Goal: Information Seeking & Learning: Learn about a topic

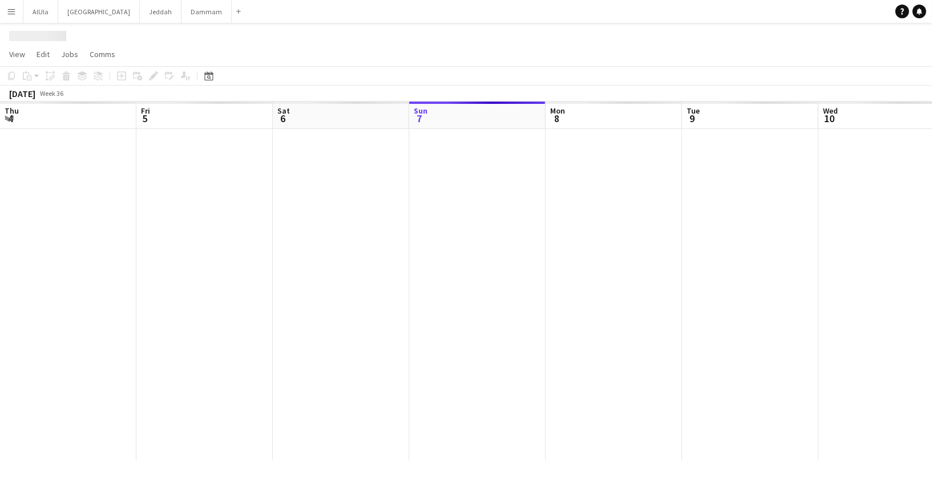
scroll to position [0, 272]
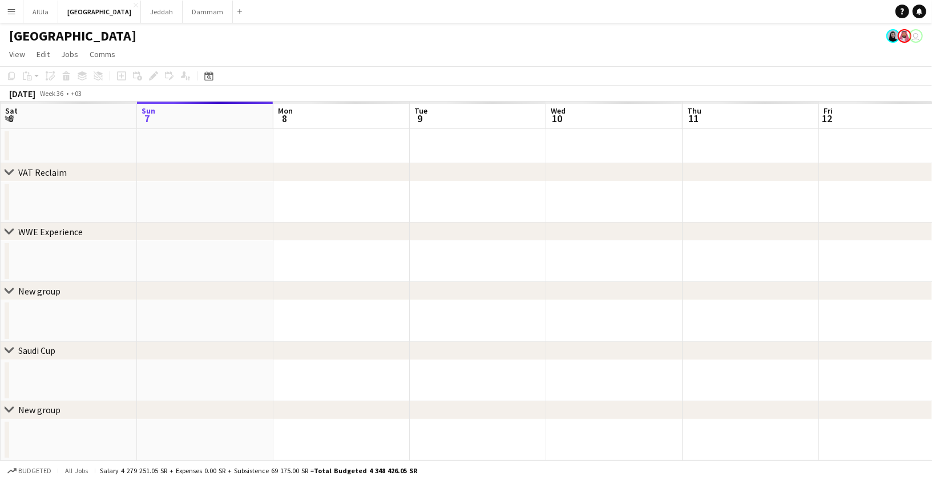
click at [12, 10] on app-icon "Menu" at bounding box center [11, 11] width 9 height 9
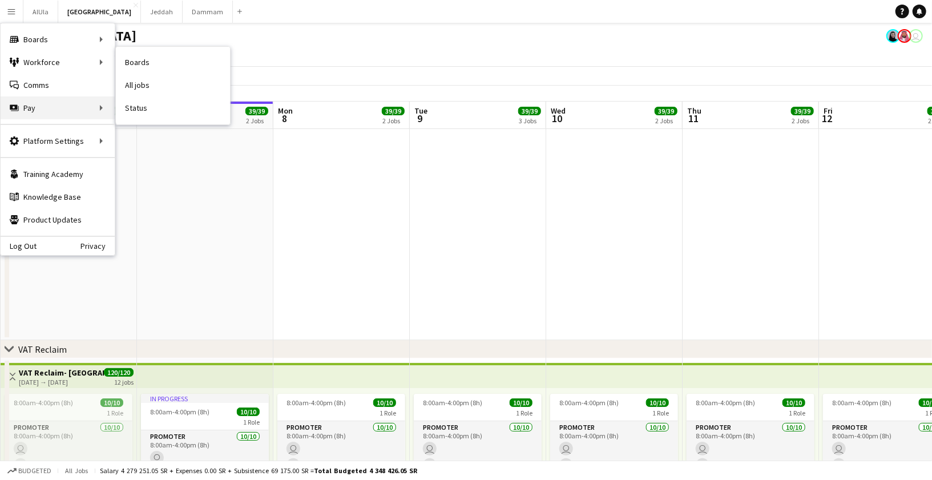
scroll to position [0, 0]
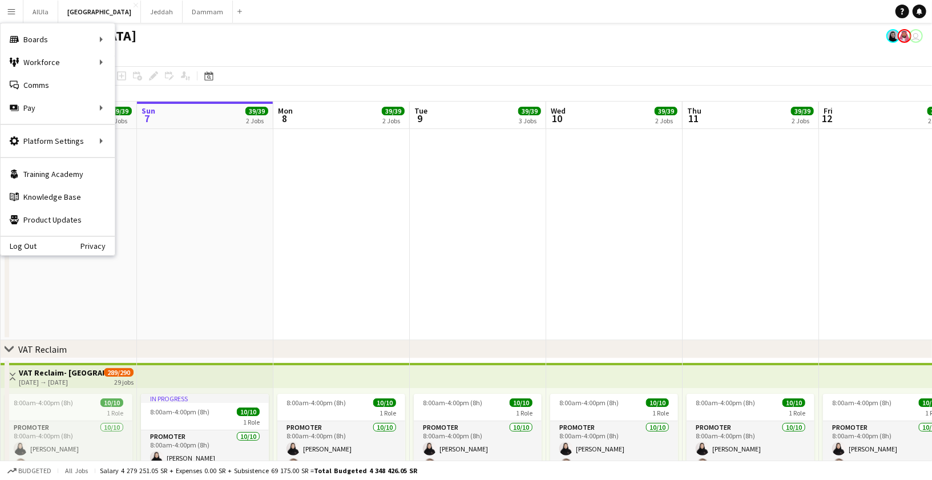
click at [350, 32] on div "[GEOGRAPHIC_DATA] user" at bounding box center [466, 34] width 932 height 22
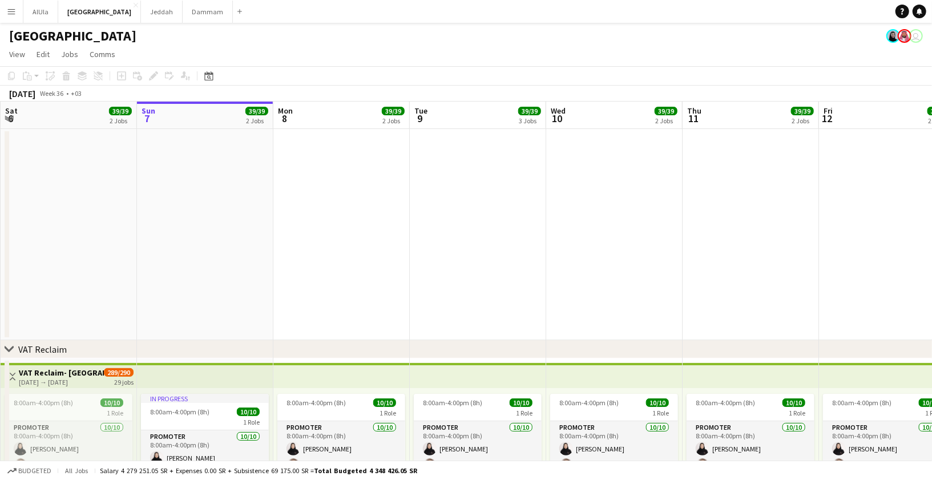
click at [14, 15] on app-icon "Menu" at bounding box center [11, 11] width 9 height 9
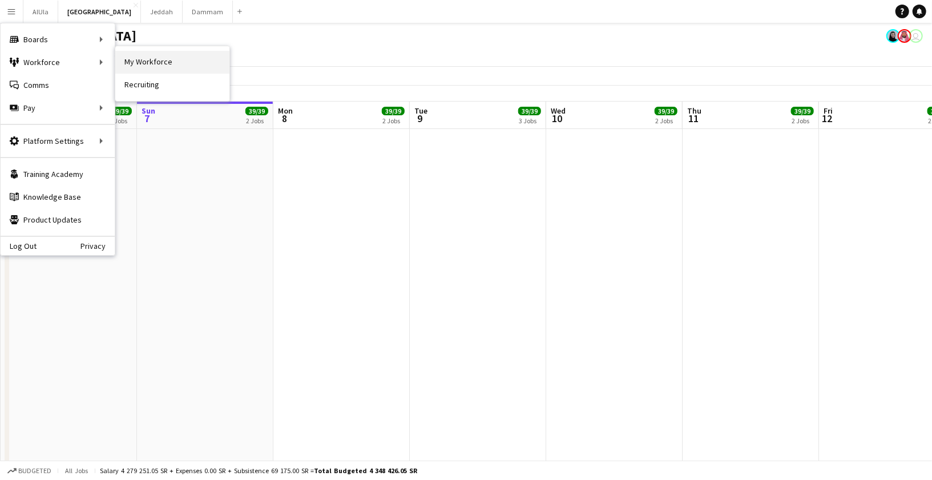
click at [164, 65] on link "My Workforce" at bounding box center [172, 62] width 114 height 23
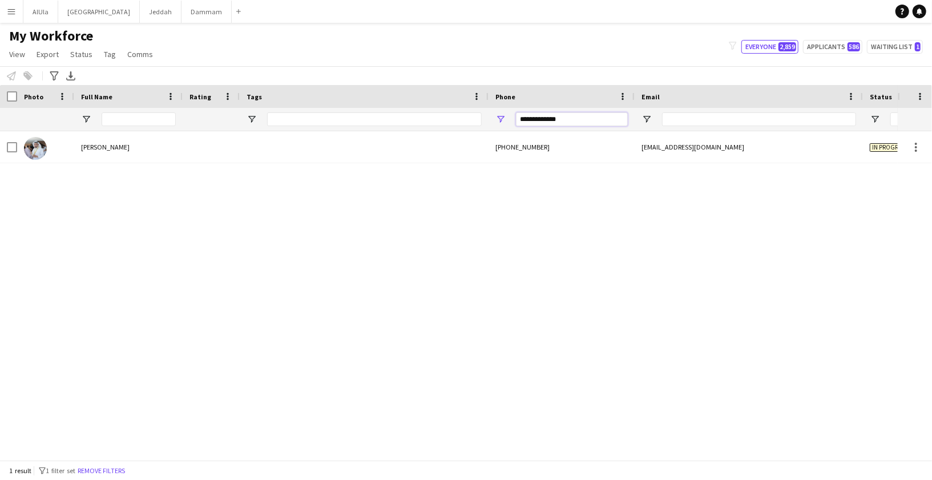
click at [550, 115] on input "**********" at bounding box center [572, 119] width 112 height 14
type input "*"
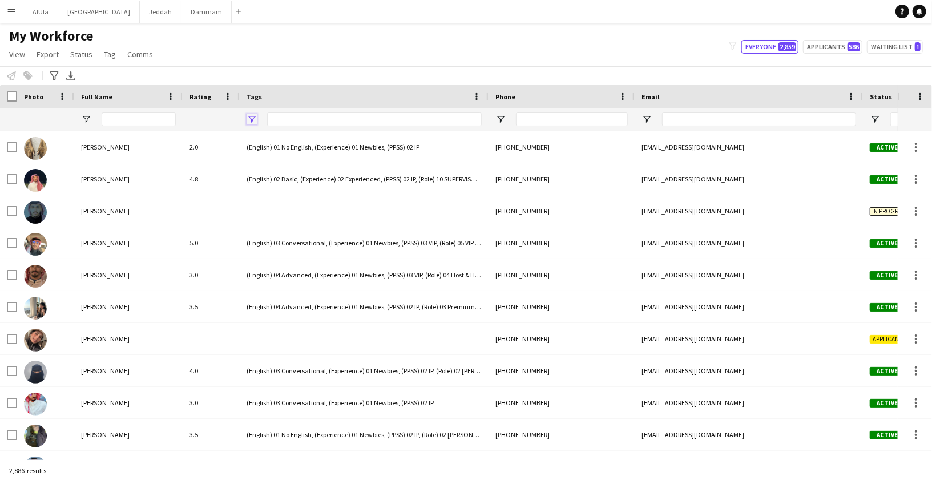
click at [256, 119] on span "Open Filter Menu" at bounding box center [251, 119] width 10 height 10
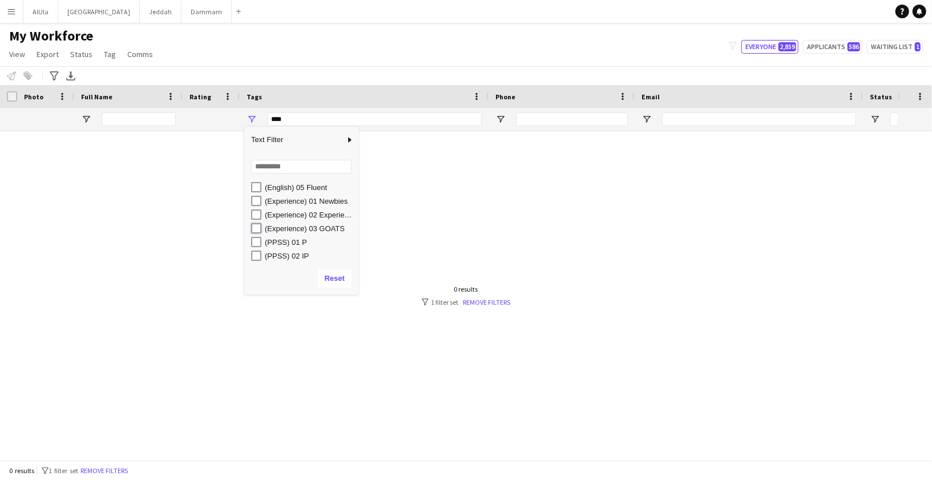
type input "**********"
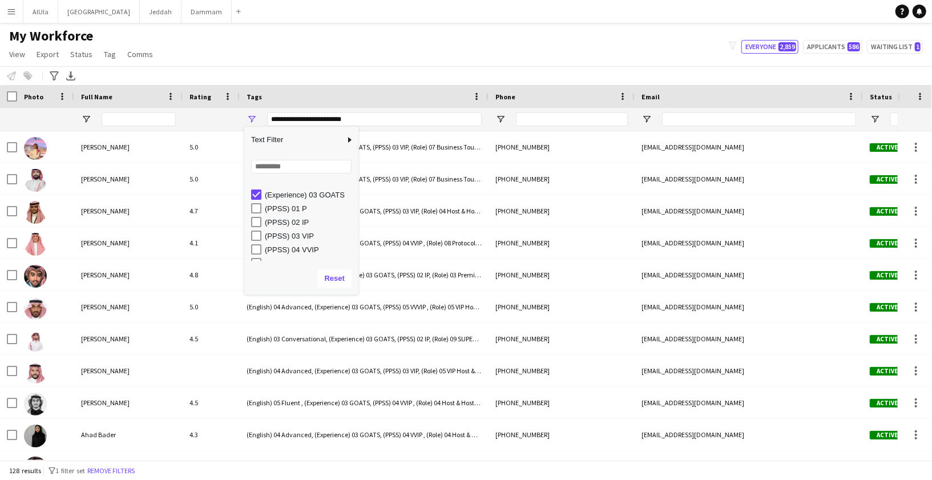
scroll to position [132, 0]
click at [429, 61] on div "My Workforce View Views Default view New view Update view Delete view Edit name…" at bounding box center [466, 46] width 932 height 39
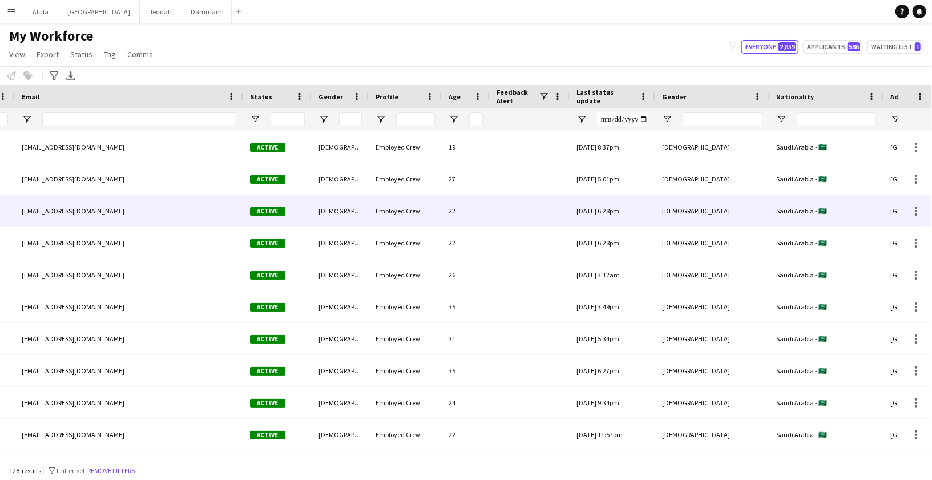
scroll to position [0, 719]
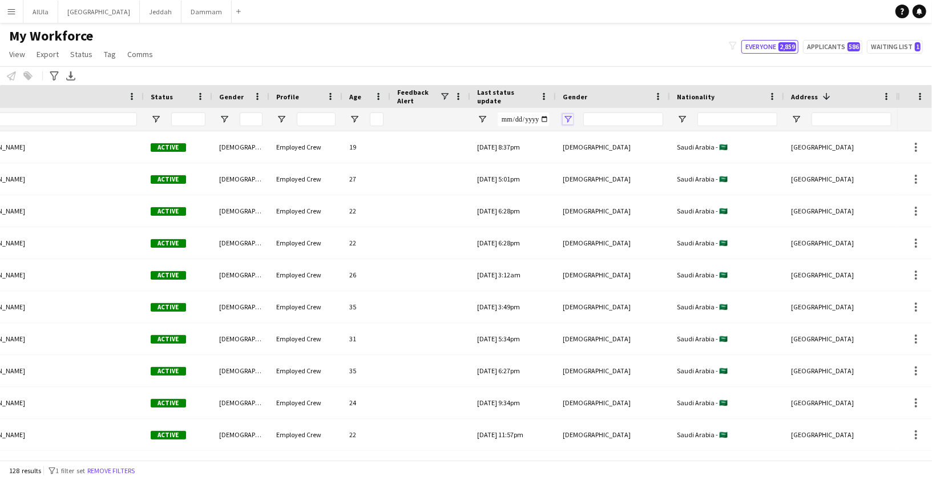
click at [566, 116] on span "Open Filter Menu" at bounding box center [568, 119] width 10 height 10
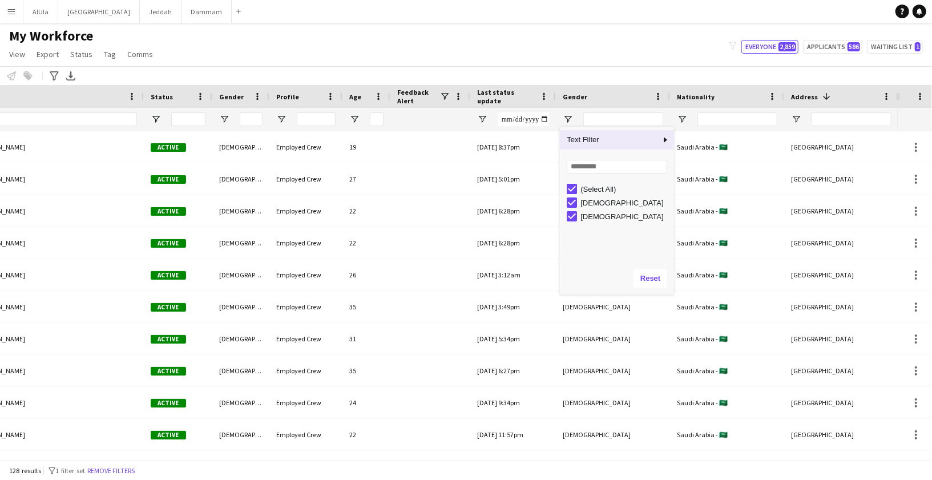
click at [580, 58] on div "My Workforce View Views Default view New view Update view Delete view Edit name…" at bounding box center [466, 46] width 932 height 39
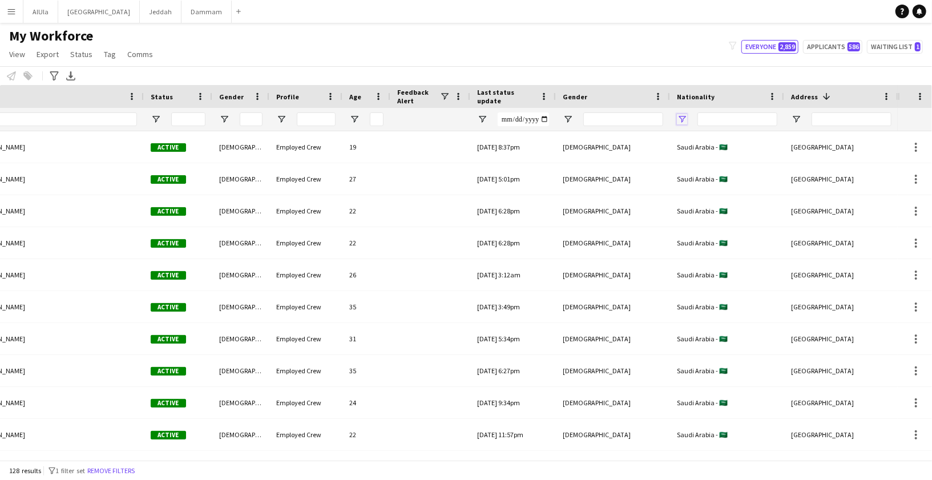
click at [678, 119] on span "Open Filter Menu" at bounding box center [682, 119] width 10 height 10
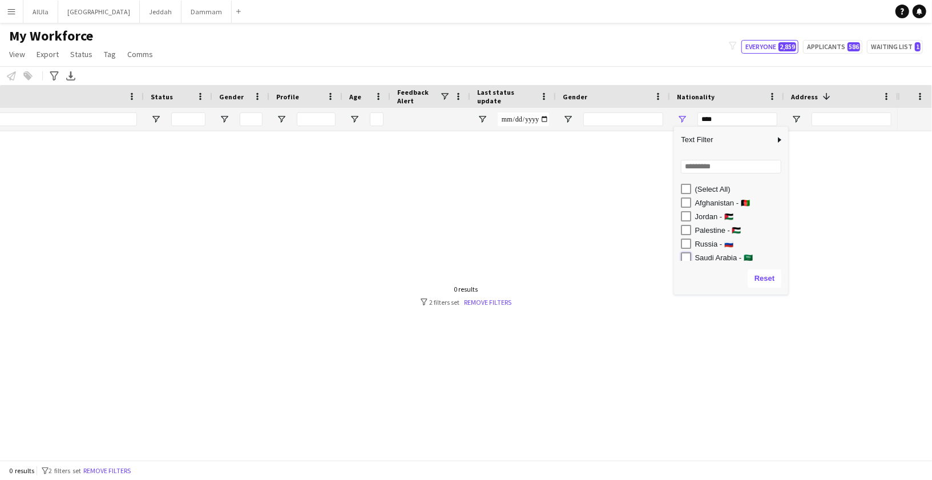
type input "**********"
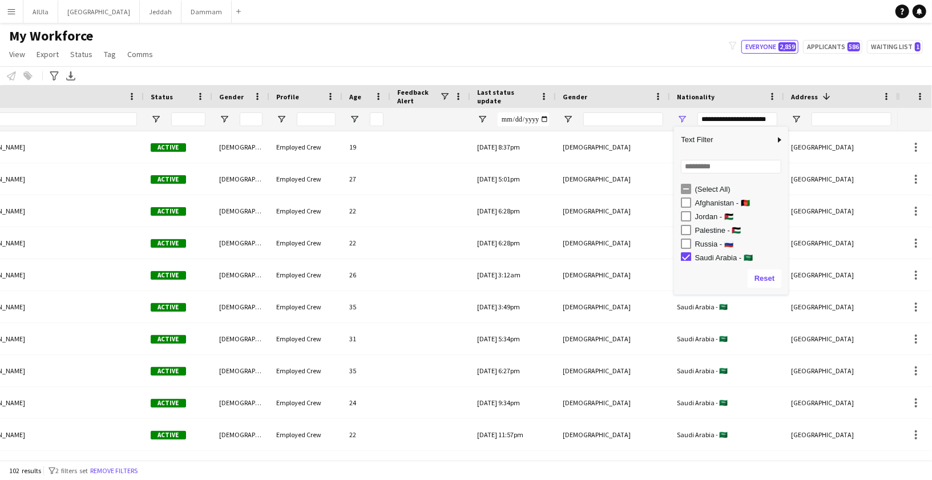
scroll to position [3, 0]
click at [793, 117] on span "Open Filter Menu" at bounding box center [796, 119] width 10 height 10
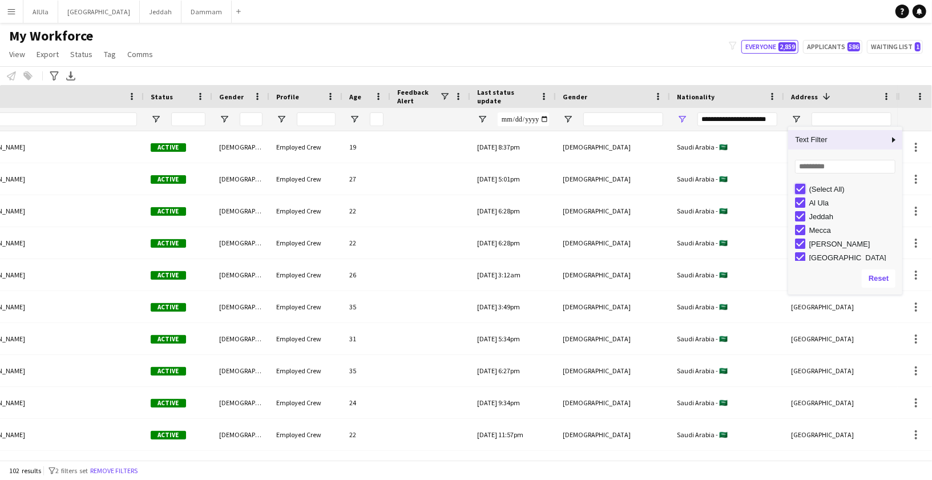
type input "***"
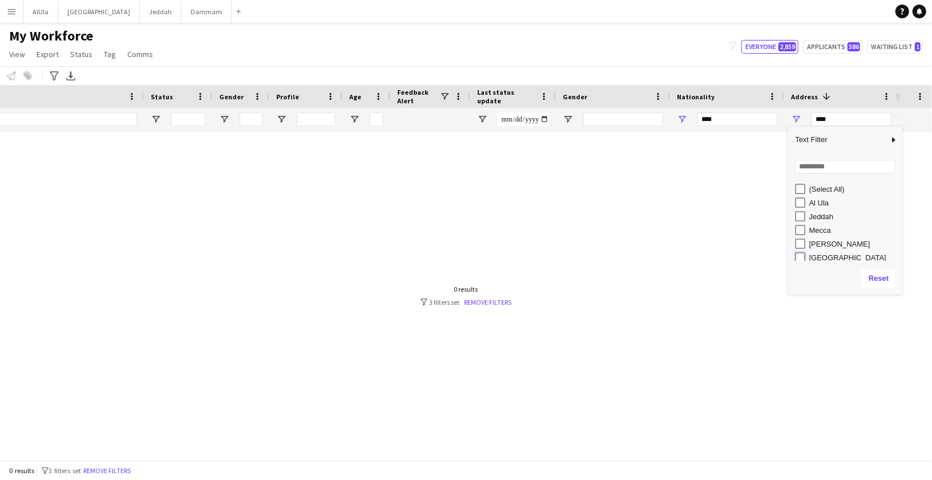
type input "**********"
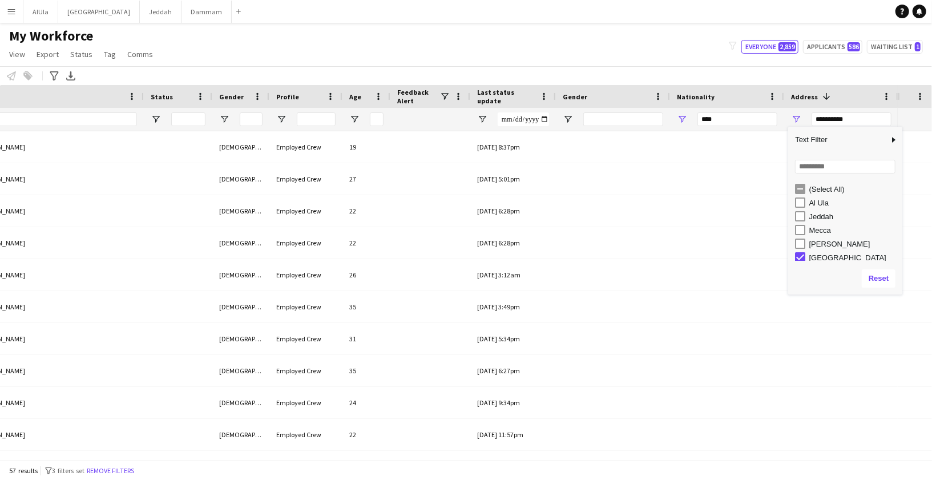
type input "**********"
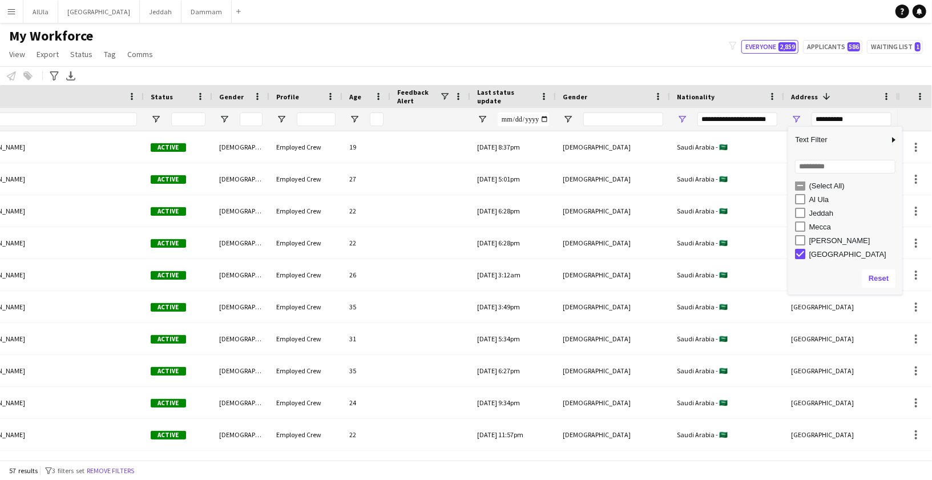
click at [669, 64] on div "My Workforce View Views Default view New view Update view Delete view Edit name…" at bounding box center [466, 46] width 932 height 39
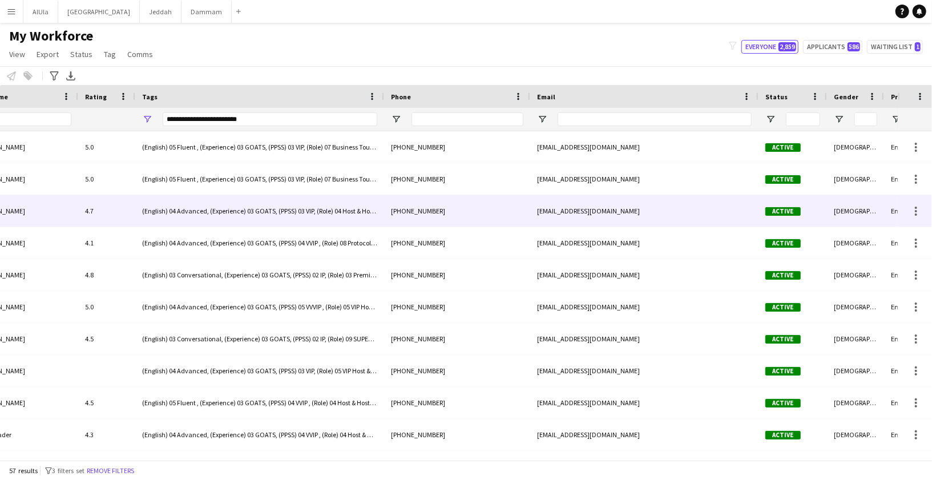
scroll to position [0, 0]
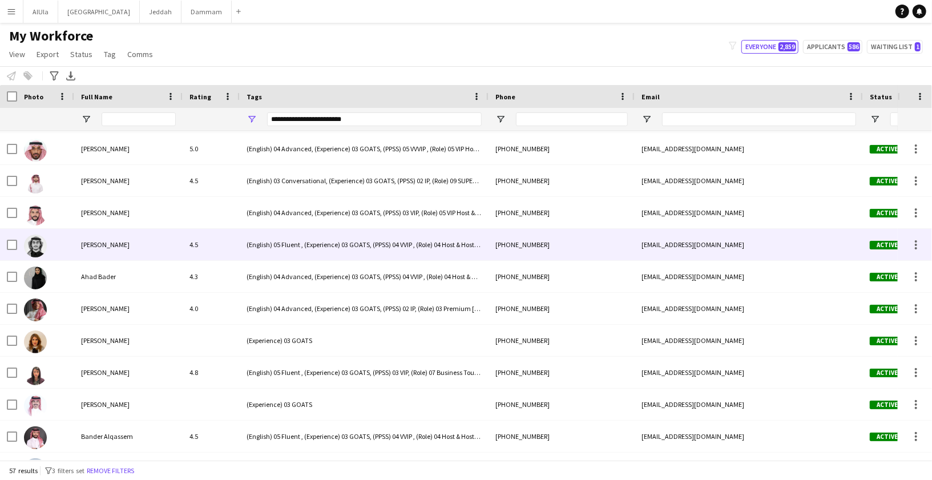
click at [103, 253] on div "[PERSON_NAME]" at bounding box center [128, 244] width 108 height 31
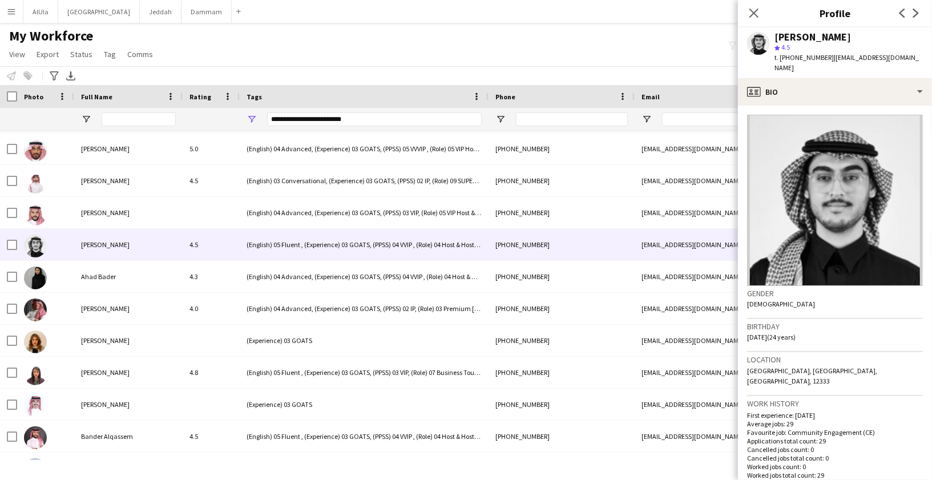
click at [785, 35] on div "[PERSON_NAME]" at bounding box center [812, 37] width 76 height 10
copy div "[PERSON_NAME]"
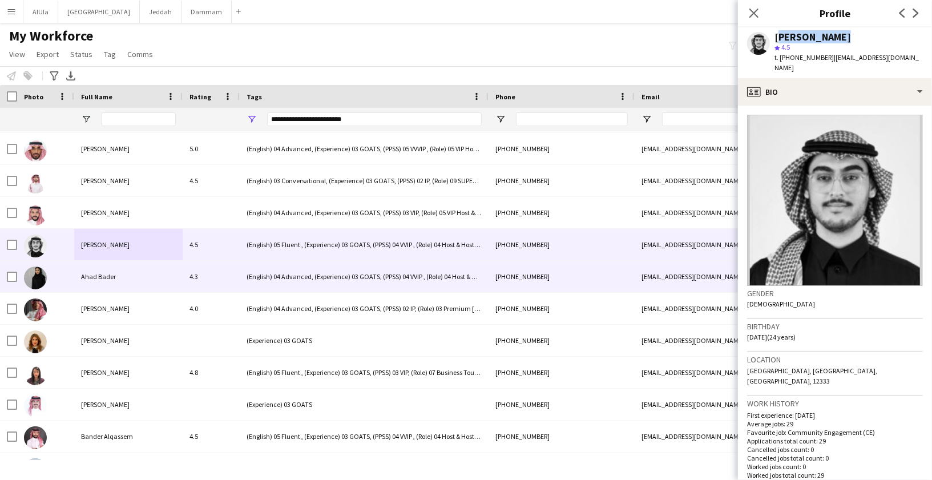
click at [98, 280] on span "Ahad Bader" at bounding box center [98, 276] width 35 height 9
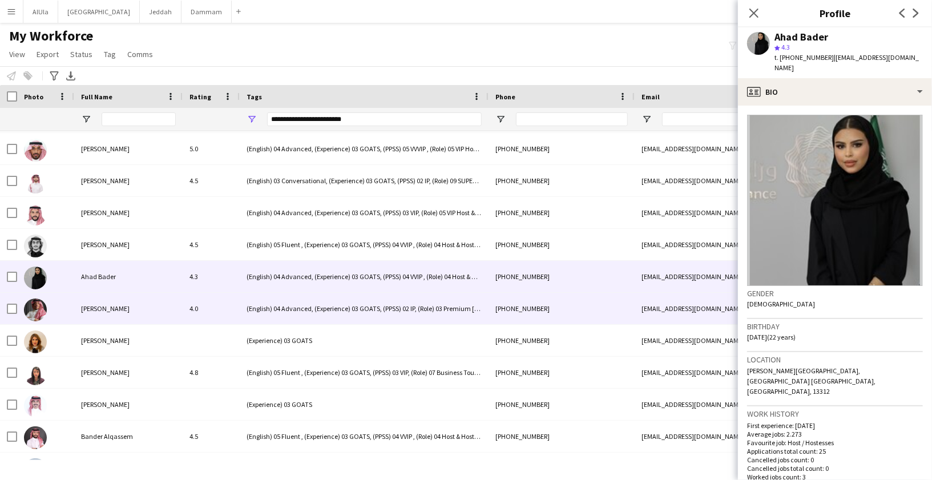
click at [94, 299] on div "[PERSON_NAME]" at bounding box center [128, 308] width 108 height 31
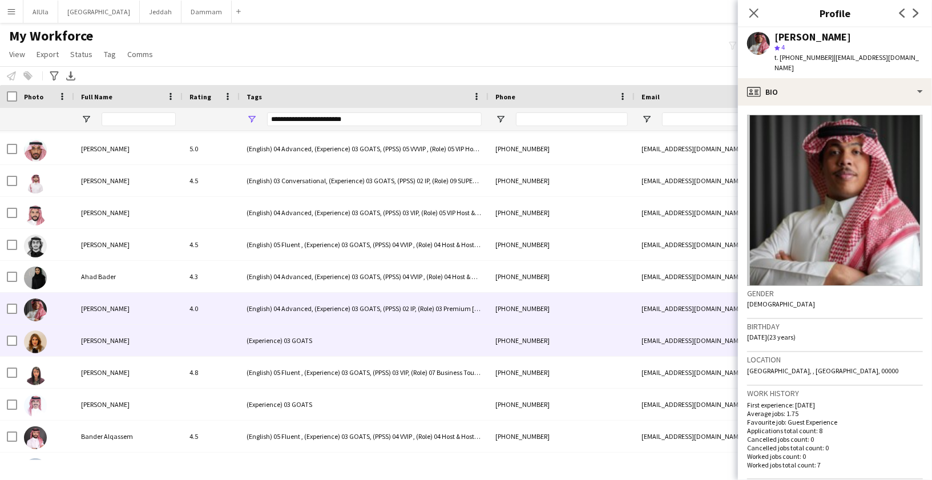
click at [92, 332] on div "[PERSON_NAME]" at bounding box center [128, 340] width 108 height 31
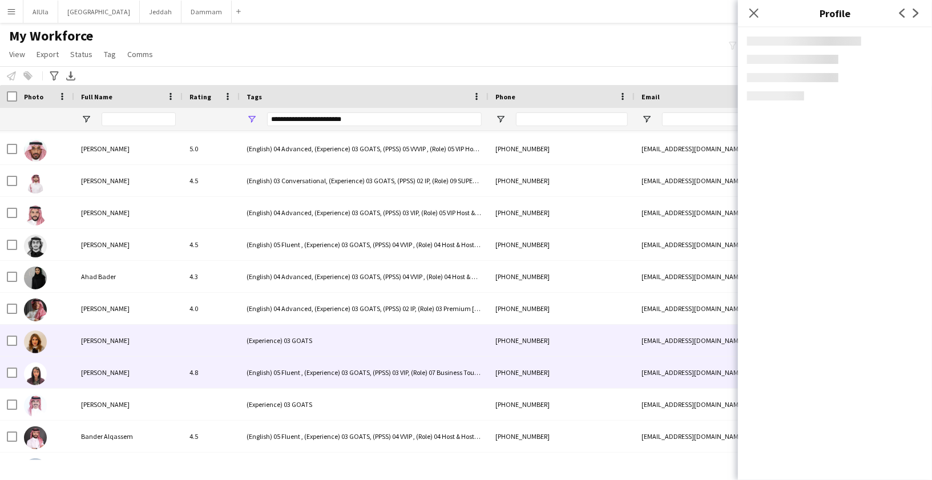
click at [102, 380] on div "[PERSON_NAME]" at bounding box center [128, 372] width 108 height 31
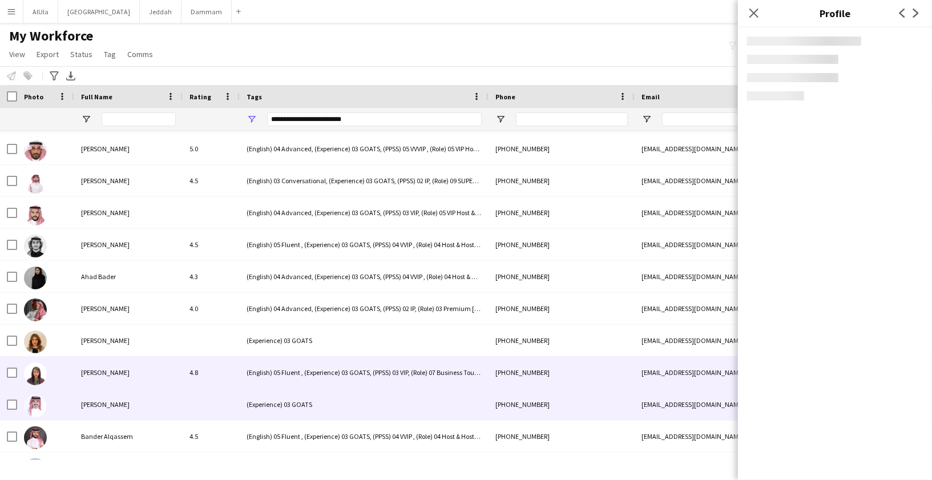
click at [102, 395] on div "[PERSON_NAME]" at bounding box center [128, 404] width 108 height 31
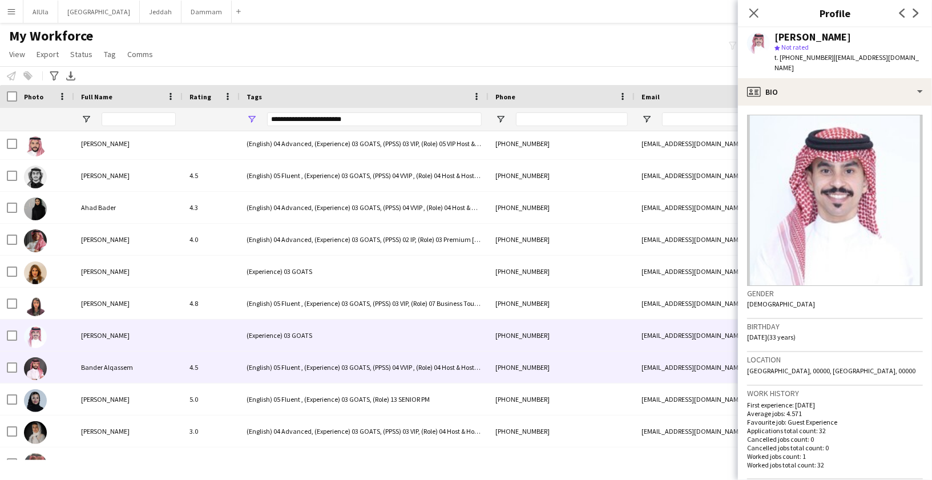
click at [103, 369] on span "Bander Alqassem" at bounding box center [107, 367] width 52 height 9
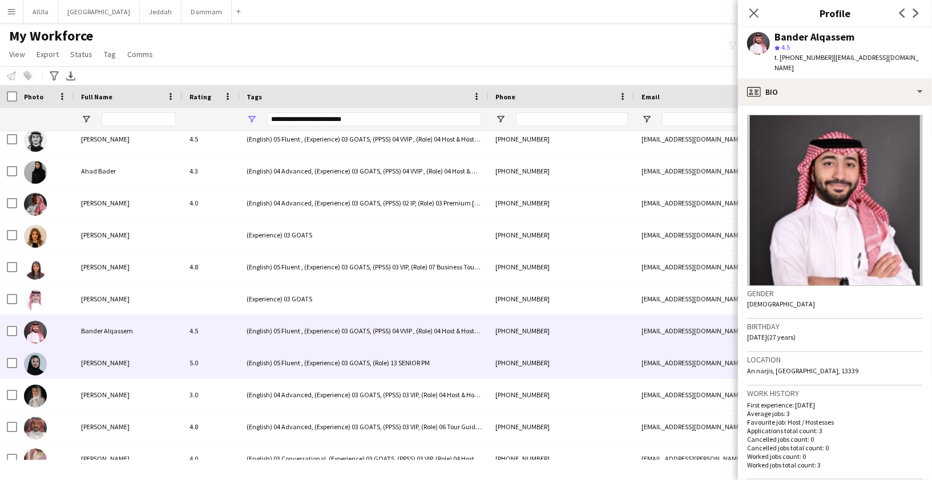
click at [104, 366] on span "[PERSON_NAME]" at bounding box center [105, 362] width 49 height 9
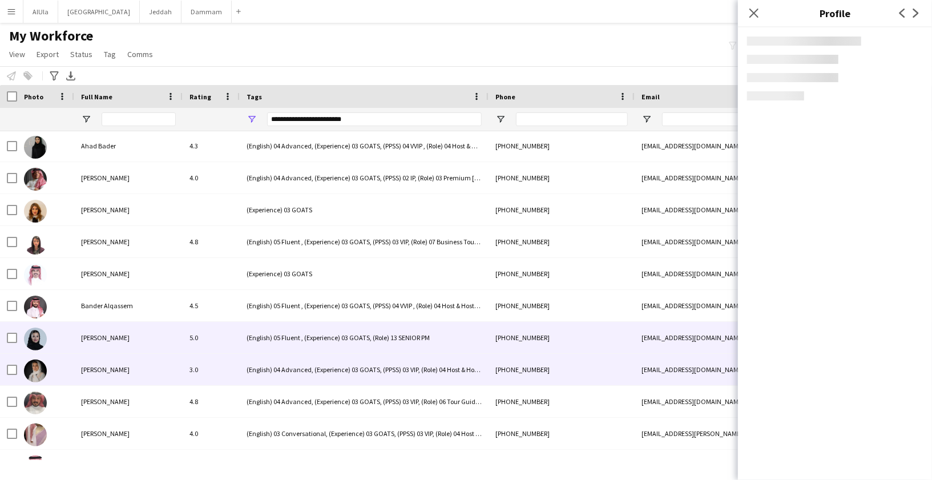
click at [103, 367] on span "[PERSON_NAME]" at bounding box center [105, 369] width 49 height 9
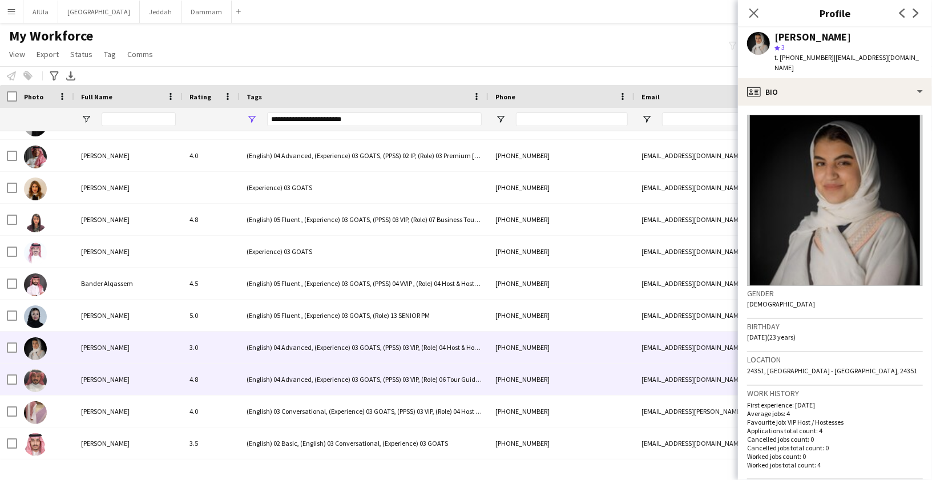
click at [101, 367] on div "[PERSON_NAME]" at bounding box center [128, 378] width 108 height 31
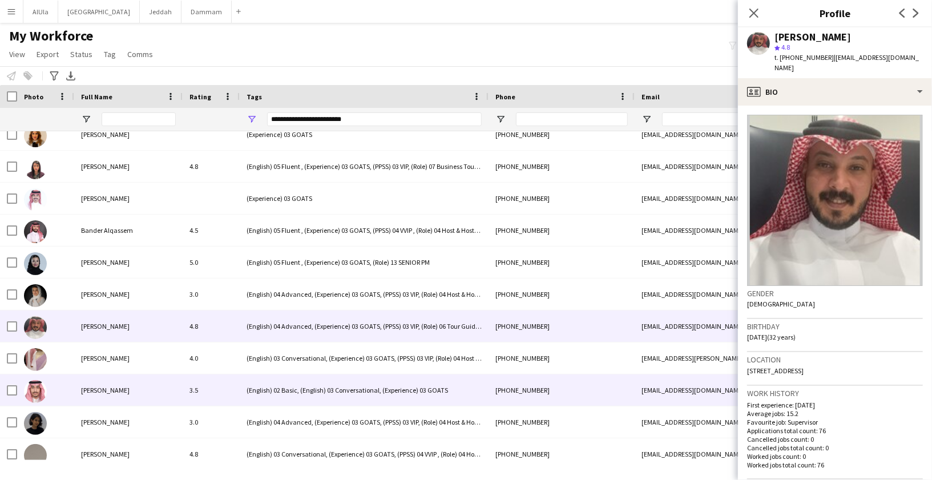
click at [91, 383] on div "[PERSON_NAME]" at bounding box center [128, 389] width 108 height 31
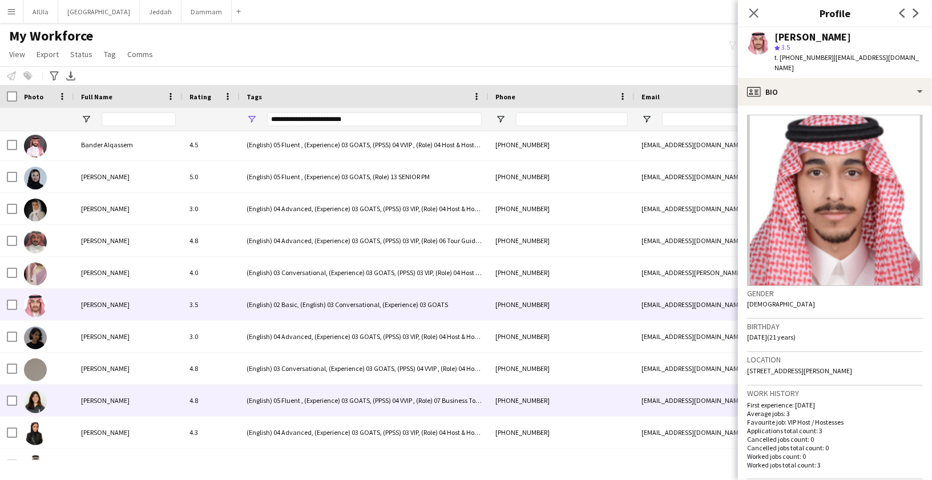
click at [86, 393] on div "[PERSON_NAME]" at bounding box center [128, 400] width 108 height 31
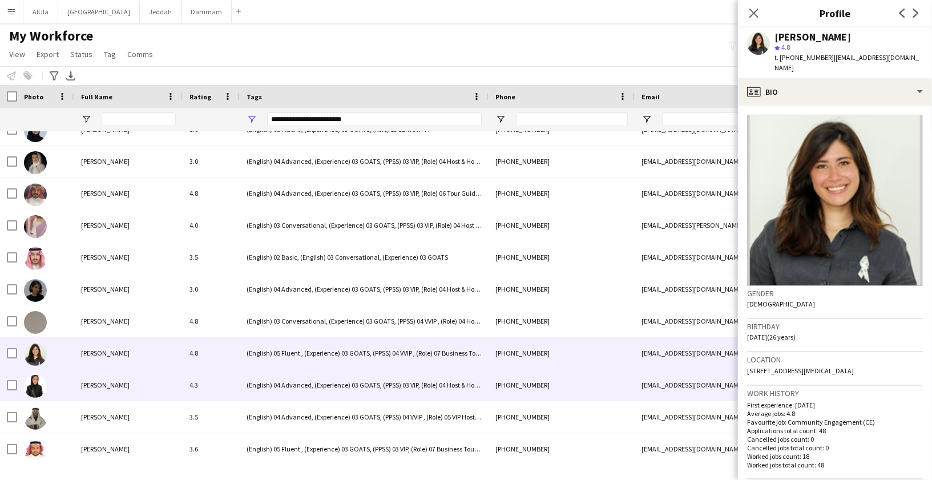
click at [88, 390] on div "[PERSON_NAME]" at bounding box center [128, 384] width 108 height 31
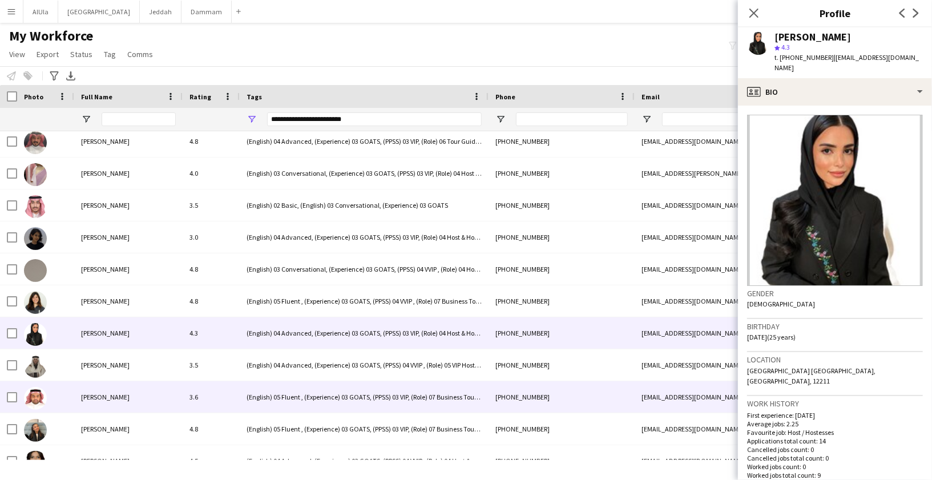
click at [95, 385] on div "[PERSON_NAME]" at bounding box center [128, 396] width 108 height 31
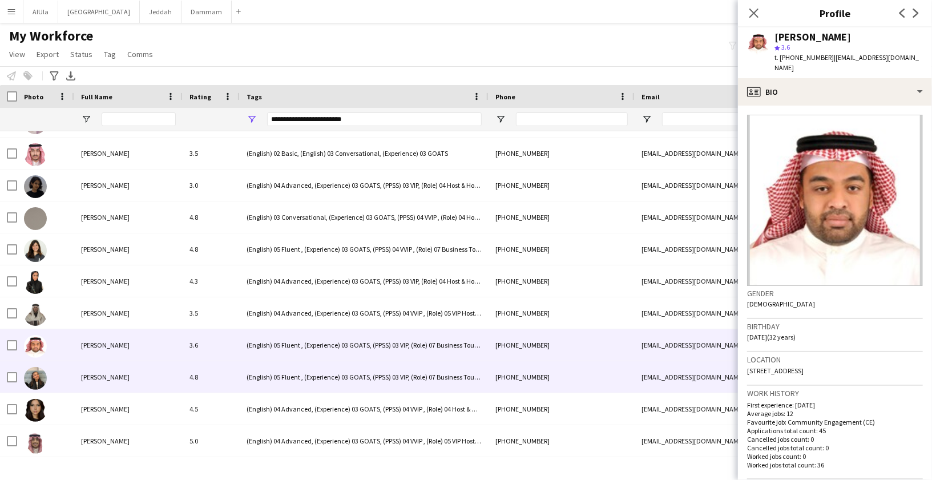
click at [106, 373] on span "[PERSON_NAME]" at bounding box center [105, 377] width 49 height 9
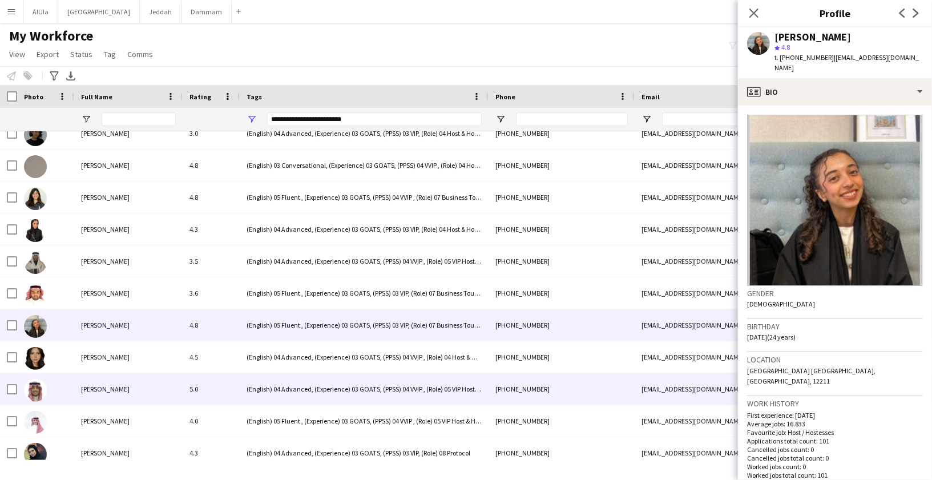
click at [99, 385] on span "[PERSON_NAME]" at bounding box center [105, 389] width 49 height 9
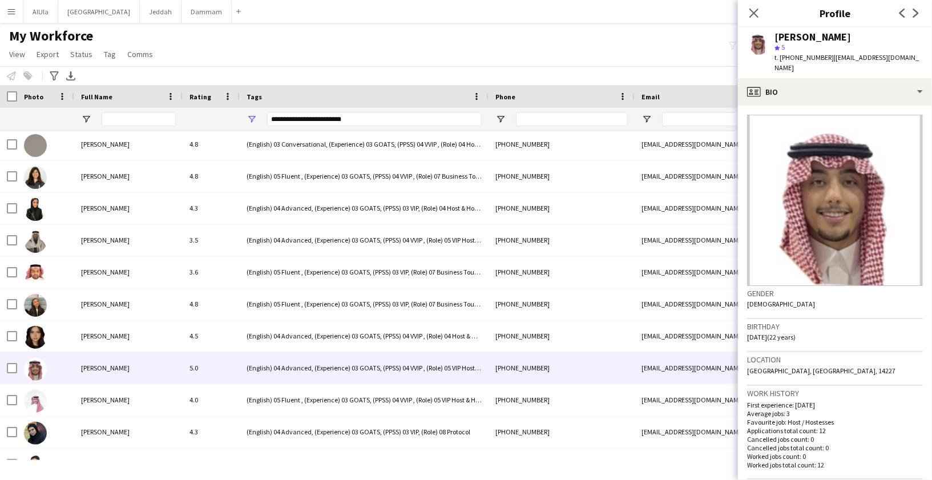
click at [800, 33] on div "[PERSON_NAME]" at bounding box center [812, 37] width 76 height 10
copy div "[PERSON_NAME]"
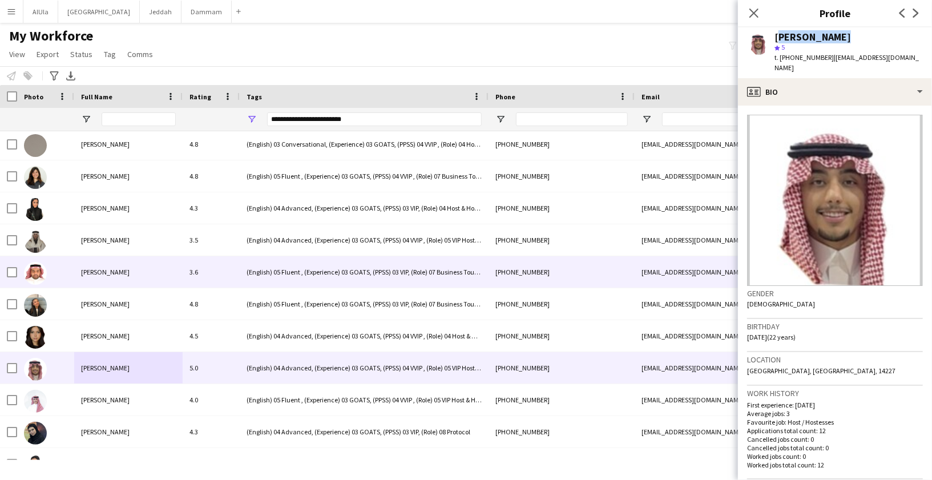
click at [131, 268] on div "[PERSON_NAME]" at bounding box center [128, 271] width 108 height 31
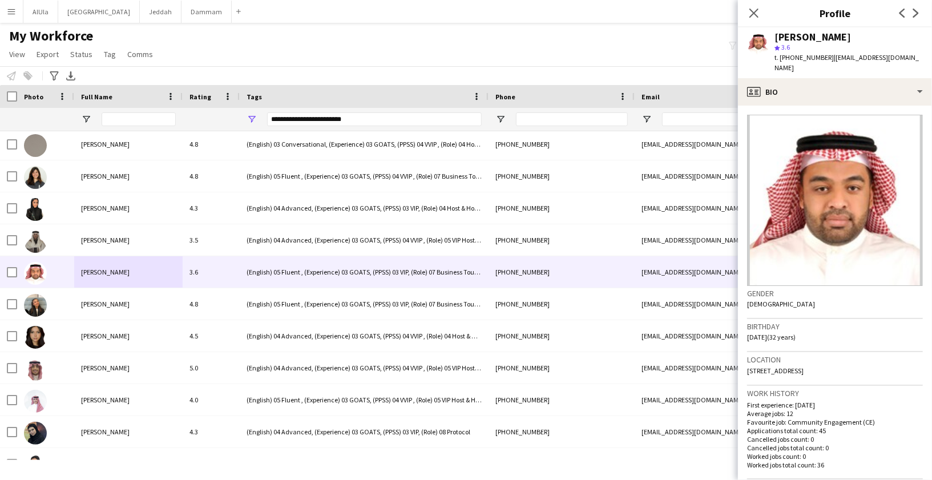
click at [793, 35] on div "[PERSON_NAME]" at bounding box center [812, 37] width 76 height 10
copy div "[PERSON_NAME]"
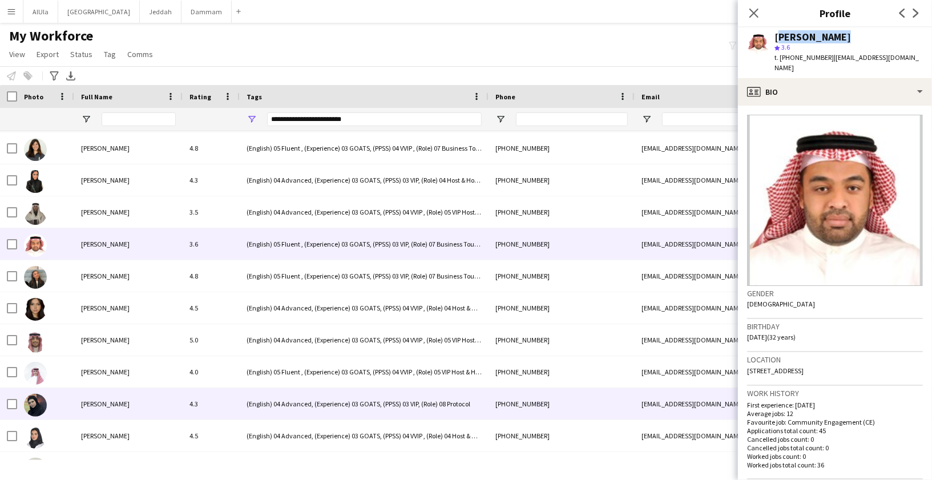
click at [93, 404] on span "[PERSON_NAME]" at bounding box center [105, 403] width 49 height 9
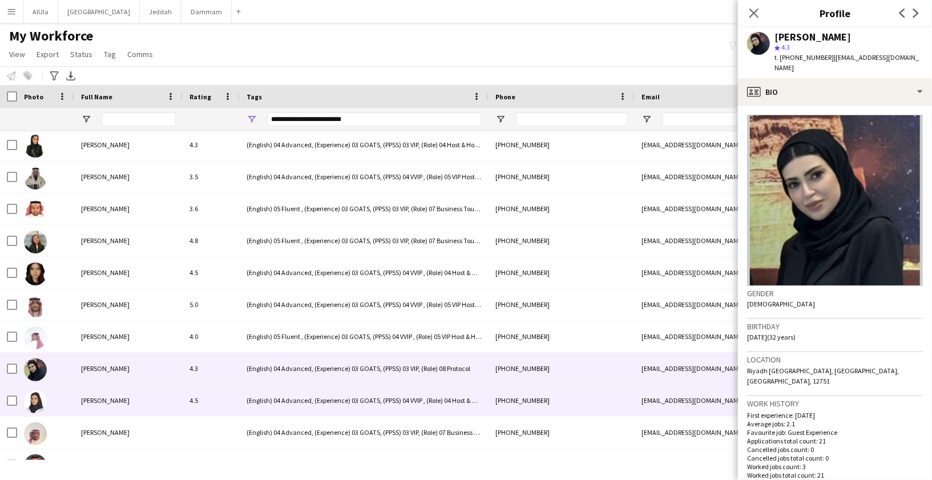
click at [95, 401] on span "[PERSON_NAME]" at bounding box center [105, 400] width 49 height 9
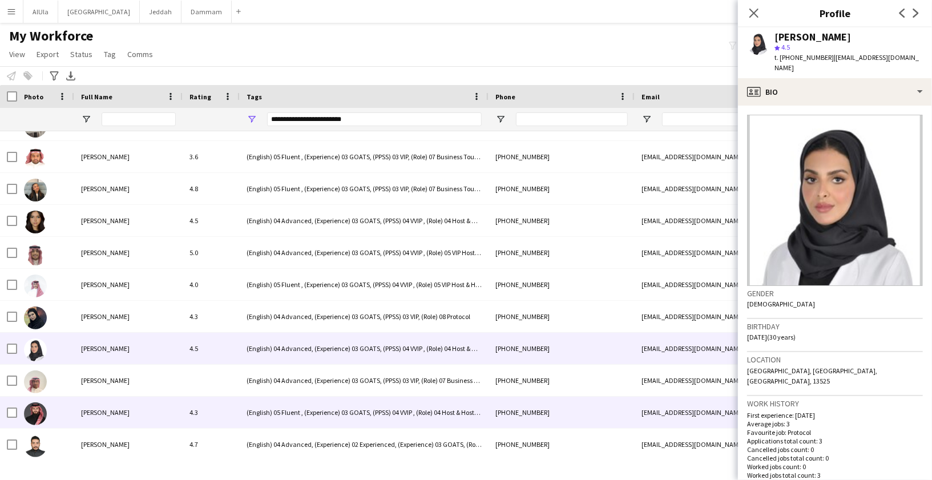
click at [96, 398] on div "[PERSON_NAME]" at bounding box center [128, 412] width 108 height 31
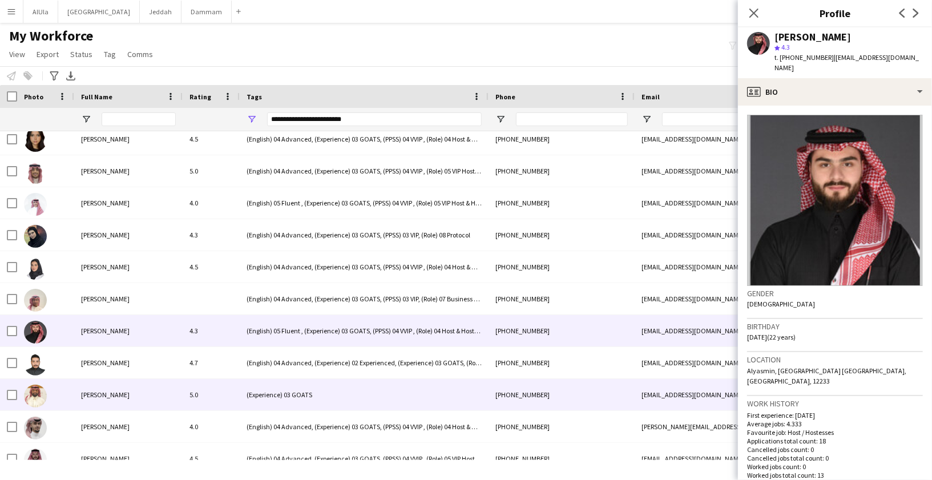
click at [96, 398] on div "[PERSON_NAME]" at bounding box center [128, 394] width 108 height 31
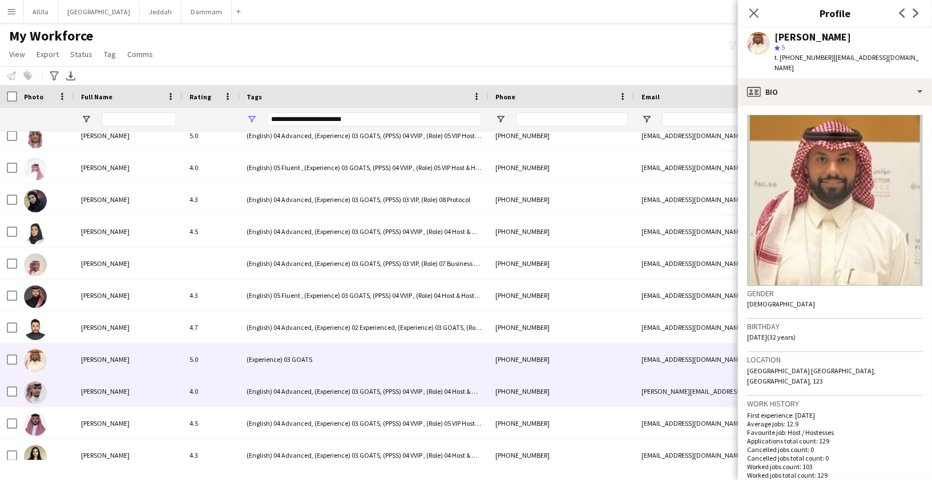
click at [97, 394] on span "[PERSON_NAME]" at bounding box center [105, 391] width 49 height 9
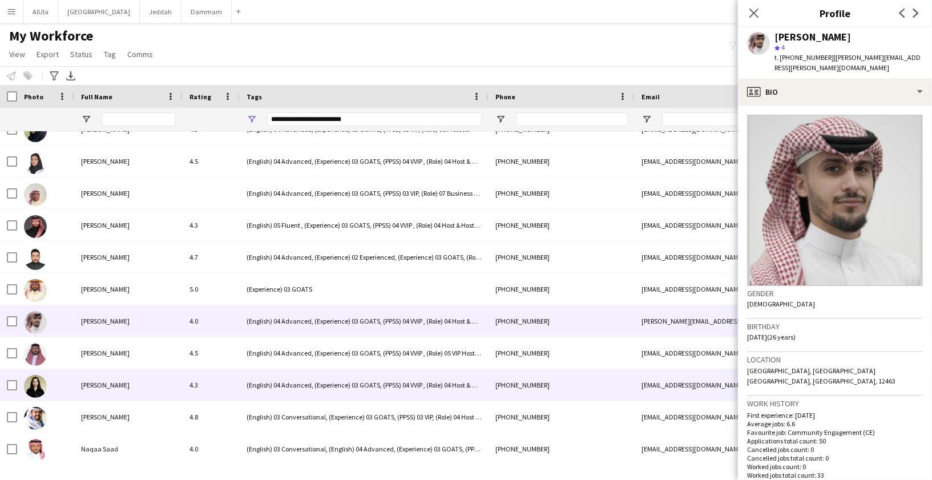
click at [98, 393] on div "[PERSON_NAME]" at bounding box center [128, 384] width 108 height 31
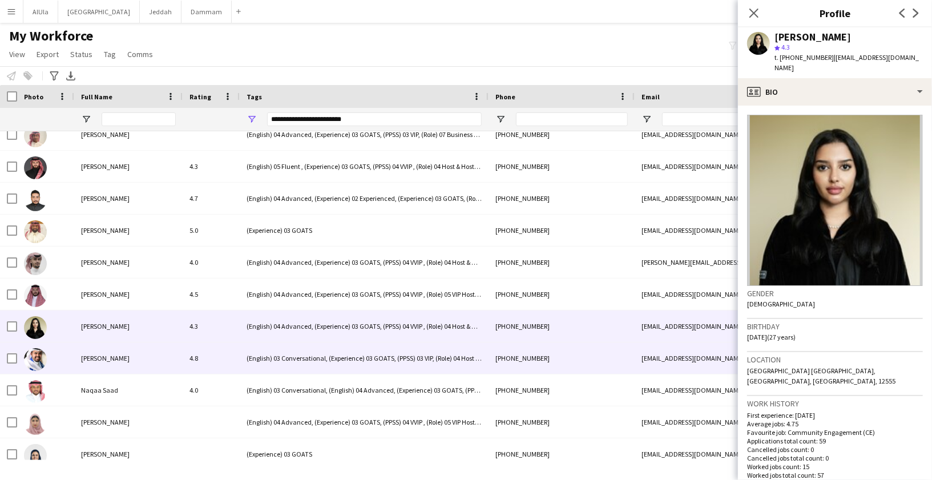
click at [99, 363] on div "[PERSON_NAME]" at bounding box center [128, 357] width 108 height 31
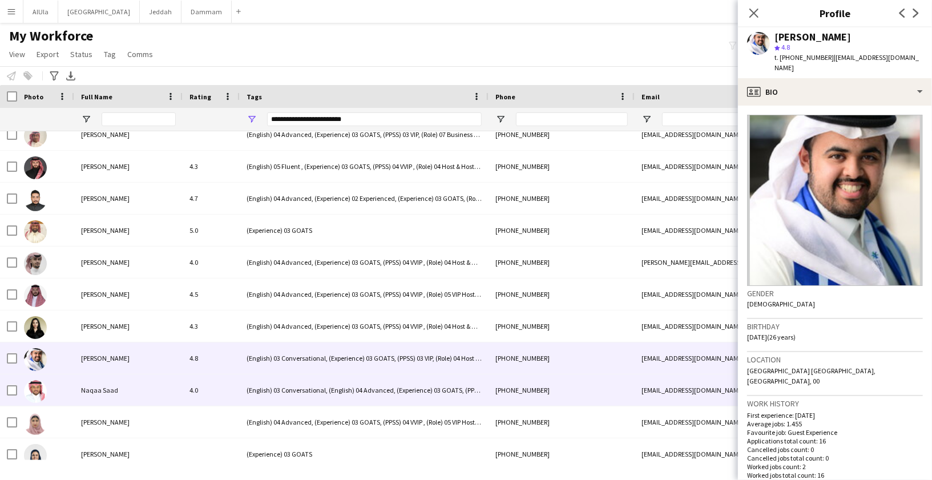
click at [94, 389] on span "Naqaa Saad" at bounding box center [99, 390] width 37 height 9
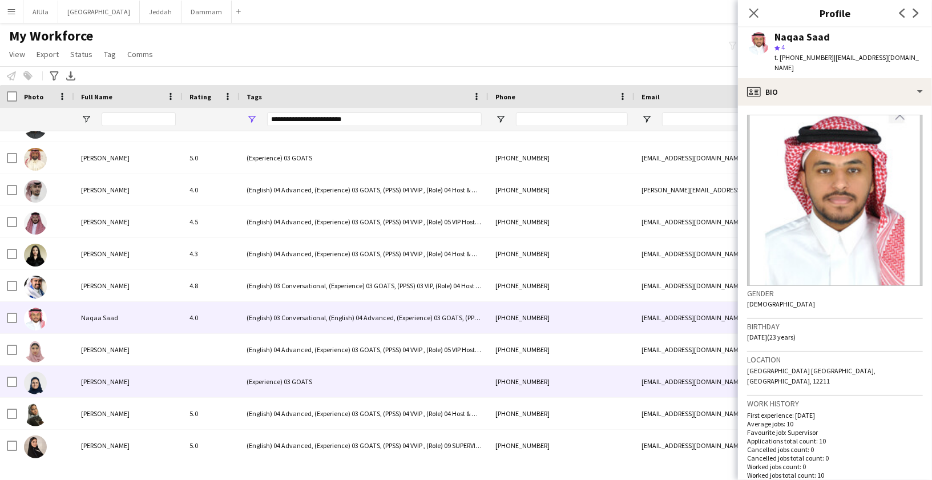
click at [94, 389] on div "[PERSON_NAME]" at bounding box center [128, 381] width 108 height 31
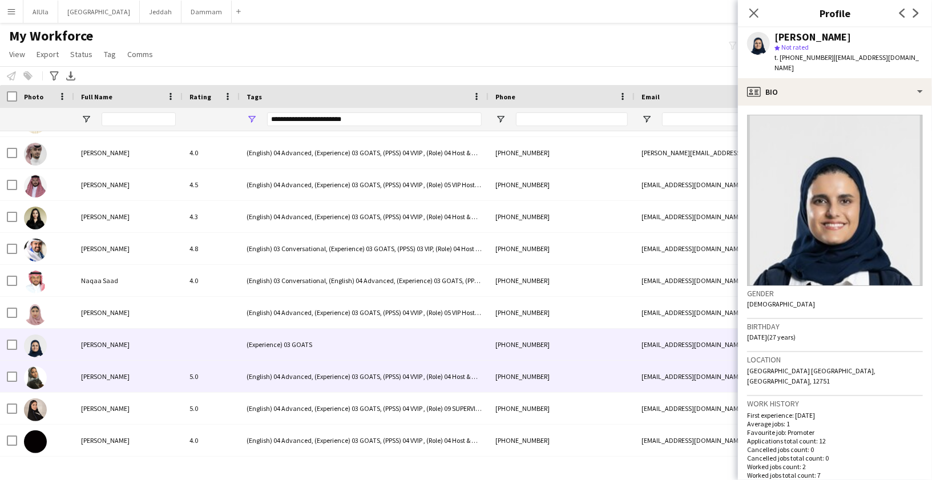
click at [95, 382] on div "[PERSON_NAME]" at bounding box center [128, 376] width 108 height 31
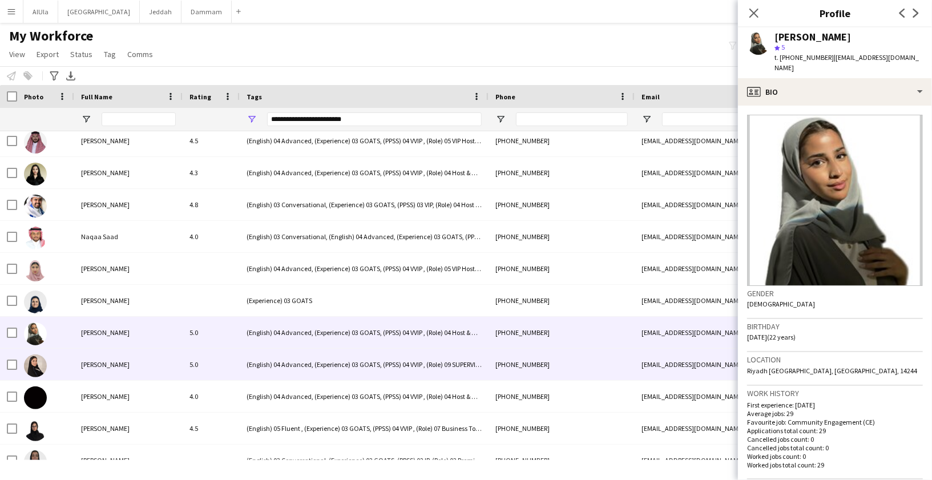
click at [100, 371] on div "[PERSON_NAME]" at bounding box center [128, 364] width 108 height 31
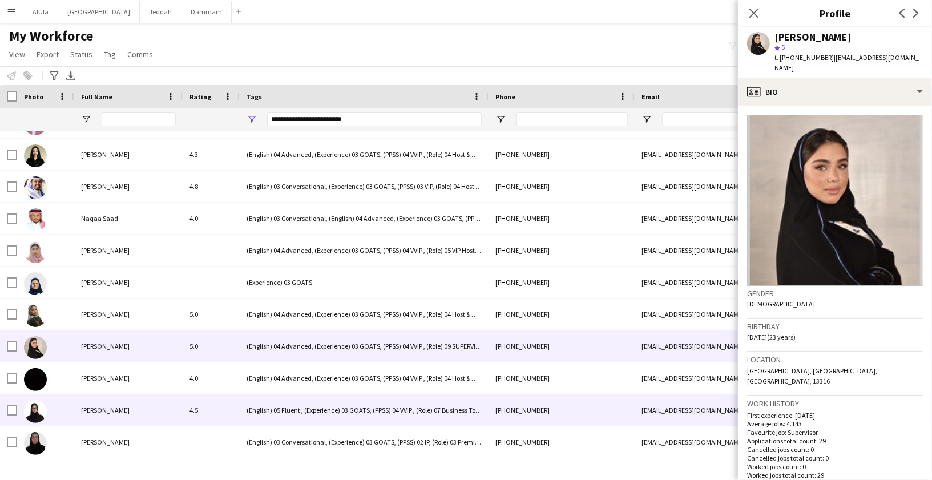
click at [105, 380] on span "[PERSON_NAME]" at bounding box center [105, 378] width 49 height 9
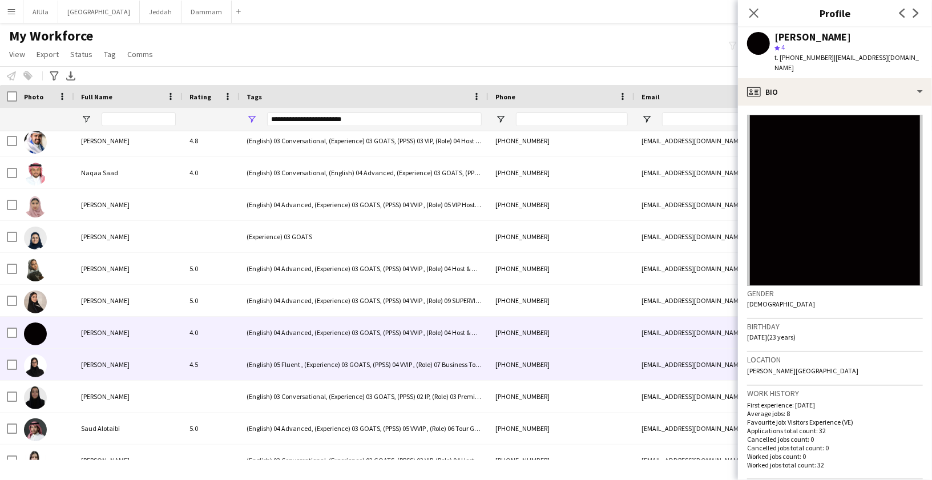
click at [106, 366] on span "[PERSON_NAME]" at bounding box center [105, 364] width 49 height 9
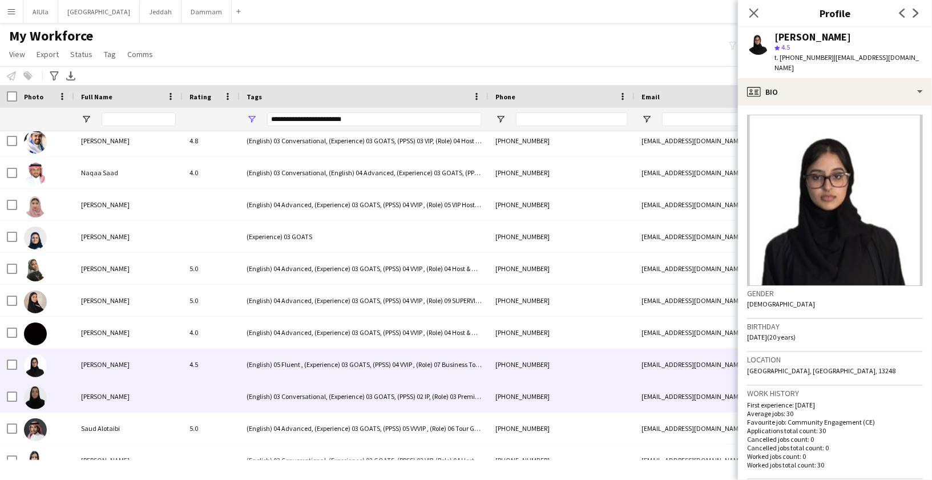
click at [104, 390] on div "[PERSON_NAME]" at bounding box center [128, 396] width 108 height 31
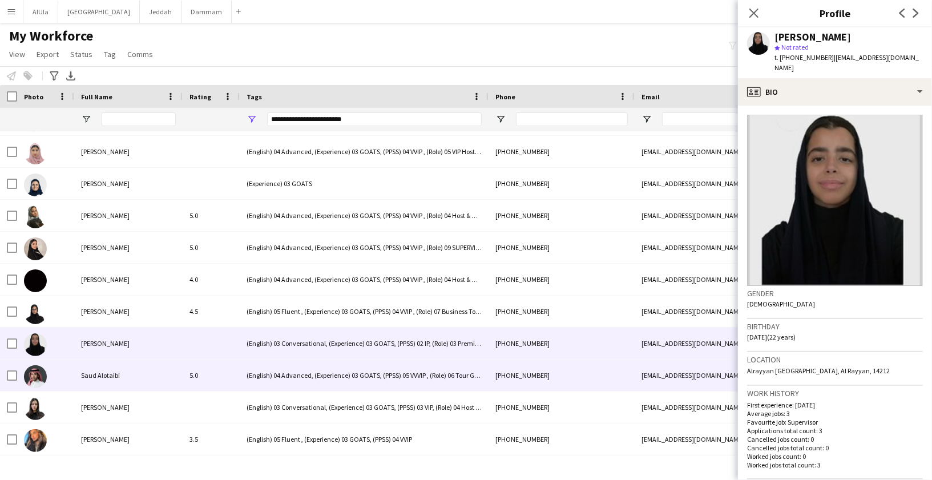
click at [106, 381] on div "Saud Alotaibi" at bounding box center [128, 374] width 108 height 31
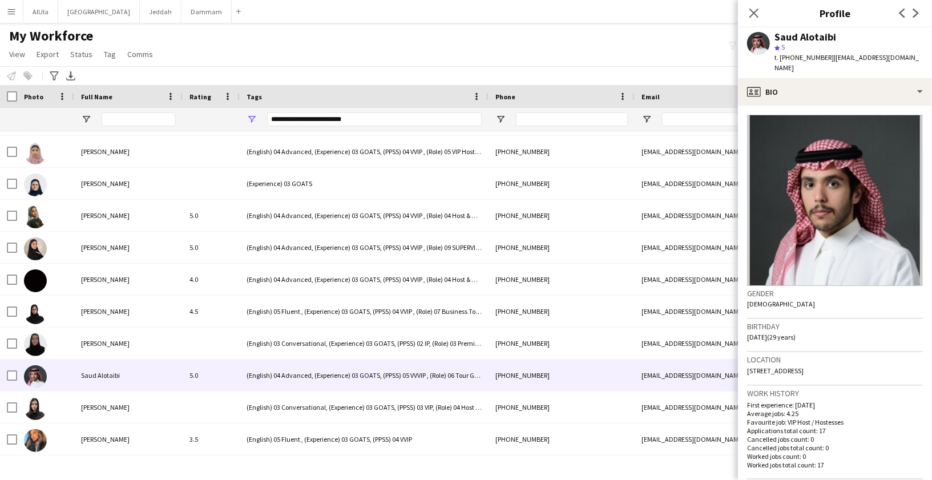
click at [782, 39] on div "Saud Alotaibi" at bounding box center [805, 37] width 62 height 10
copy div "Saud Alotaibi"
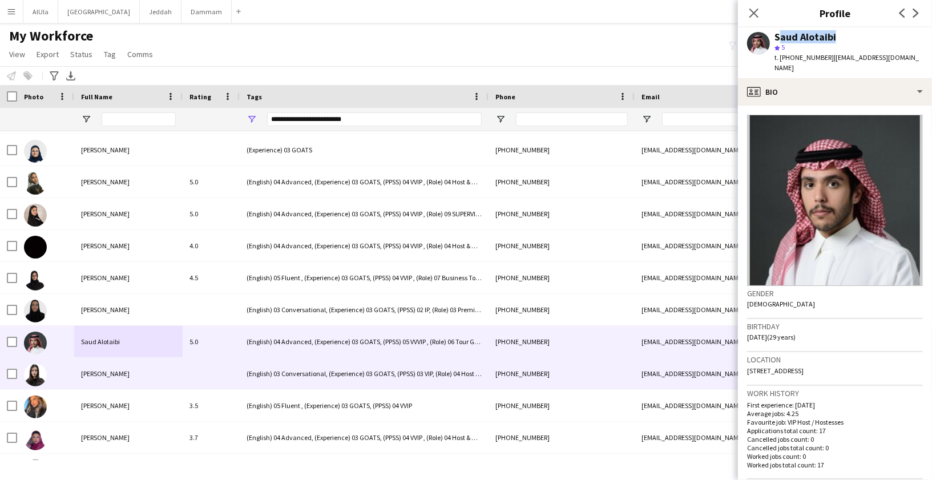
click at [104, 374] on span "[PERSON_NAME]" at bounding box center [105, 373] width 49 height 9
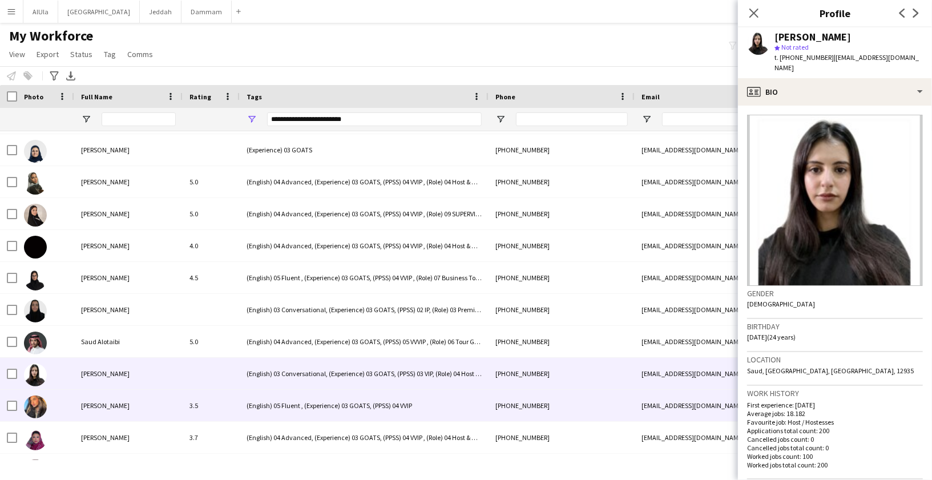
click at [100, 409] on div "[PERSON_NAME]" at bounding box center [128, 405] width 108 height 31
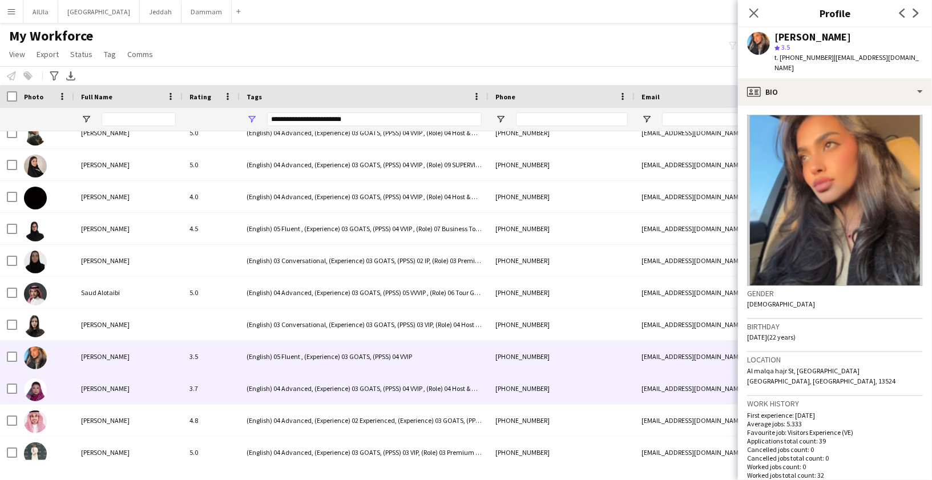
click at [107, 385] on span "[PERSON_NAME]" at bounding box center [105, 388] width 49 height 9
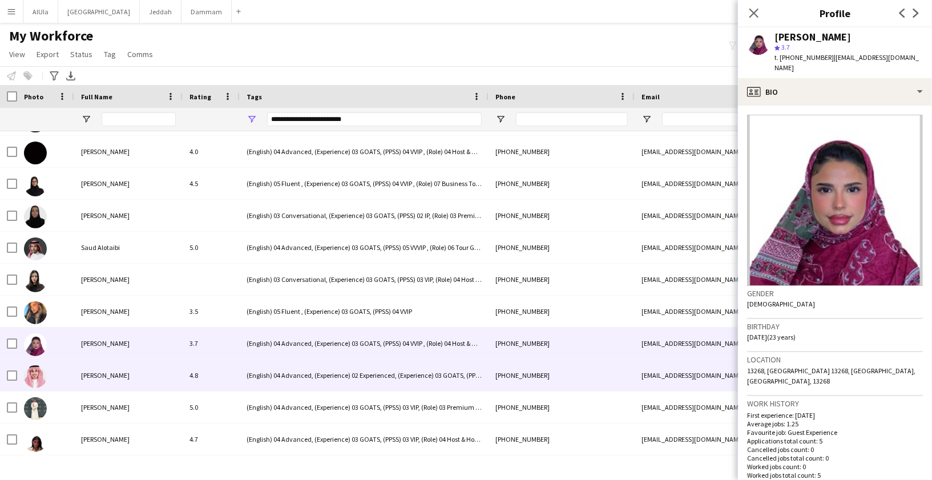
click at [107, 377] on span "[PERSON_NAME]" at bounding box center [105, 375] width 49 height 9
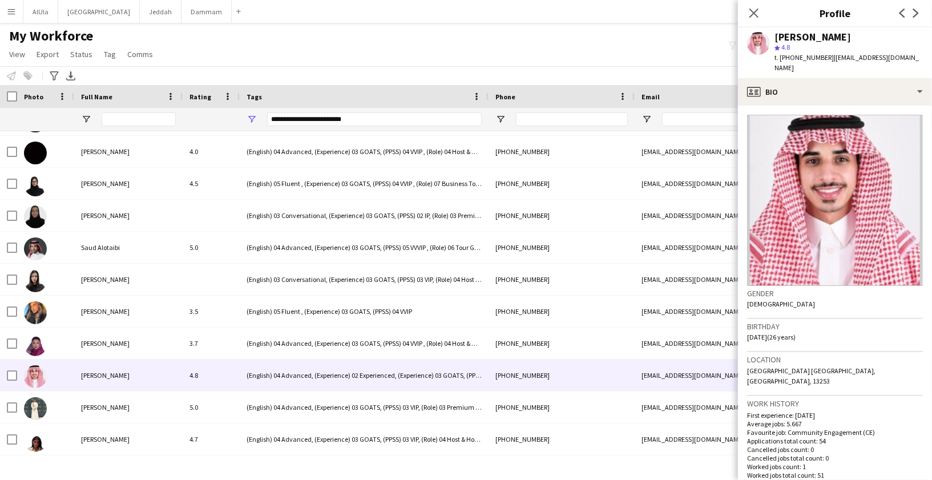
click at [791, 33] on div "[PERSON_NAME]" at bounding box center [812, 37] width 76 height 10
copy div "[PERSON_NAME]"
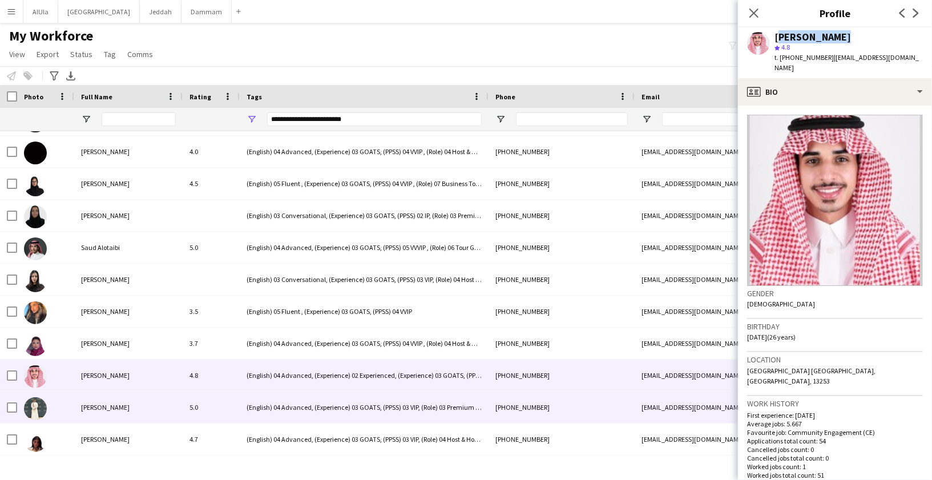
click at [83, 407] on span "[PERSON_NAME]" at bounding box center [105, 407] width 49 height 9
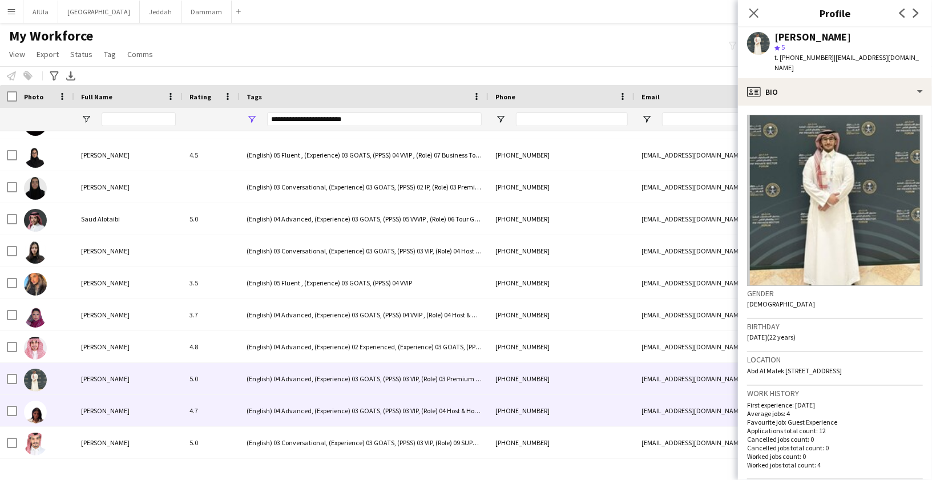
click at [95, 410] on span "[PERSON_NAME]" at bounding box center [105, 410] width 49 height 9
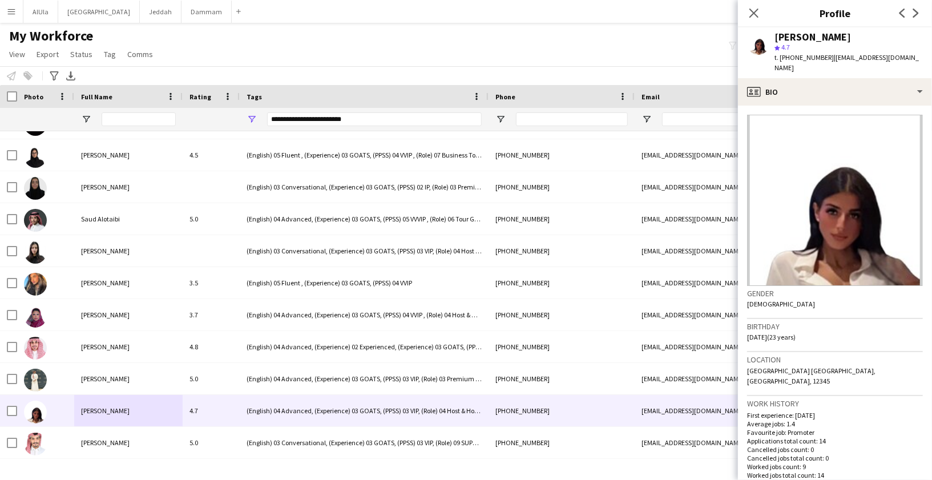
click at [778, 33] on div "[PERSON_NAME]" at bounding box center [812, 37] width 76 height 10
copy div "[PERSON_NAME]"
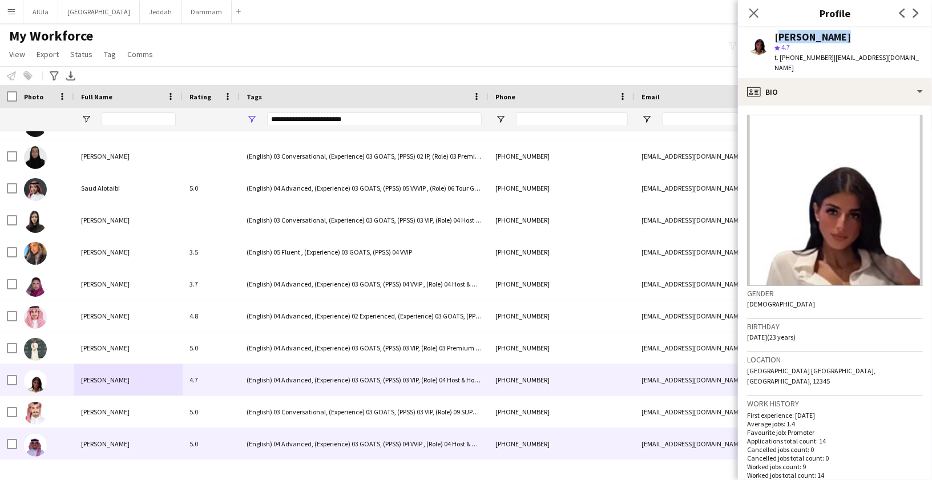
click at [100, 439] on span "[PERSON_NAME]" at bounding box center [105, 443] width 49 height 9
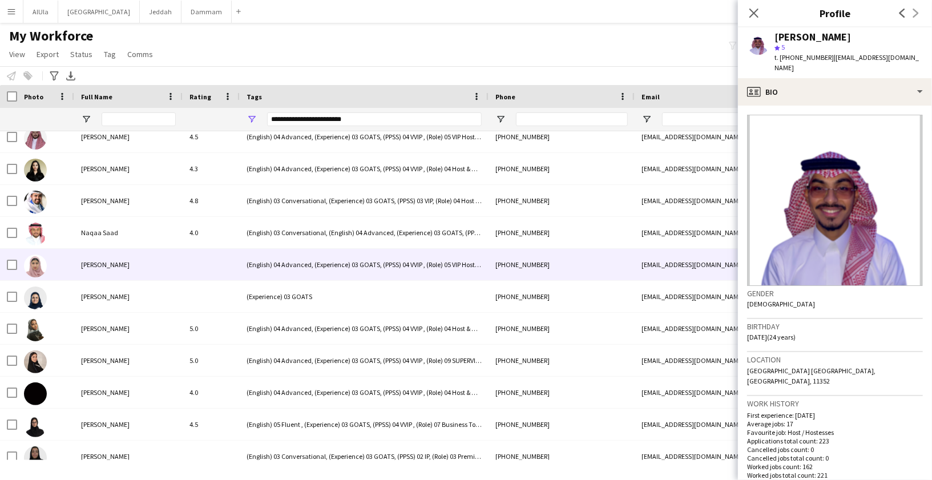
click at [138, 269] on div "[PERSON_NAME]" at bounding box center [128, 264] width 108 height 31
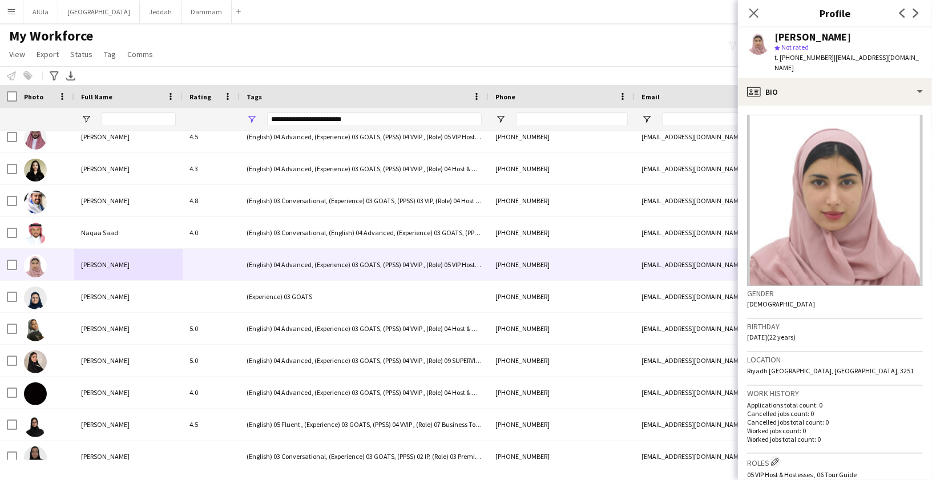
click at [789, 35] on div "[PERSON_NAME]" at bounding box center [812, 37] width 76 height 10
copy div "[PERSON_NAME]"
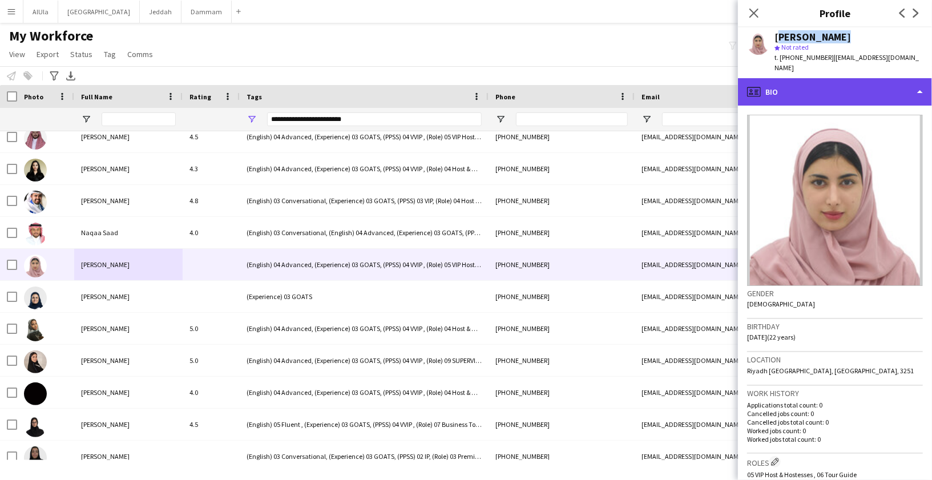
click at [770, 92] on div "profile Bio" at bounding box center [835, 91] width 194 height 27
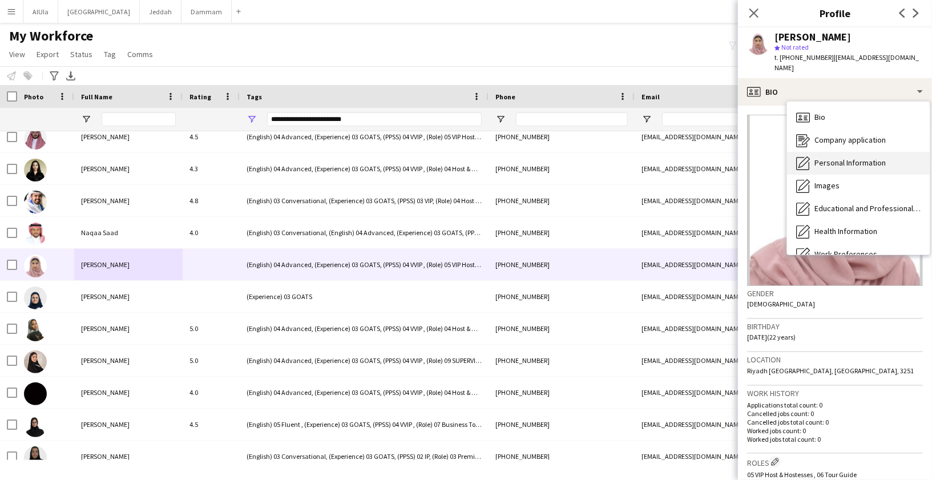
click at [817, 157] on span "Personal Information" at bounding box center [849, 162] width 71 height 10
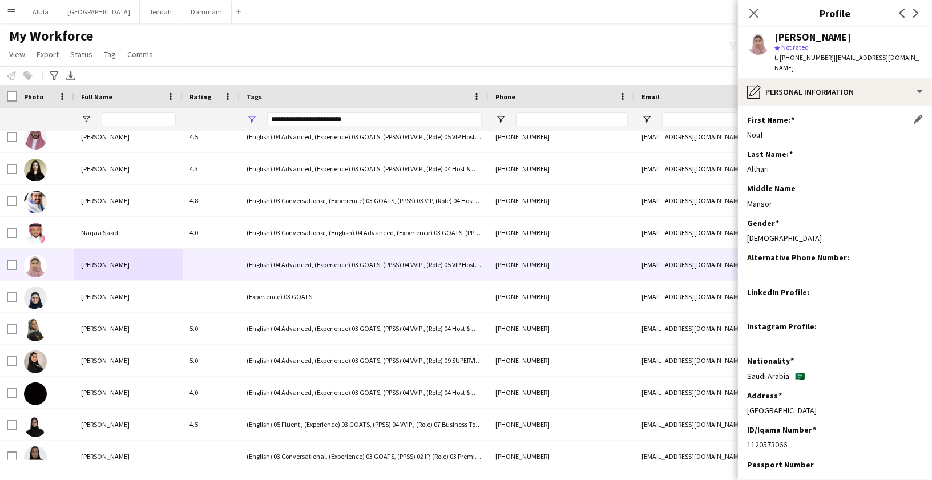
click at [751, 130] on div "Nouf" at bounding box center [835, 135] width 176 height 10
copy div "Nouf"
click at [754, 164] on div "Althari" at bounding box center [835, 169] width 176 height 10
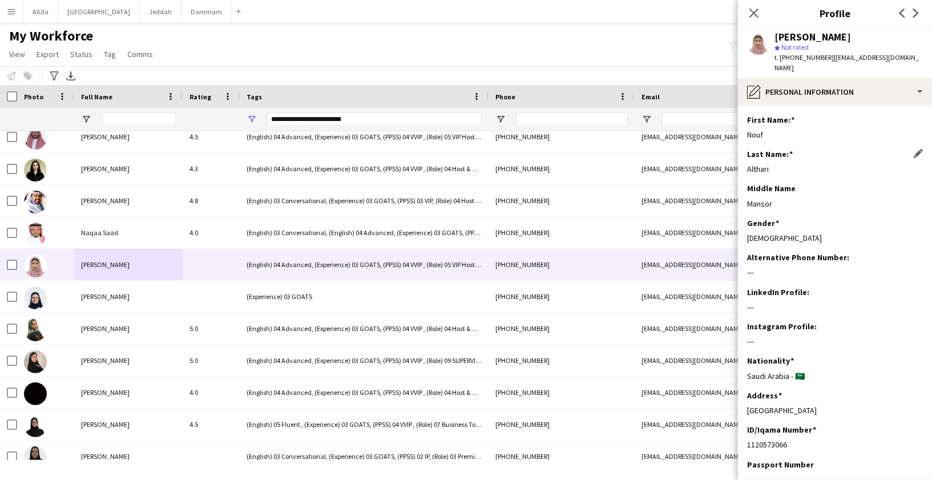
click at [754, 164] on div "Althari" at bounding box center [835, 169] width 176 height 10
copy div "Althari"
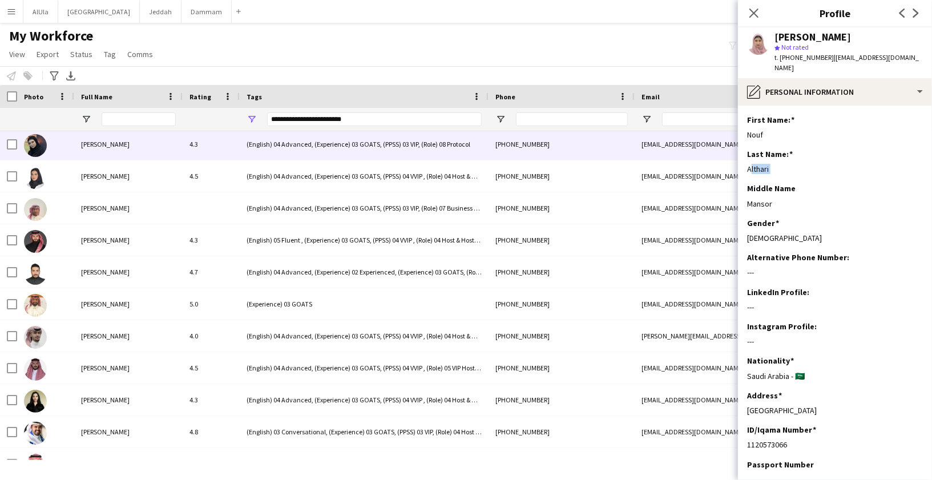
click at [135, 151] on div "[PERSON_NAME]" at bounding box center [128, 143] width 108 height 31
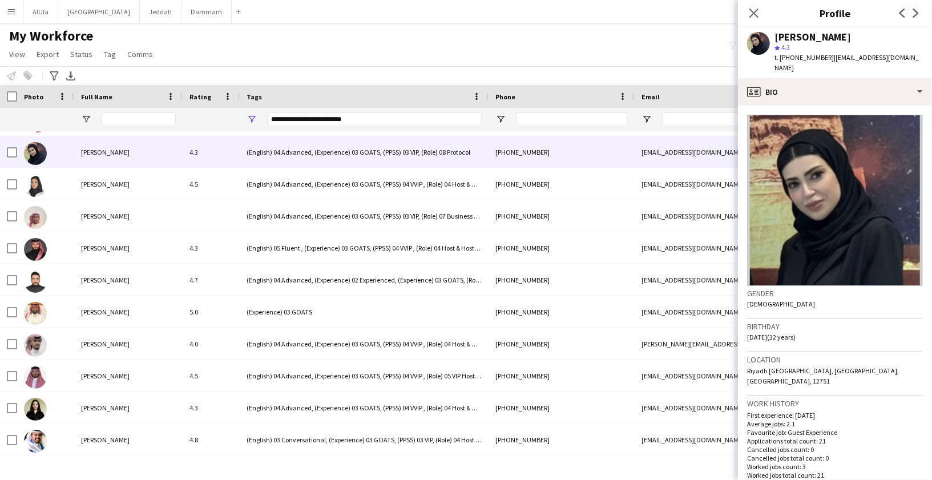
click at [792, 39] on div "[PERSON_NAME]" at bounding box center [812, 37] width 76 height 10
copy div "[PERSON_NAME]"
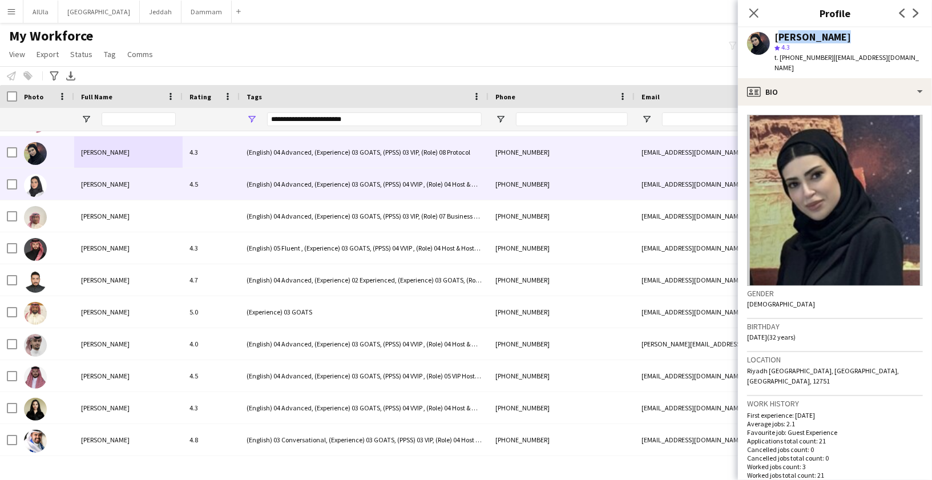
click at [104, 186] on span "[PERSON_NAME]" at bounding box center [105, 184] width 49 height 9
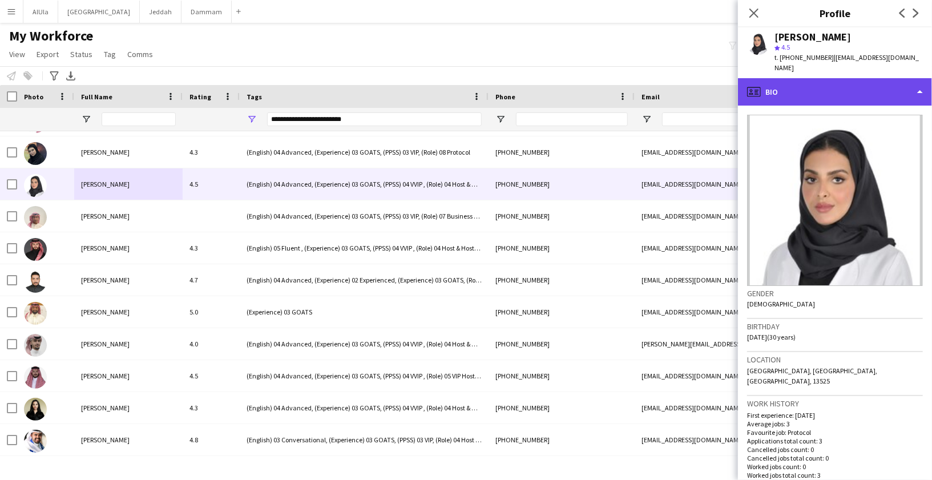
click at [818, 93] on div "profile Bio" at bounding box center [835, 91] width 194 height 27
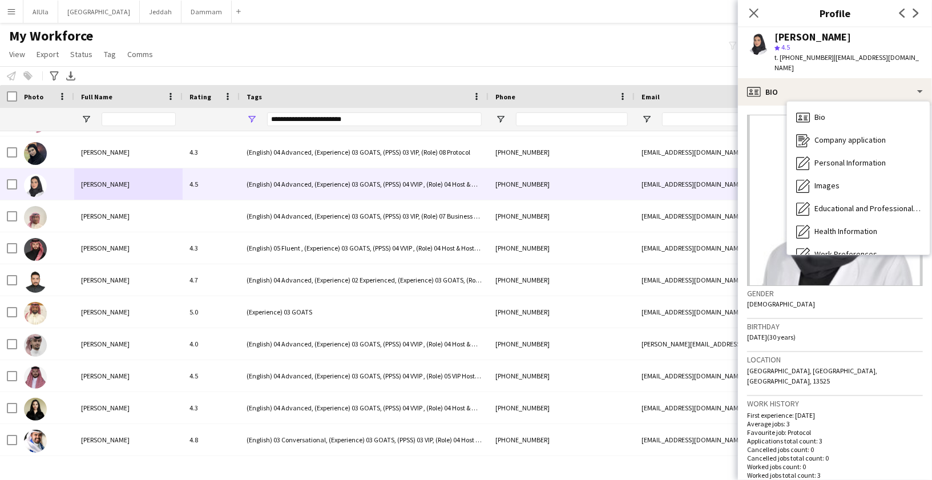
click at [797, 37] on div "[PERSON_NAME]" at bounding box center [812, 37] width 76 height 10
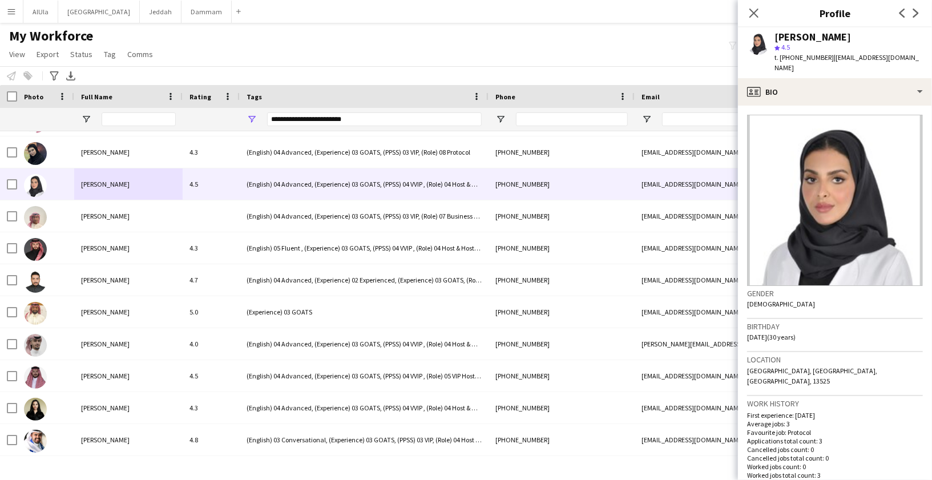
click at [797, 37] on div "[PERSON_NAME]" at bounding box center [812, 37] width 76 height 10
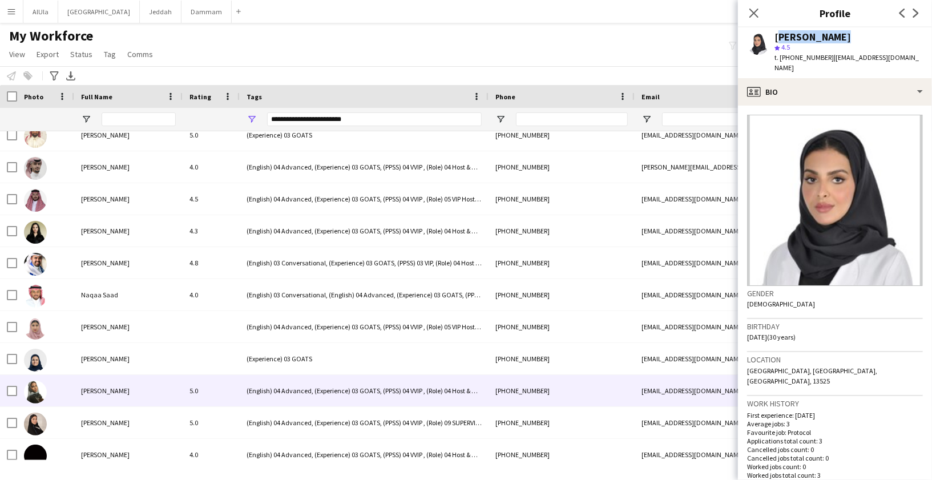
click at [137, 398] on div "[PERSON_NAME]" at bounding box center [128, 390] width 108 height 31
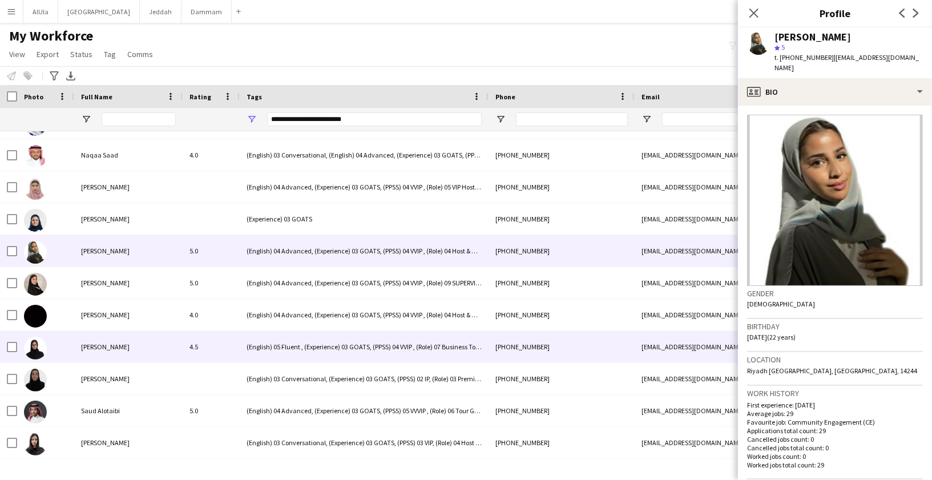
click at [105, 346] on span "[PERSON_NAME]" at bounding box center [105, 346] width 49 height 9
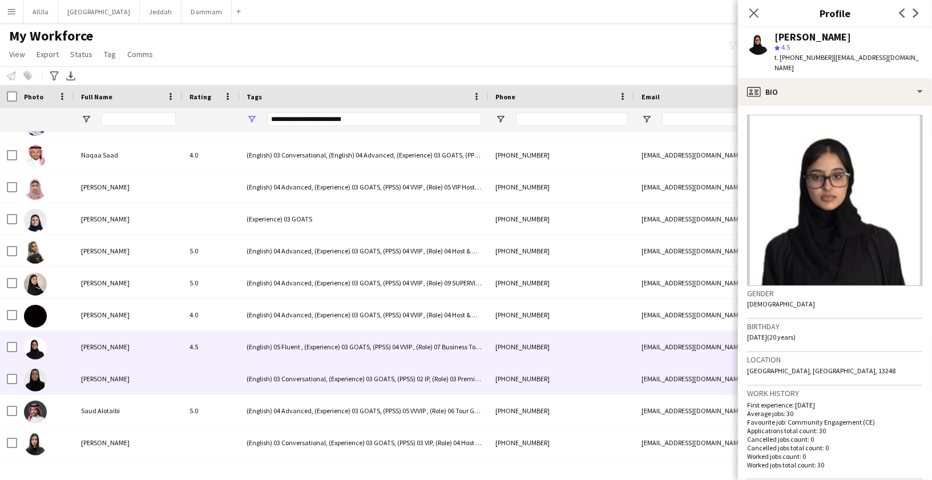
click at [104, 382] on span "[PERSON_NAME]" at bounding box center [105, 378] width 49 height 9
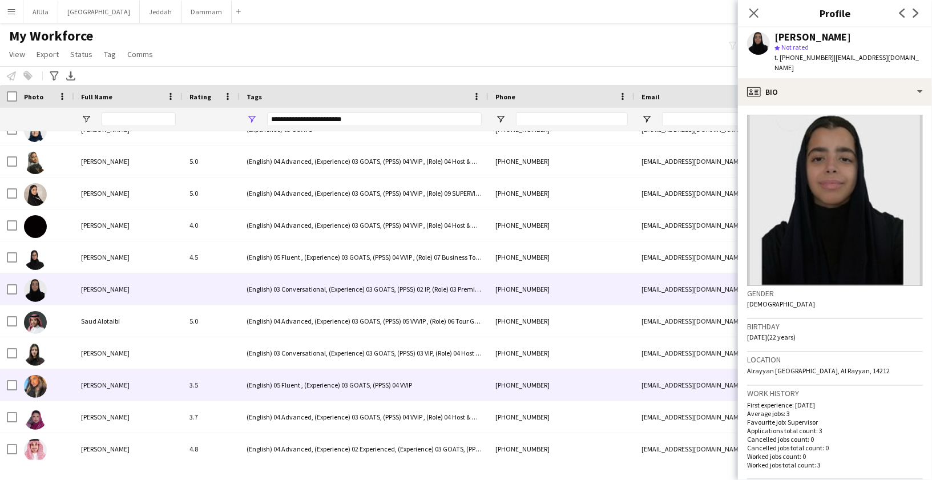
click at [104, 382] on span "[PERSON_NAME]" at bounding box center [105, 385] width 49 height 9
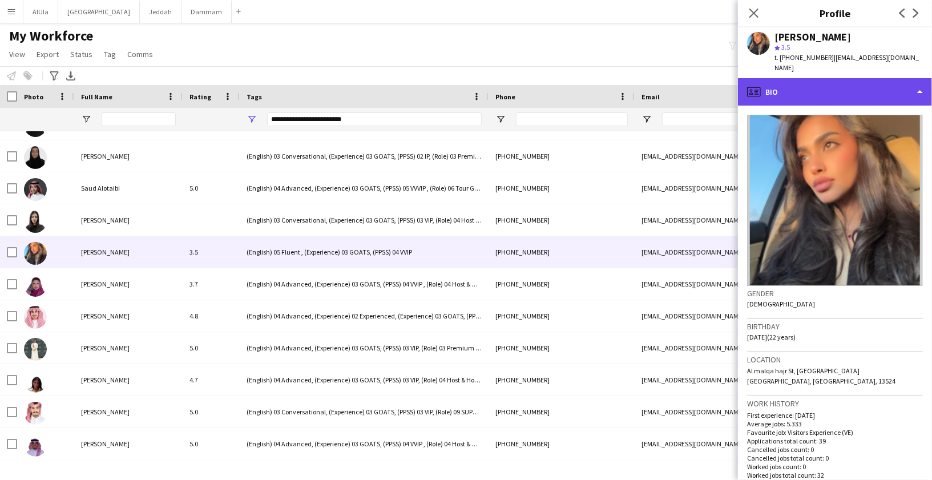
click at [806, 92] on div "profile Bio" at bounding box center [835, 91] width 194 height 27
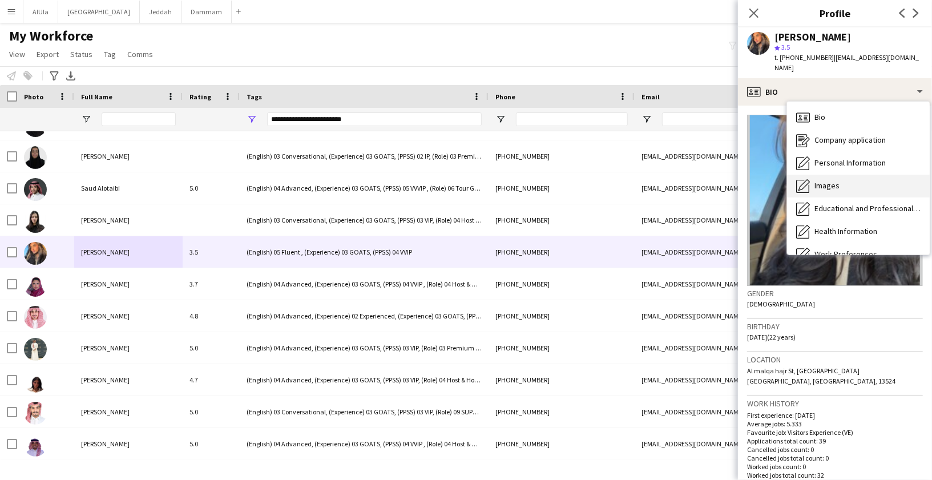
click at [823, 180] on span "Images" at bounding box center [826, 185] width 25 height 10
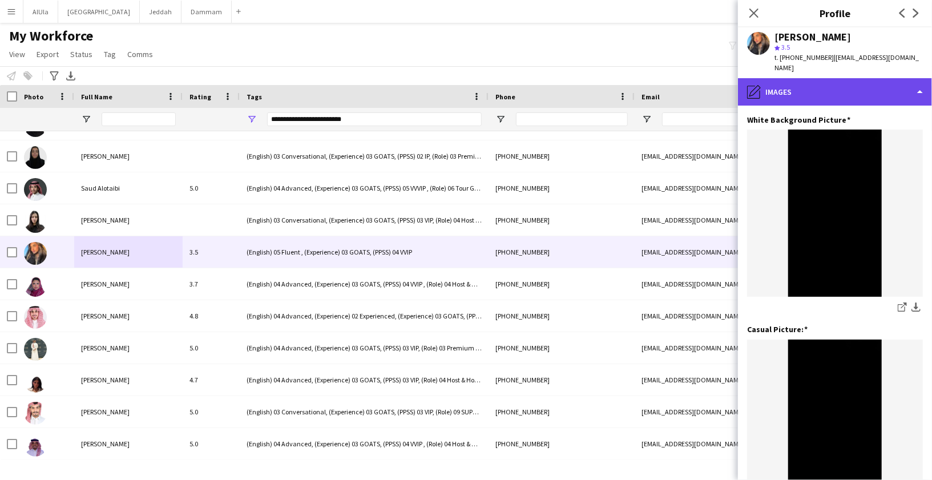
click at [811, 86] on div "pencil4 Images" at bounding box center [835, 91] width 194 height 27
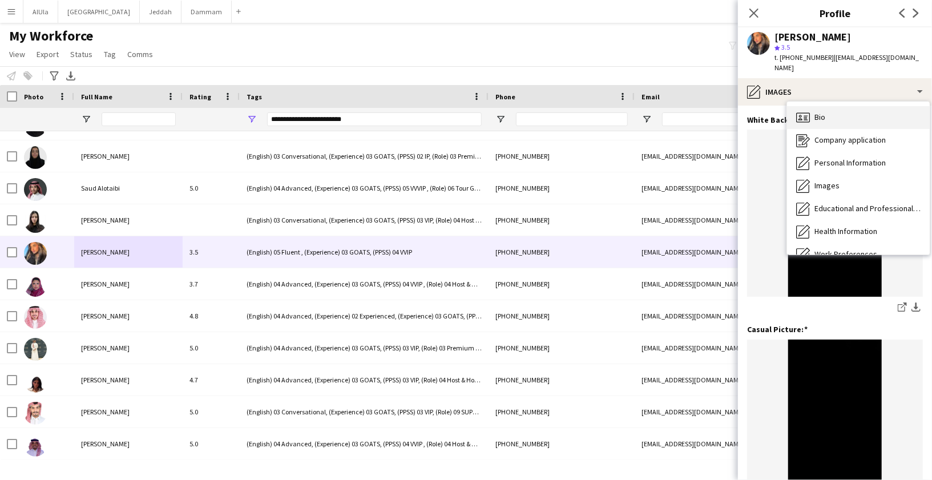
click at [825, 112] on span "Bio" at bounding box center [819, 117] width 11 height 10
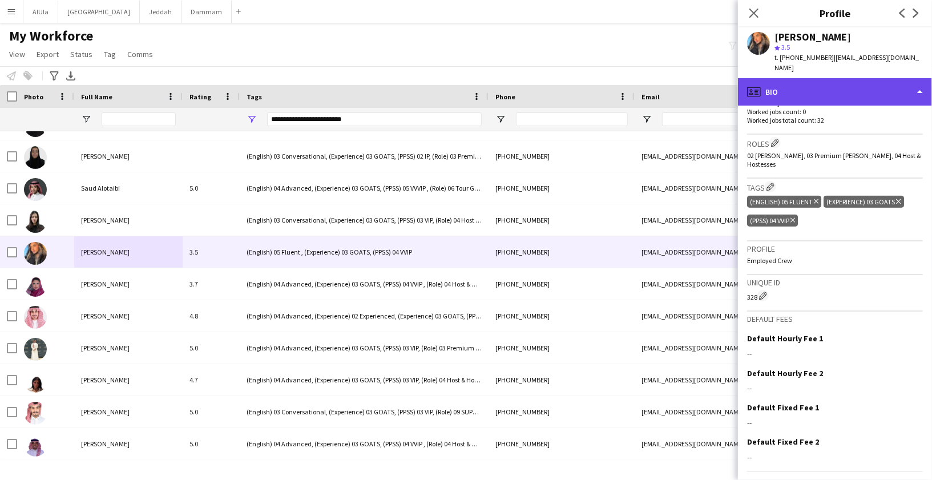
click at [806, 78] on div "profile Bio" at bounding box center [835, 91] width 194 height 27
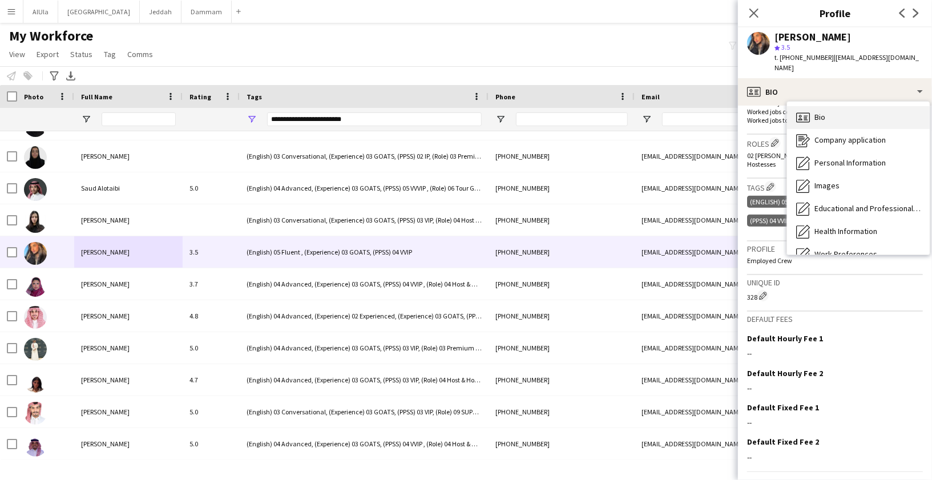
click at [815, 112] on span "Bio" at bounding box center [819, 117] width 11 height 10
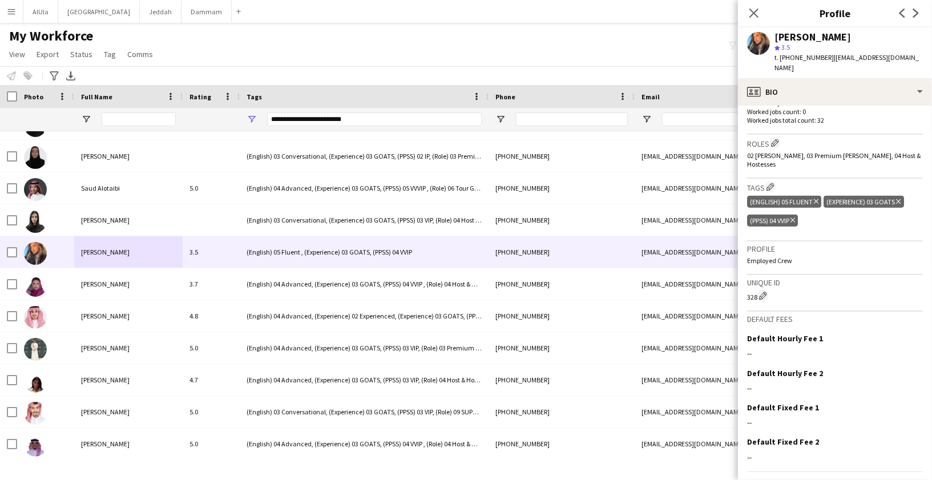
click at [311, 118] on div "**********" at bounding box center [374, 119] width 215 height 14
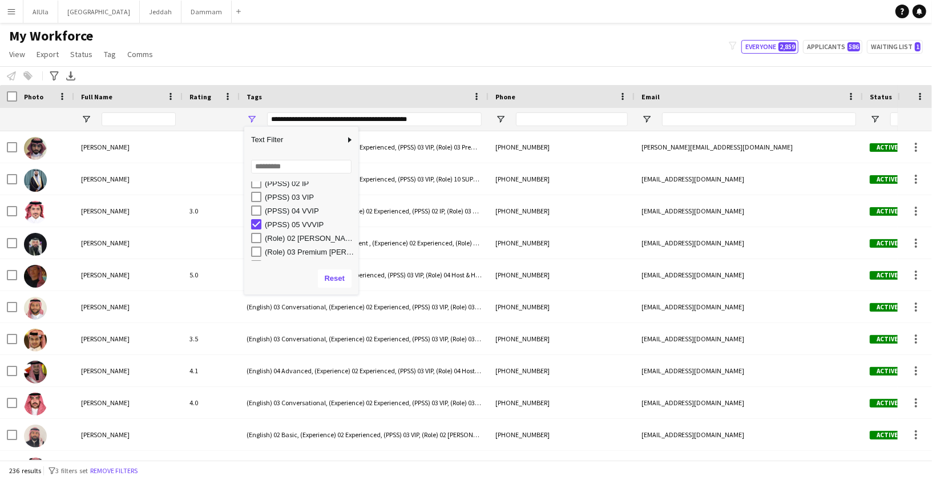
click at [405, 89] on div "Tags" at bounding box center [356, 96] width 221 height 17
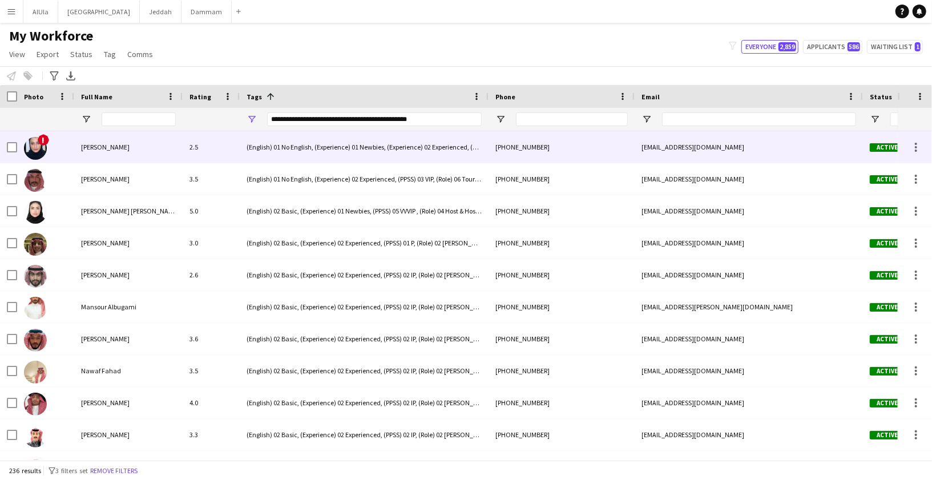
click at [134, 144] on div "[PERSON_NAME]" at bounding box center [128, 146] width 108 height 31
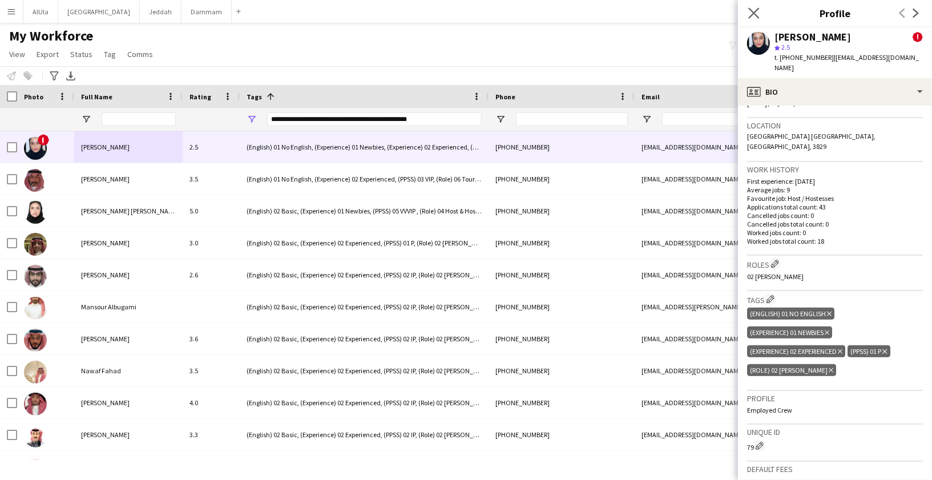
click at [755, 7] on app-icon "Close pop-in" at bounding box center [754, 13] width 17 height 17
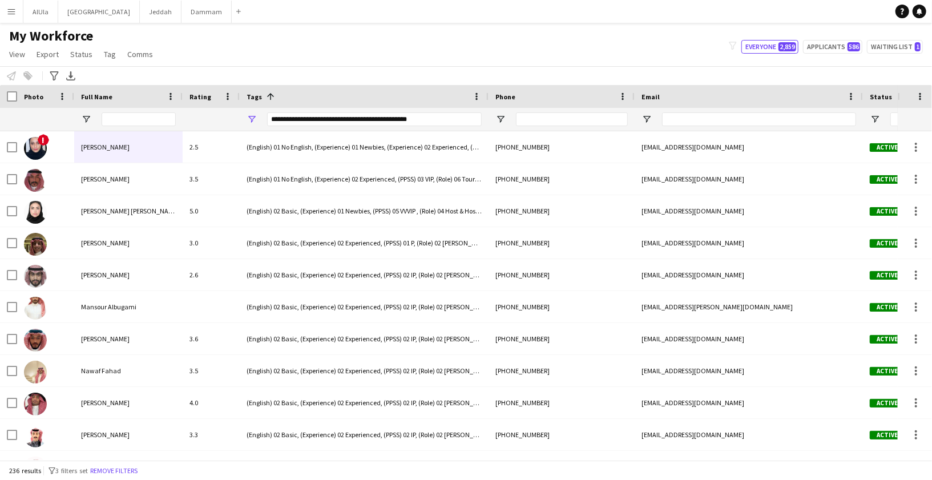
click at [286, 116] on div "**********" at bounding box center [374, 119] width 215 height 14
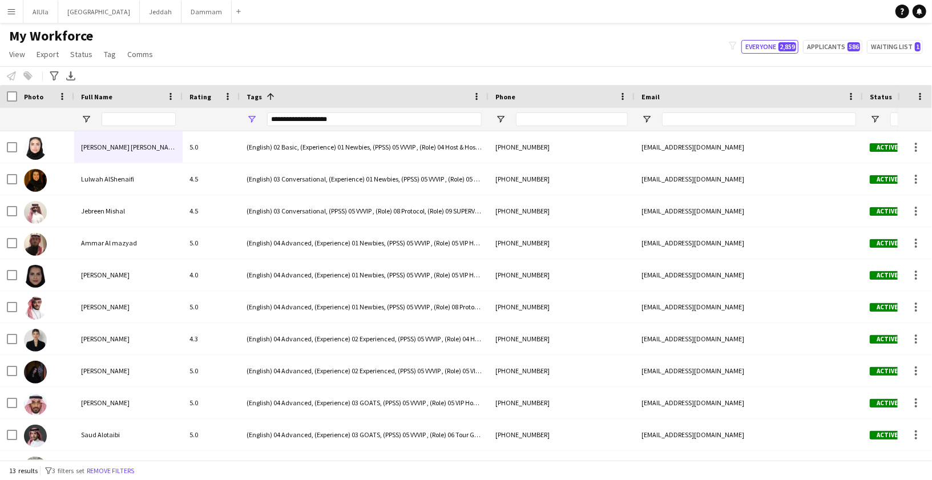
click at [308, 67] on div "Notify workforce Add to tag Select at least one crew to tag him or her. Advance…" at bounding box center [466, 75] width 932 height 19
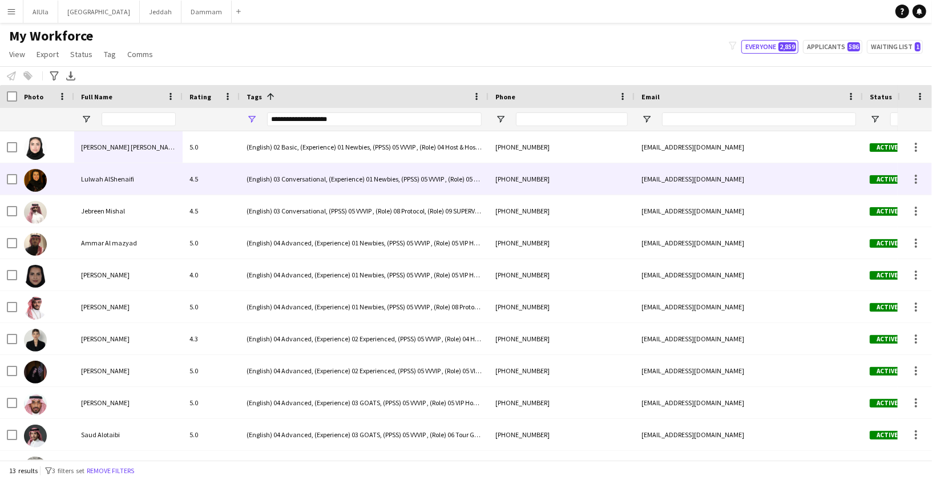
click at [126, 189] on div "Lulwah AlShenaifi" at bounding box center [128, 178] width 108 height 31
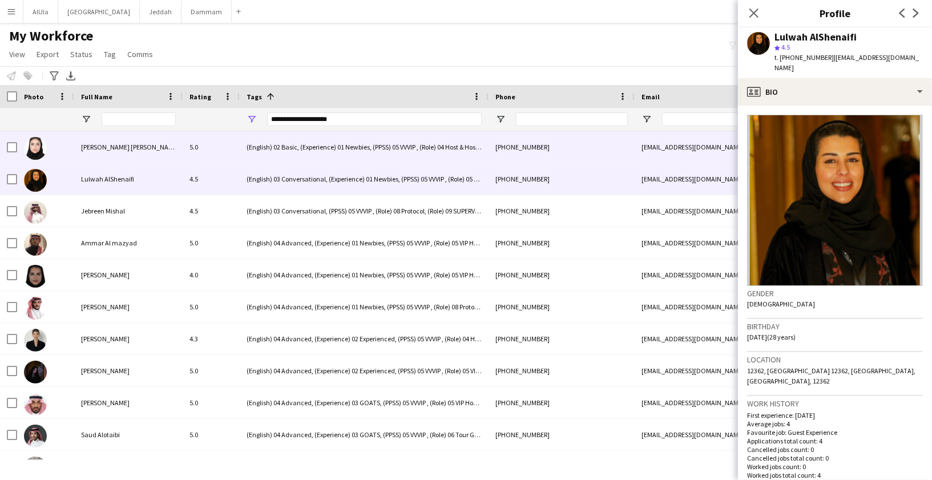
click at [118, 152] on div "[PERSON_NAME] [PERSON_NAME]" at bounding box center [128, 146] width 108 height 31
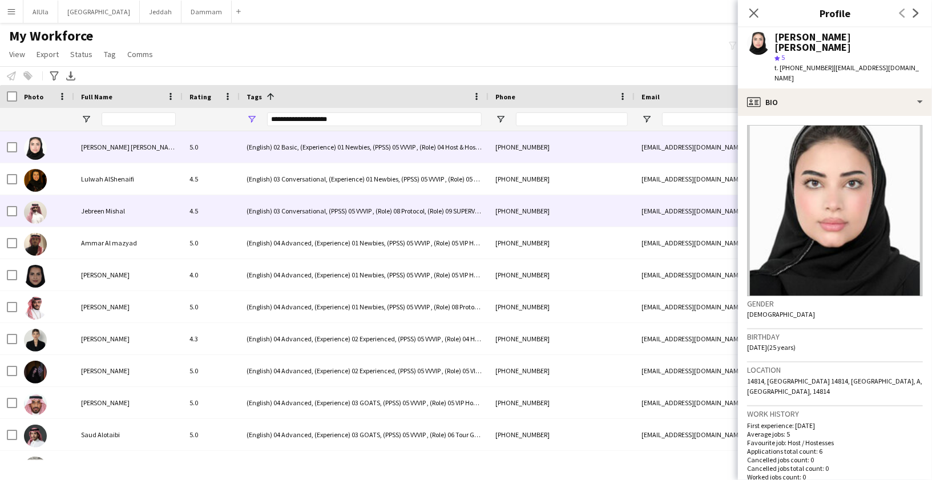
click at [124, 221] on div "Jebreen Mishal" at bounding box center [128, 210] width 108 height 31
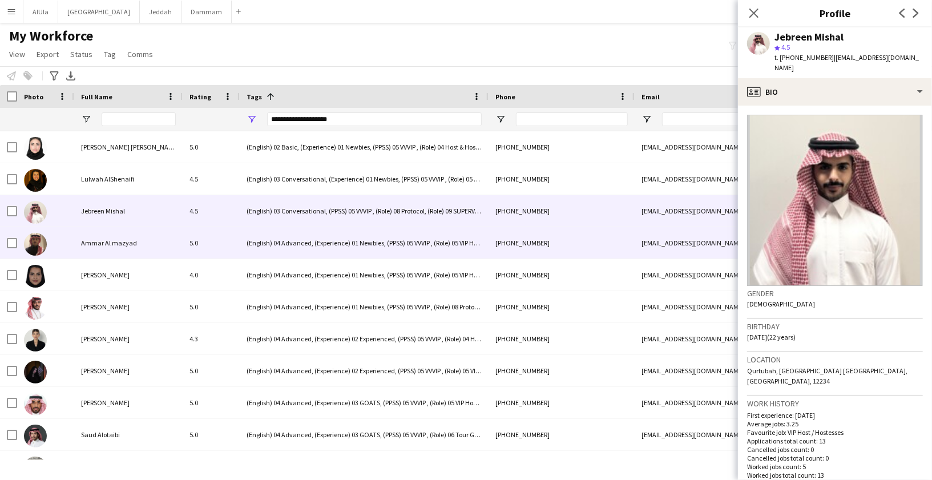
click at [123, 231] on div "Ammar Al mazyad" at bounding box center [128, 242] width 108 height 31
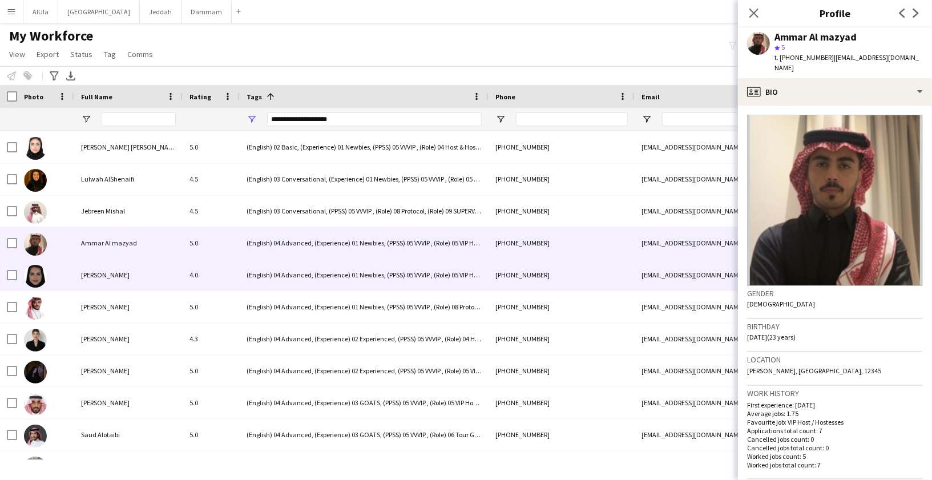
click at [114, 272] on div "[PERSON_NAME]" at bounding box center [128, 274] width 108 height 31
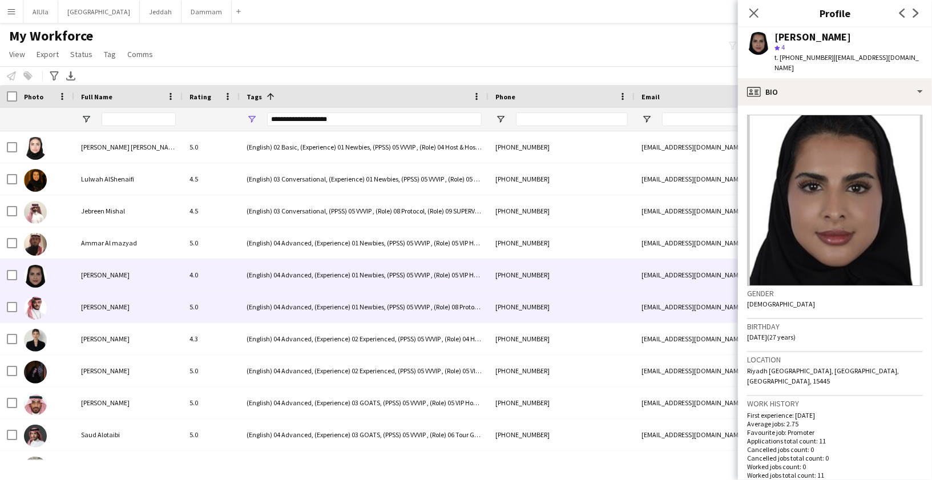
click at [116, 311] on div "[PERSON_NAME]" at bounding box center [128, 306] width 108 height 31
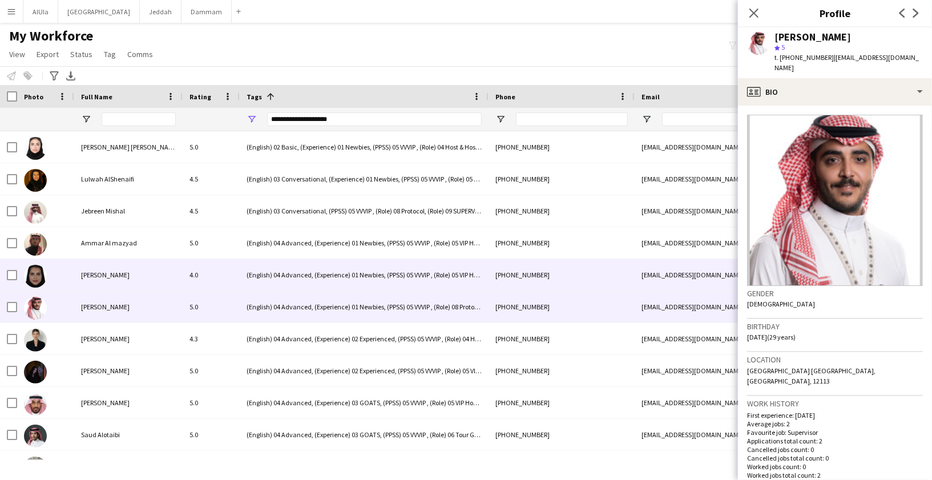
click at [128, 270] on div "[PERSON_NAME]" at bounding box center [128, 274] width 108 height 31
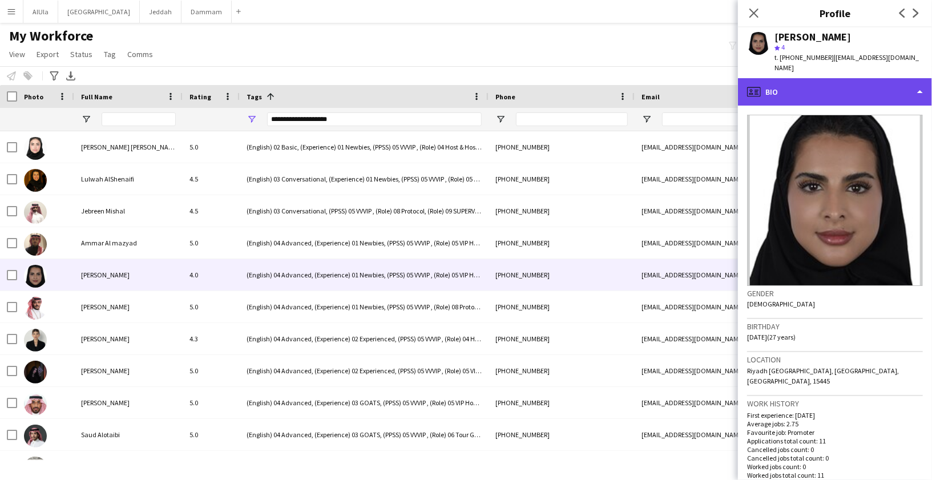
click at [757, 87] on icon at bounding box center [754, 92] width 14 height 10
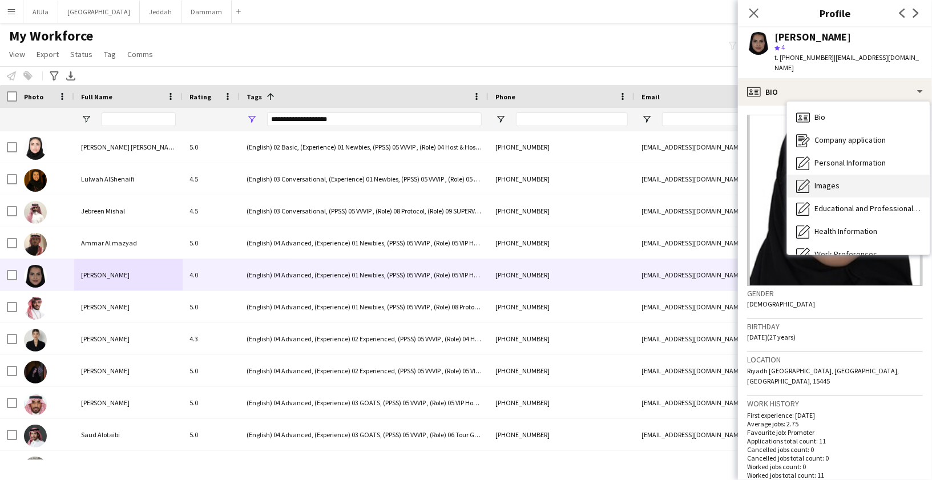
click at [819, 180] on span "Images" at bounding box center [826, 185] width 25 height 10
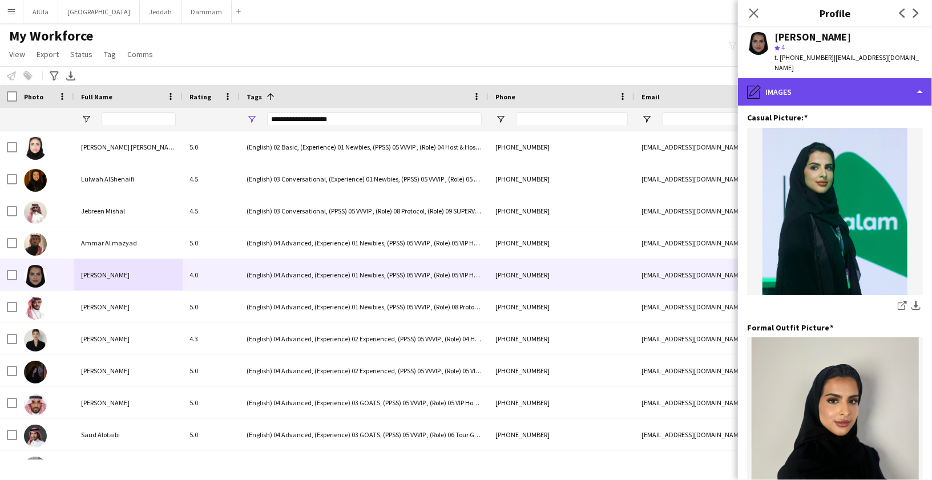
click at [817, 78] on div "pencil4 Images" at bounding box center [835, 91] width 194 height 27
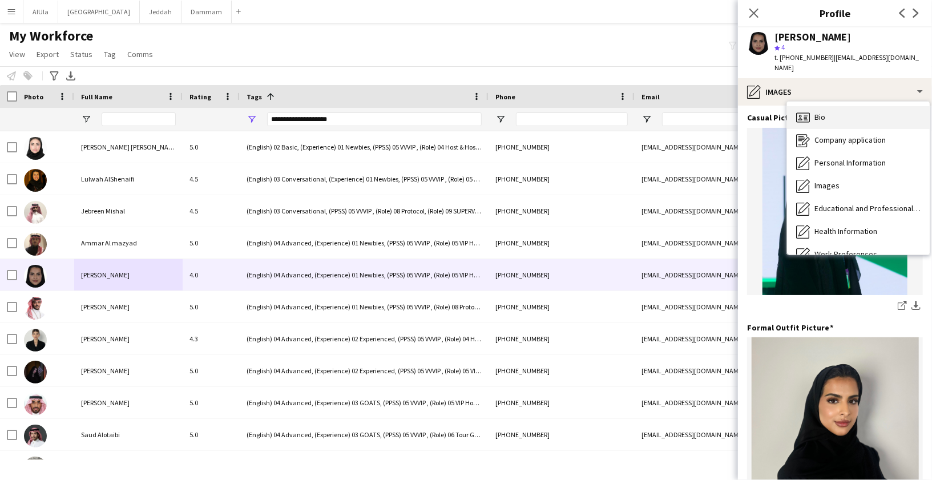
click at [821, 112] on span "Bio" at bounding box center [819, 117] width 11 height 10
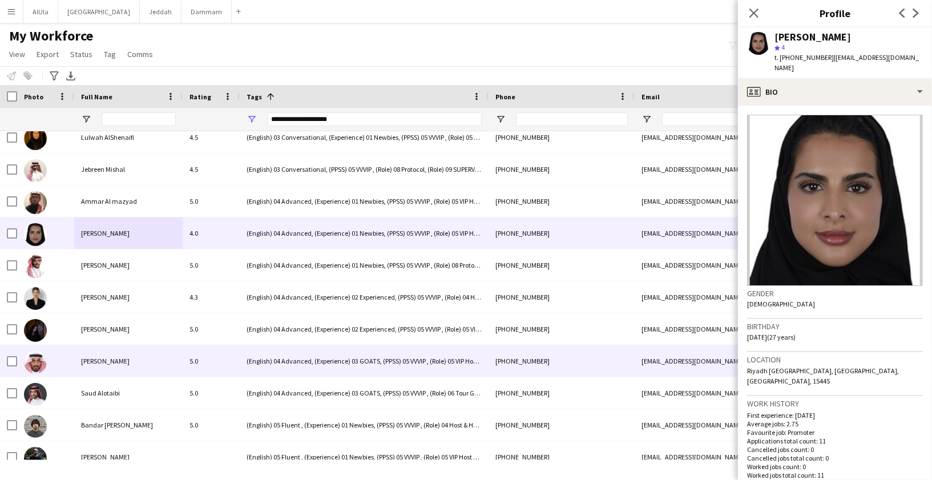
scroll to position [46, 0]
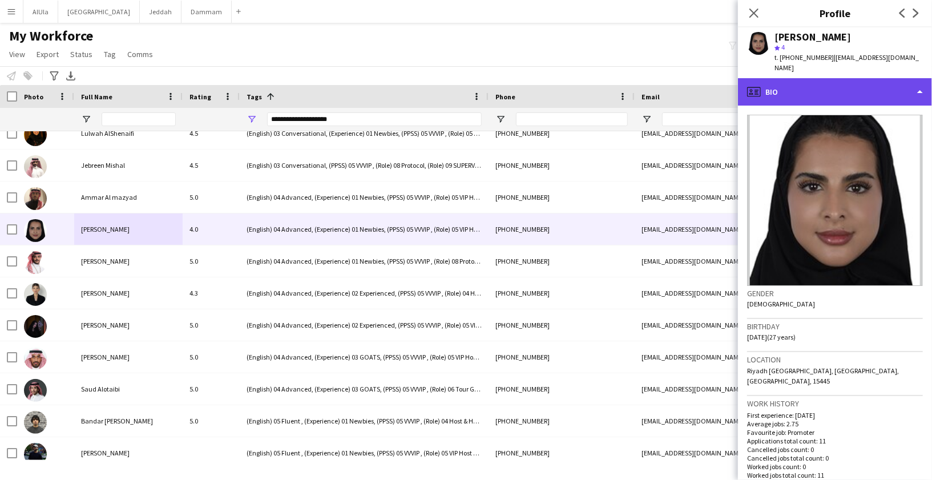
click at [811, 88] on div "profile Bio" at bounding box center [835, 91] width 194 height 27
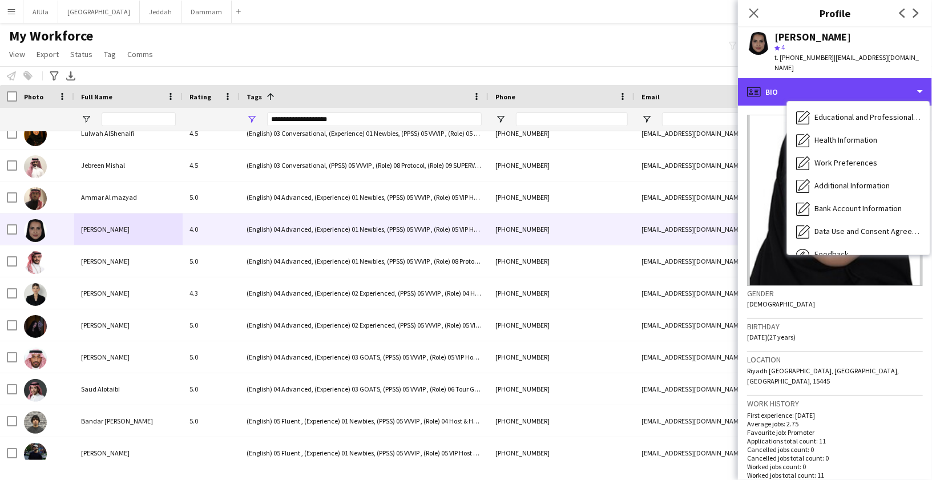
scroll to position [0, 0]
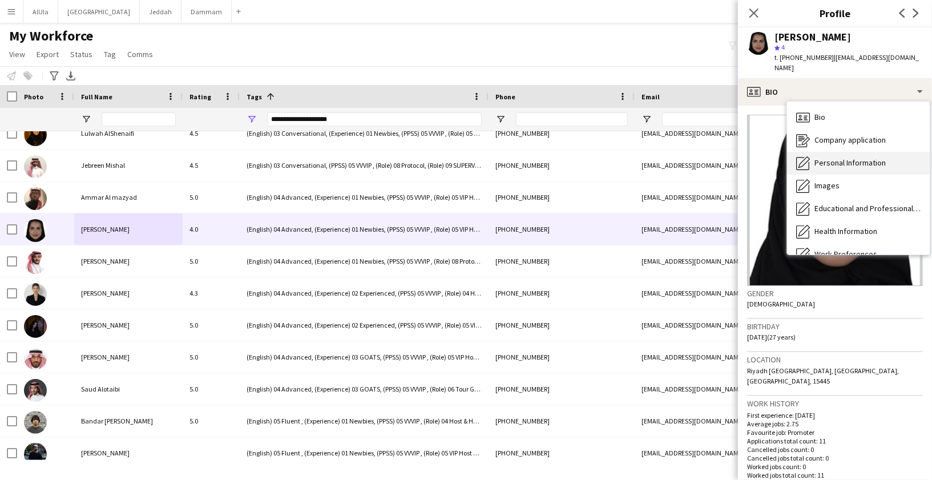
click at [832, 160] on div "Personal Information Personal Information" at bounding box center [858, 163] width 143 height 23
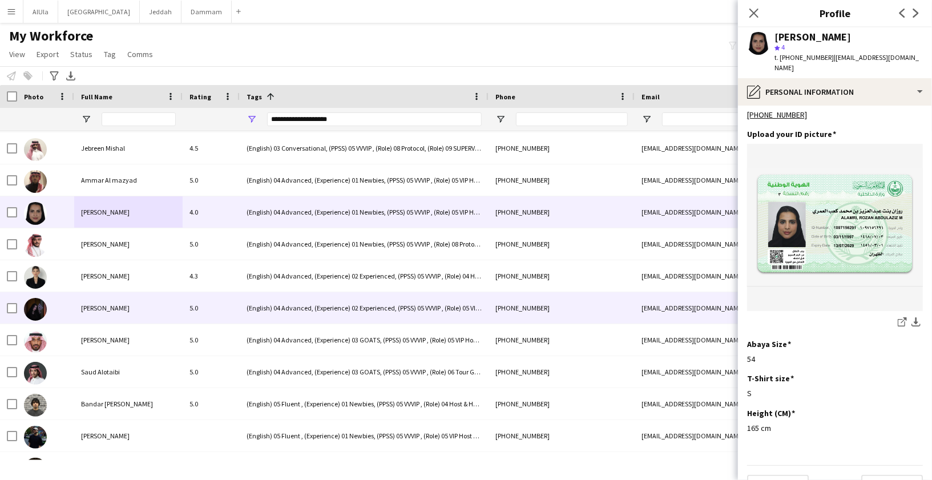
scroll to position [63, 0]
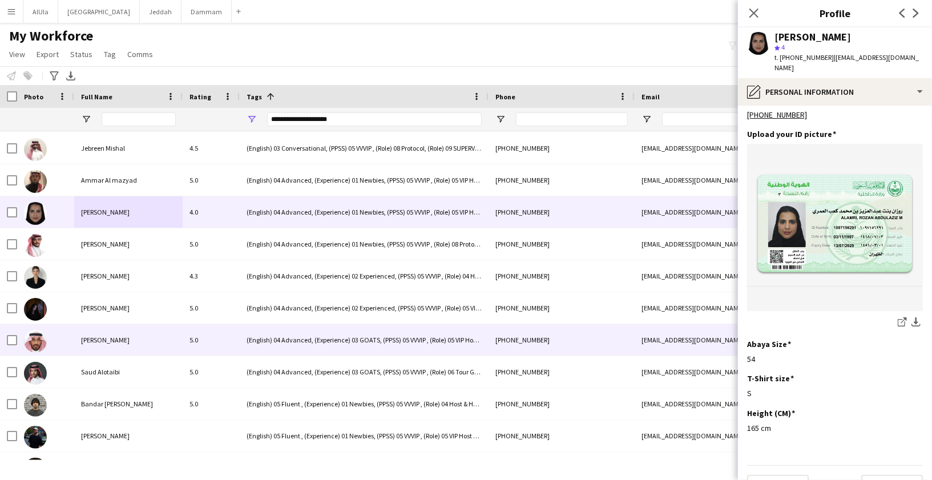
click at [110, 322] on div "[PERSON_NAME]" at bounding box center [128, 307] width 108 height 31
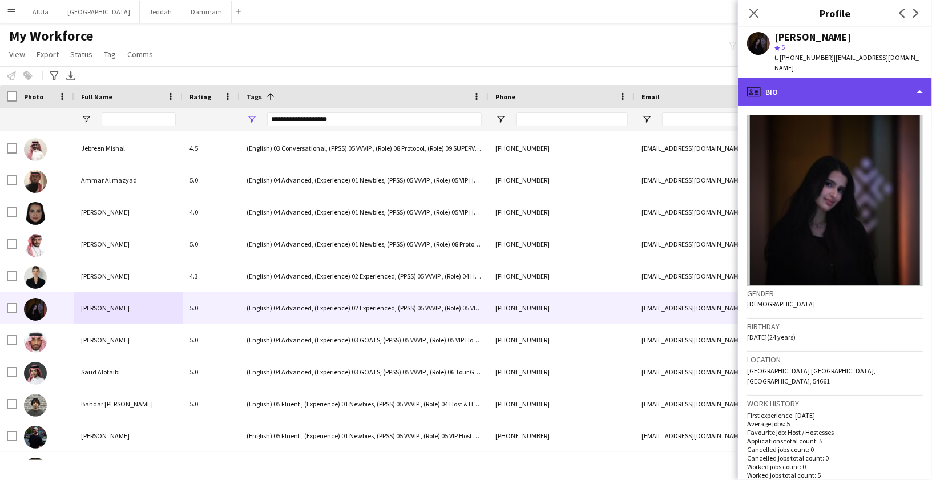
click at [791, 81] on div "profile Bio" at bounding box center [835, 91] width 194 height 27
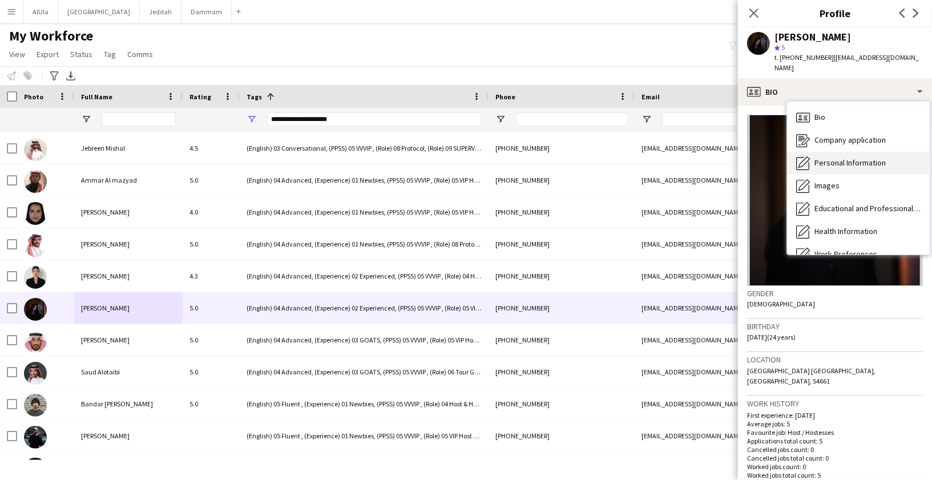
click at [827, 157] on span "Personal Information" at bounding box center [849, 162] width 71 height 10
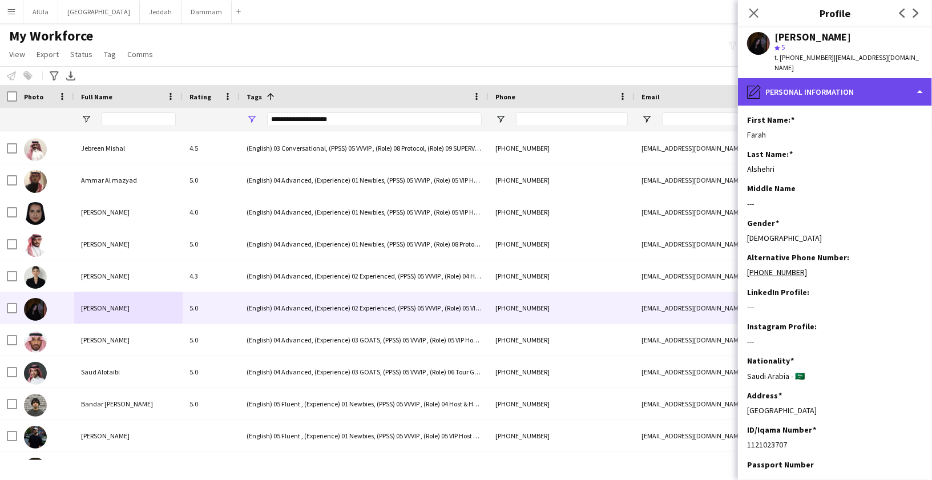
click at [810, 79] on div "pencil4 Personal Information" at bounding box center [835, 91] width 194 height 27
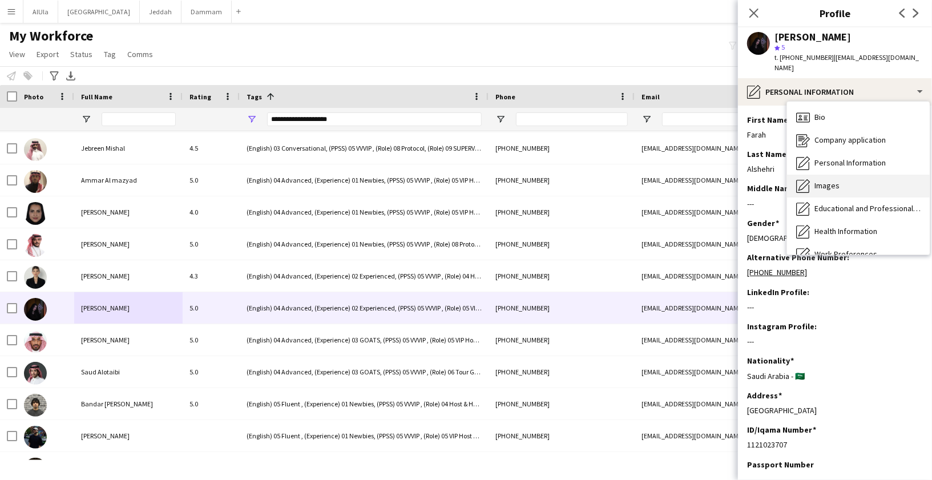
click at [809, 181] on icon "Images" at bounding box center [803, 186] width 14 height 14
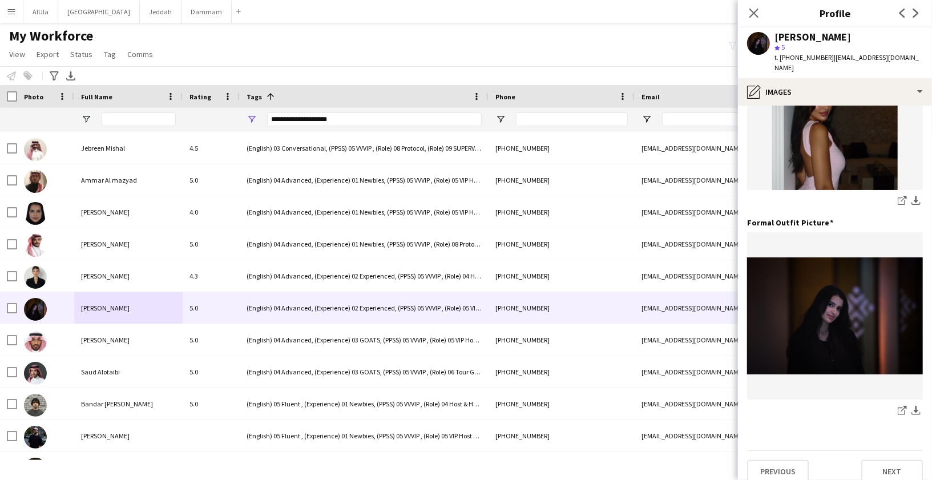
scroll to position [0, 0]
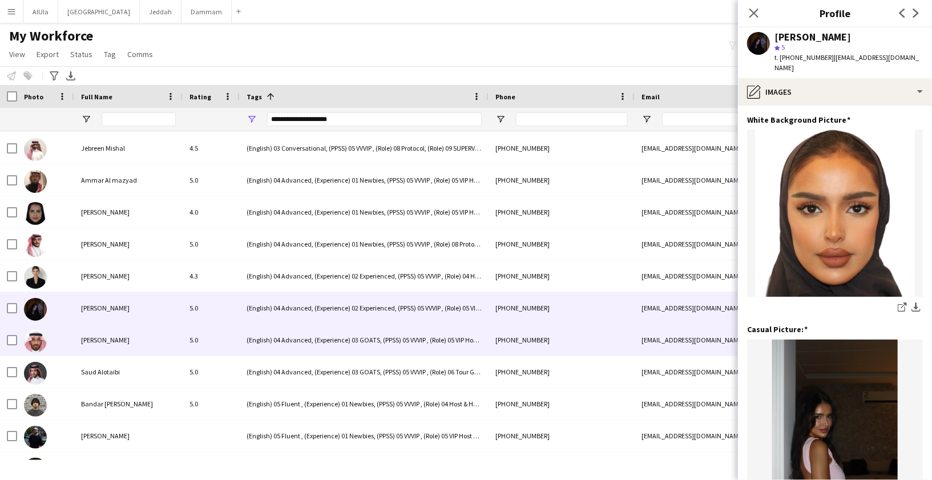
click at [100, 349] on div "[PERSON_NAME]" at bounding box center [128, 339] width 108 height 31
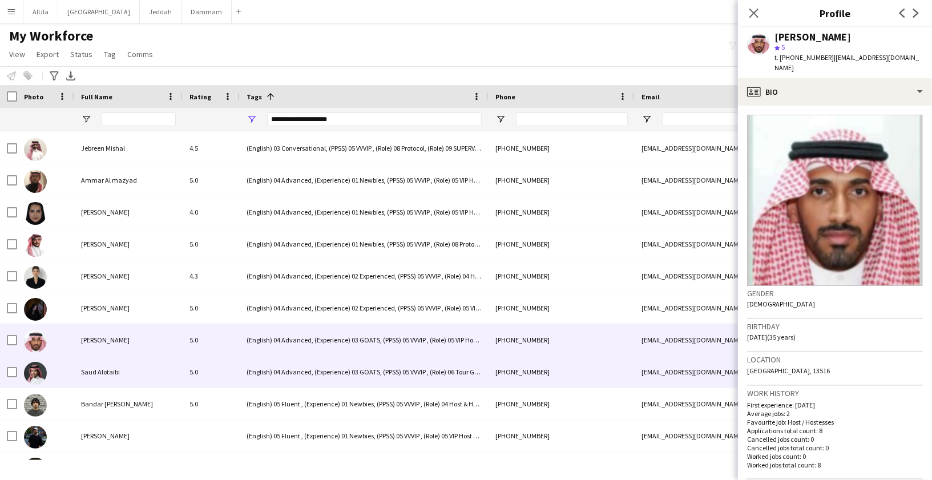
click at [93, 370] on span "Saud Alotaibi" at bounding box center [100, 371] width 39 height 9
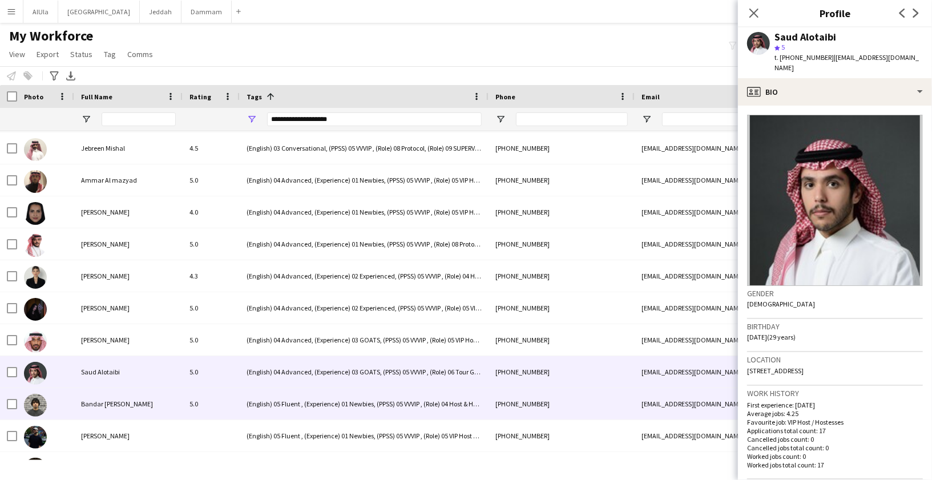
click at [91, 405] on span "Bandar [PERSON_NAME]" at bounding box center [117, 403] width 72 height 9
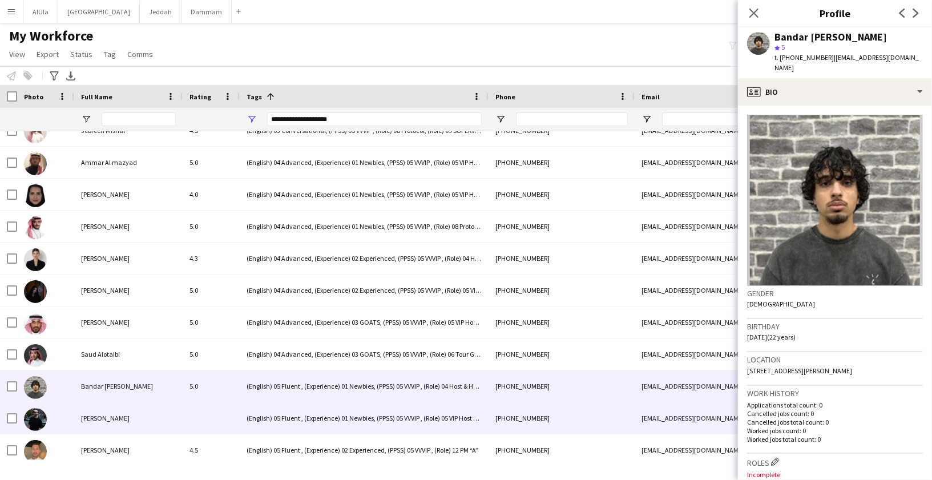
scroll to position [86, 0]
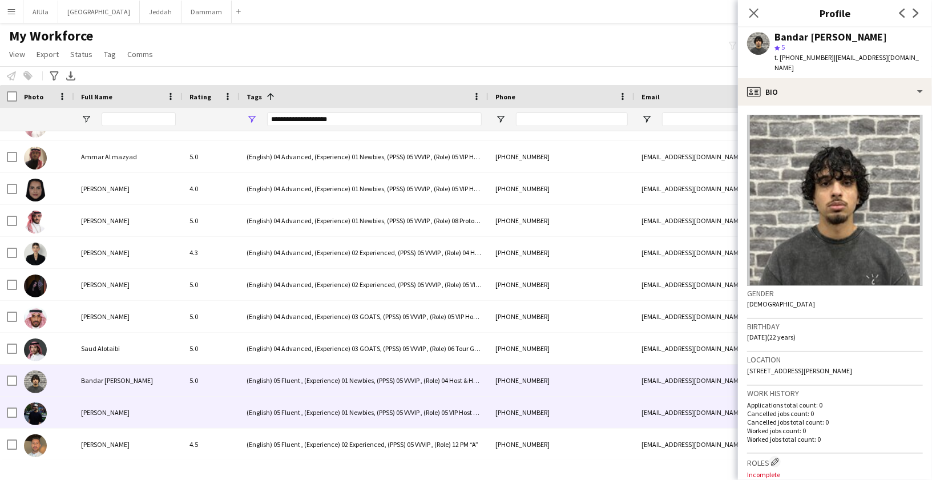
click at [95, 401] on div "[PERSON_NAME]" at bounding box center [128, 412] width 108 height 31
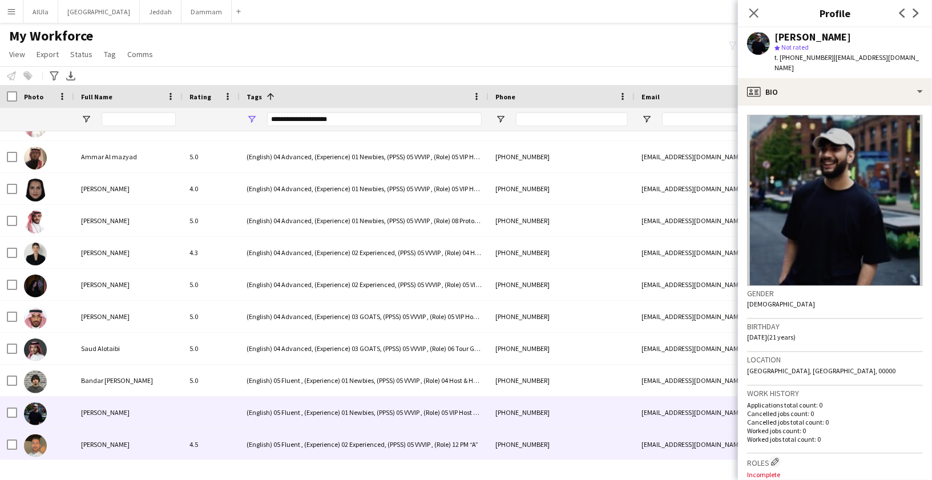
click at [98, 446] on span "[PERSON_NAME]" at bounding box center [105, 444] width 49 height 9
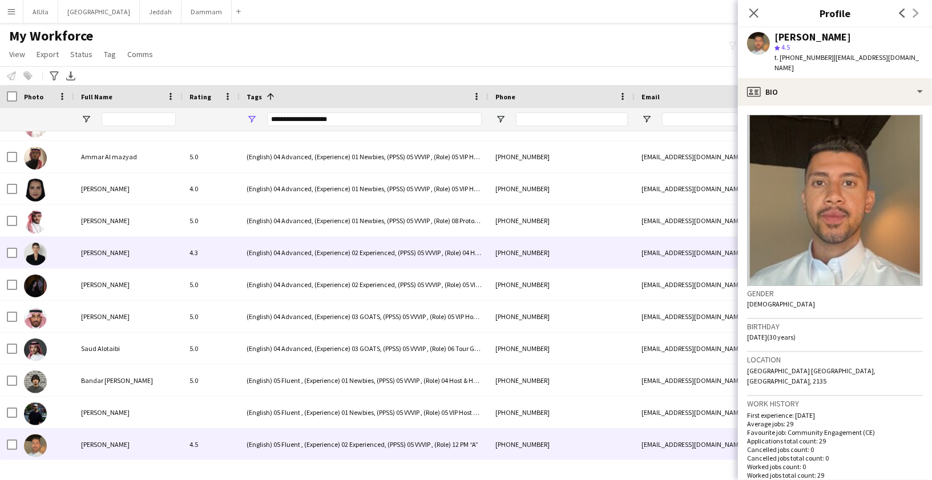
scroll to position [0, 0]
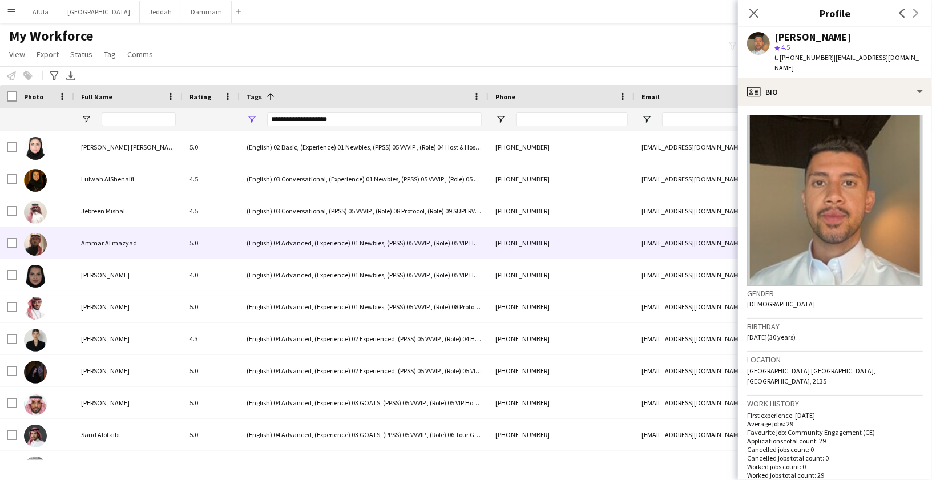
click at [98, 240] on span "Ammar Al mazyad" at bounding box center [109, 243] width 56 height 9
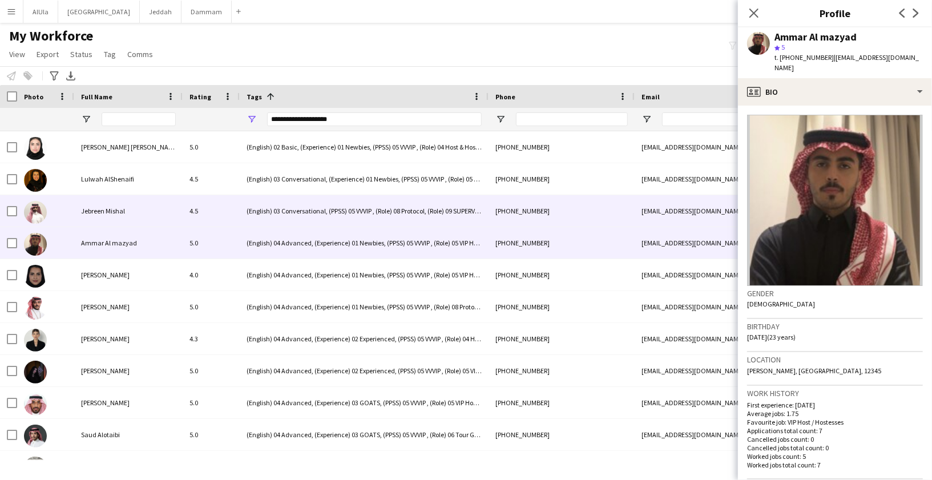
click at [96, 212] on span "Jebreen Mishal" at bounding box center [103, 211] width 44 height 9
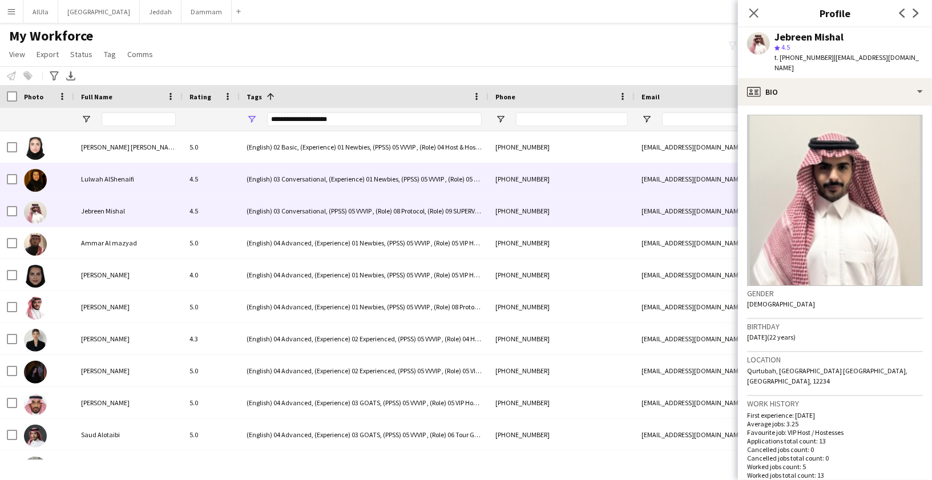
click at [96, 176] on span "Lulwah AlShenaifi" at bounding box center [107, 179] width 53 height 9
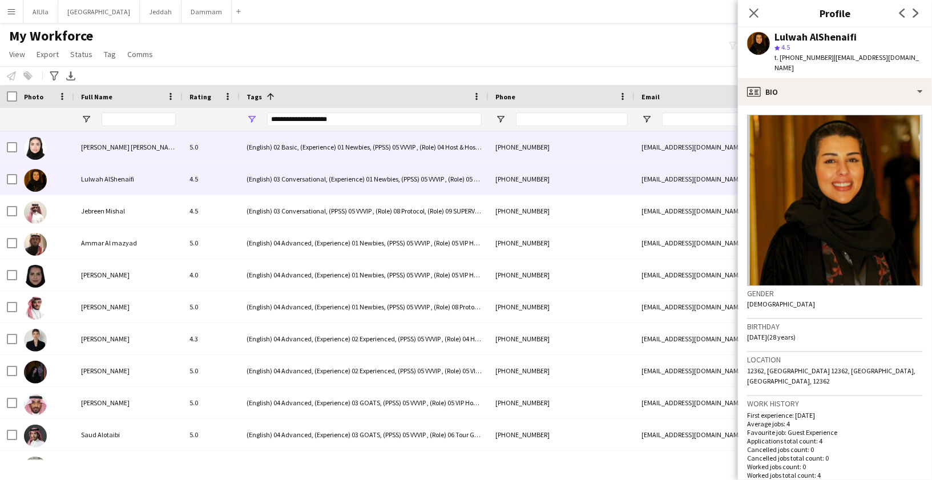
click at [95, 144] on span "[PERSON_NAME] [PERSON_NAME]" at bounding box center [130, 147] width 98 height 9
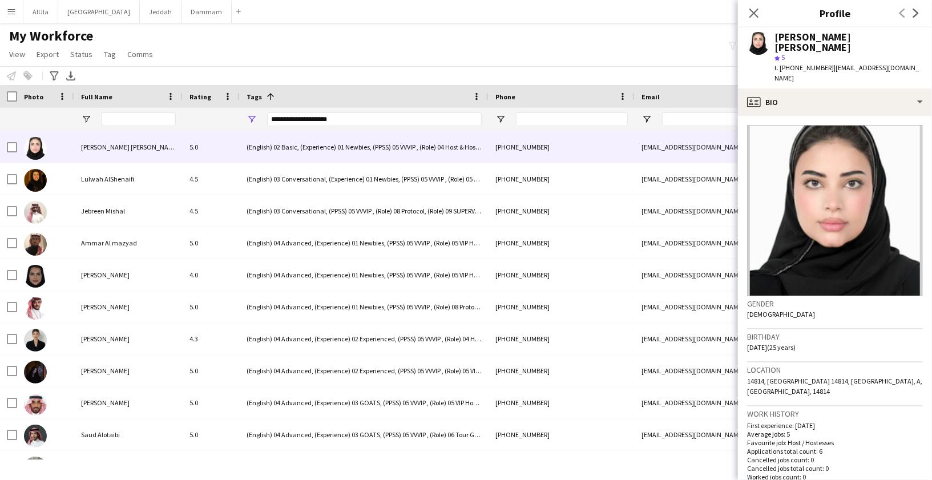
click at [285, 120] on div "**********" at bounding box center [374, 119] width 215 height 14
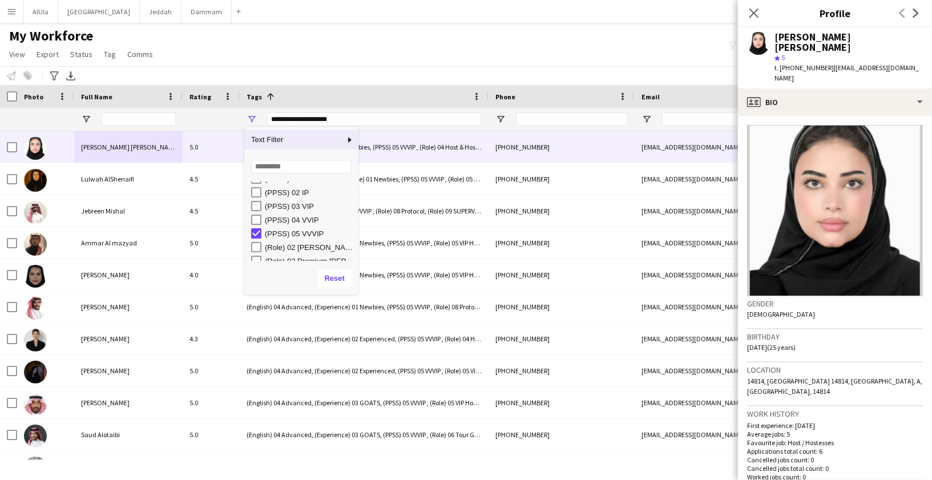
scroll to position [152, 0]
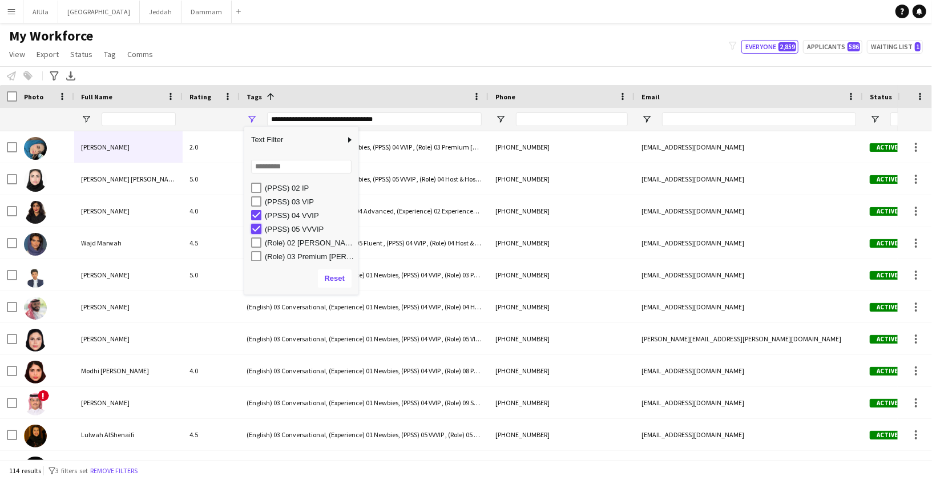
type input "**********"
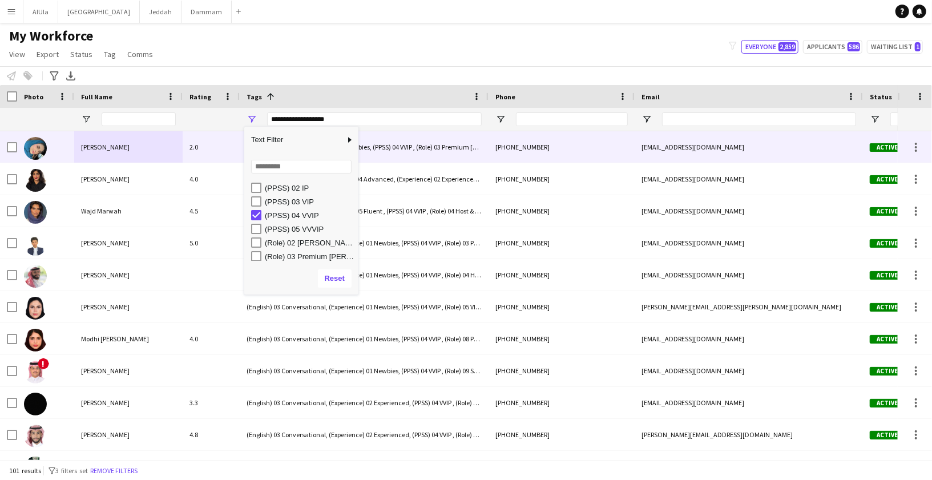
click at [135, 157] on div "[PERSON_NAME]" at bounding box center [128, 146] width 108 height 31
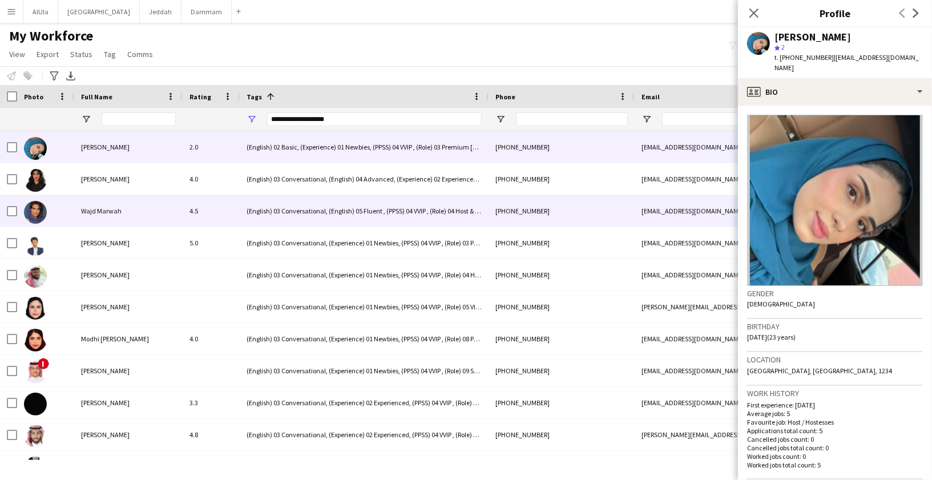
click at [120, 213] on div "Wajd Marwah" at bounding box center [128, 210] width 108 height 31
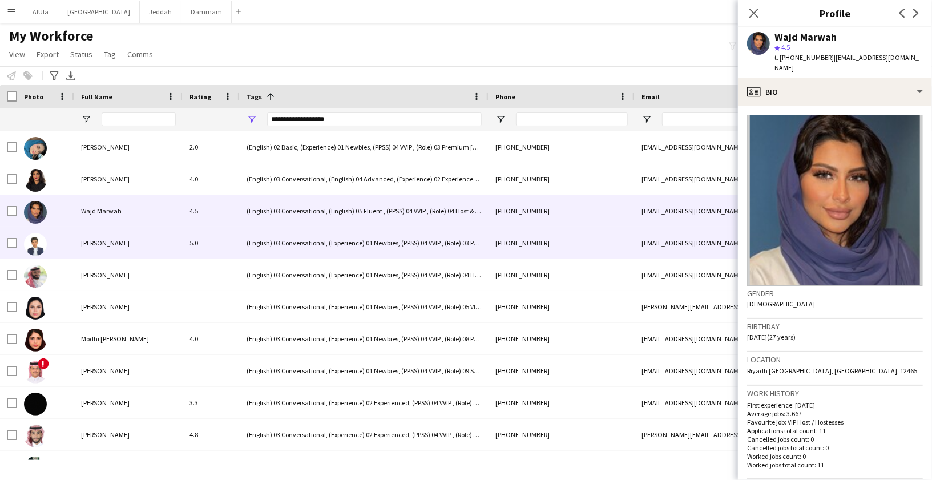
click at [120, 249] on div "[PERSON_NAME]" at bounding box center [128, 242] width 108 height 31
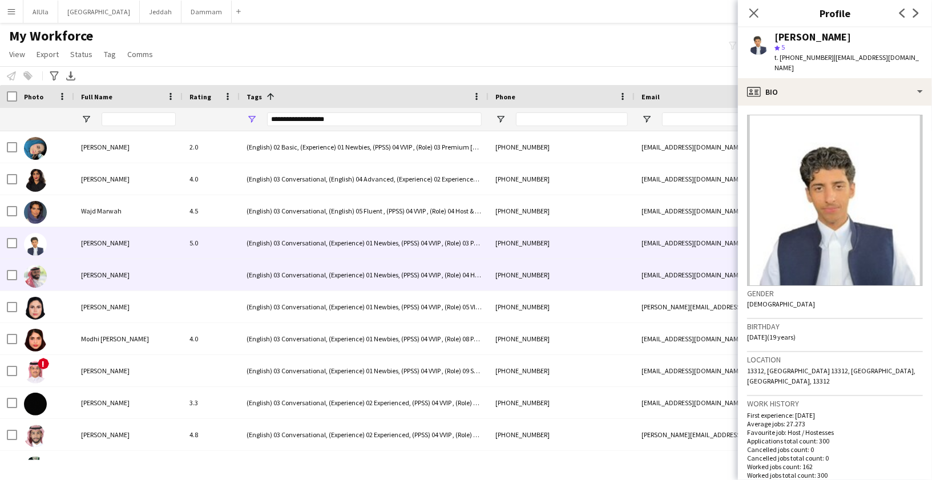
click at [124, 275] on span "[PERSON_NAME]" at bounding box center [105, 274] width 49 height 9
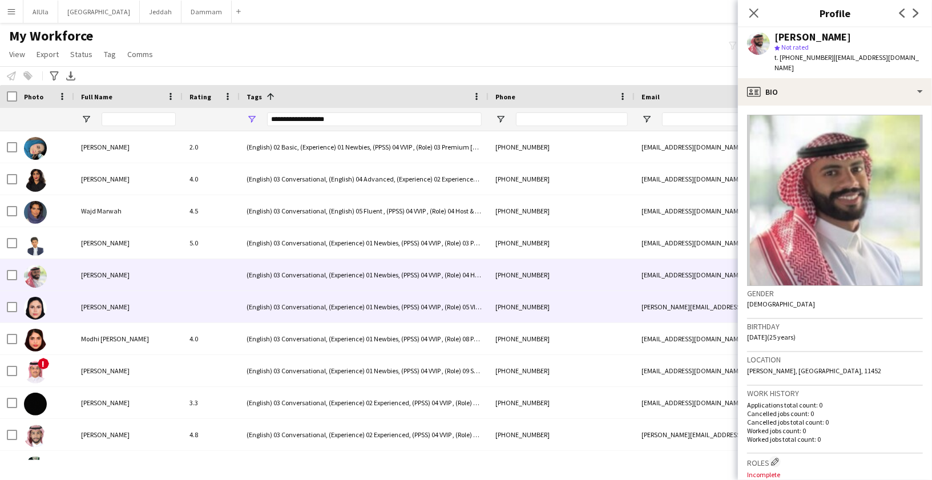
click at [133, 309] on div "[PERSON_NAME]" at bounding box center [128, 306] width 108 height 31
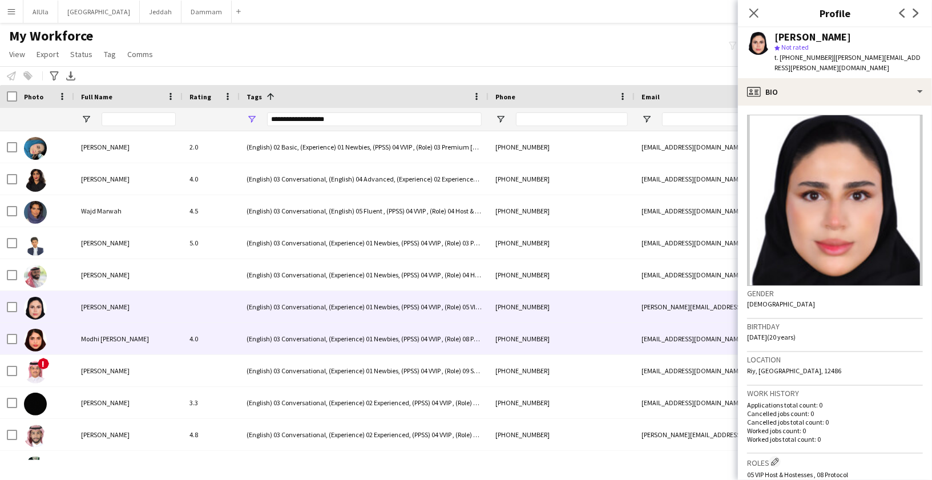
click at [132, 352] on div "Modhi [PERSON_NAME]" at bounding box center [128, 338] width 108 height 31
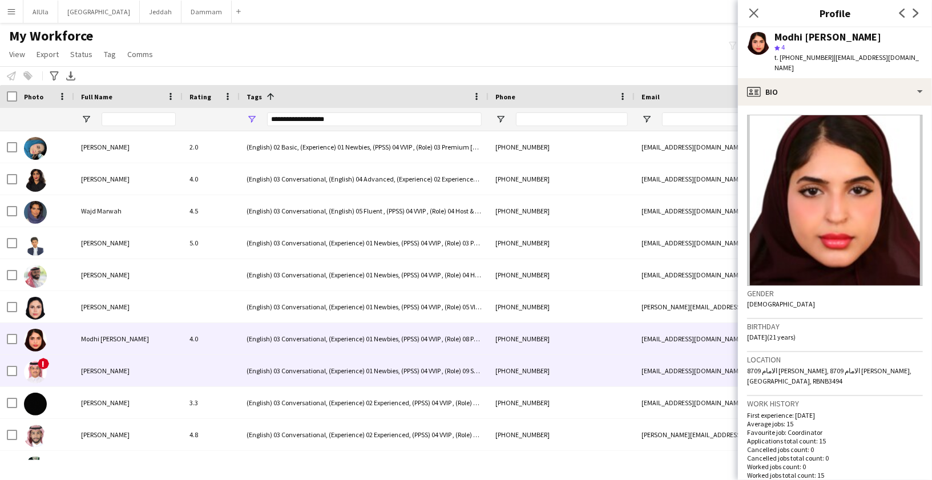
click at [131, 363] on div "[PERSON_NAME]" at bounding box center [128, 370] width 108 height 31
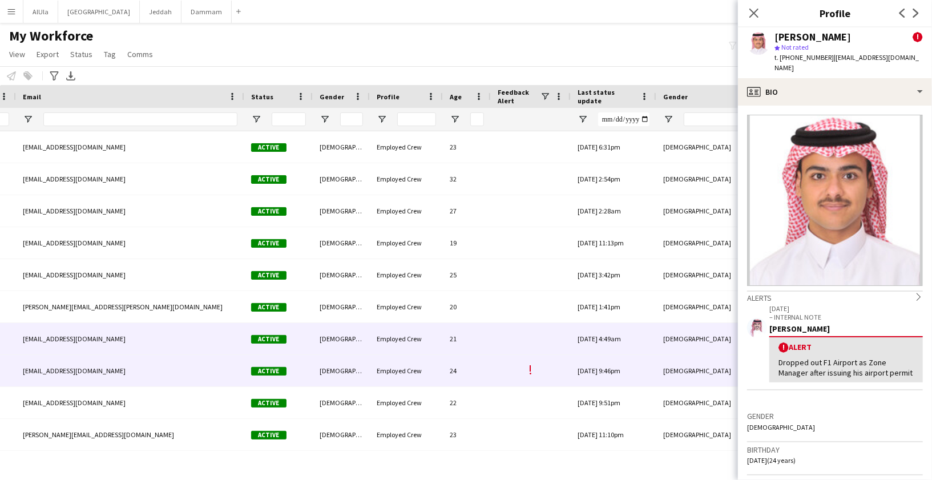
scroll to position [0, 719]
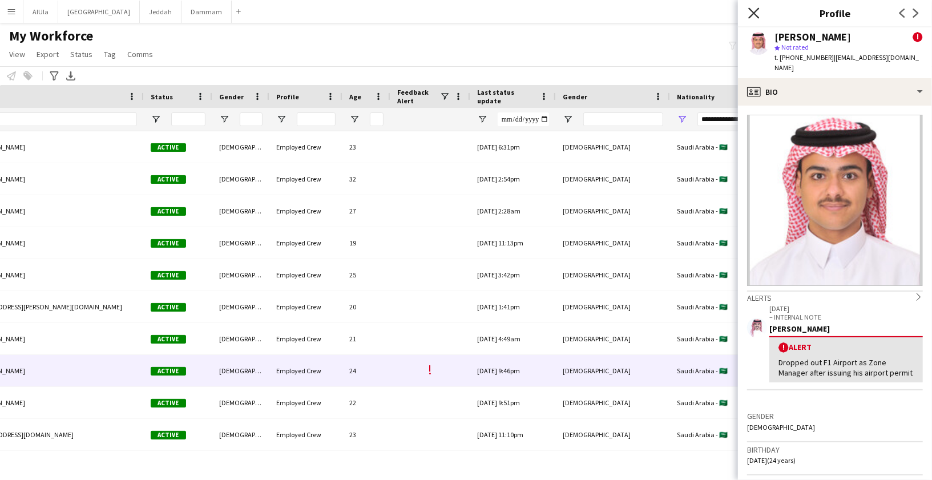
click at [754, 17] on icon "Close pop-in" at bounding box center [753, 12] width 11 height 11
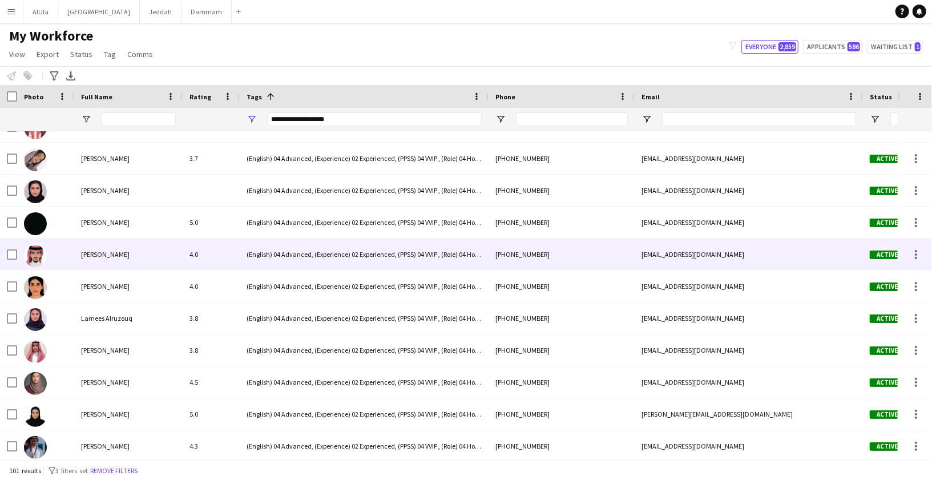
click at [169, 258] on div "[PERSON_NAME]" at bounding box center [128, 254] width 108 height 31
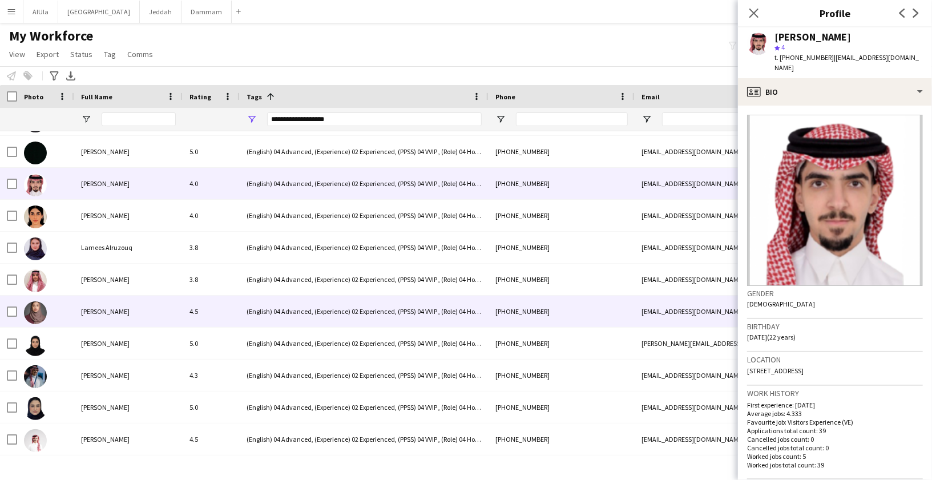
click at [87, 312] on span "[PERSON_NAME]" at bounding box center [105, 311] width 49 height 9
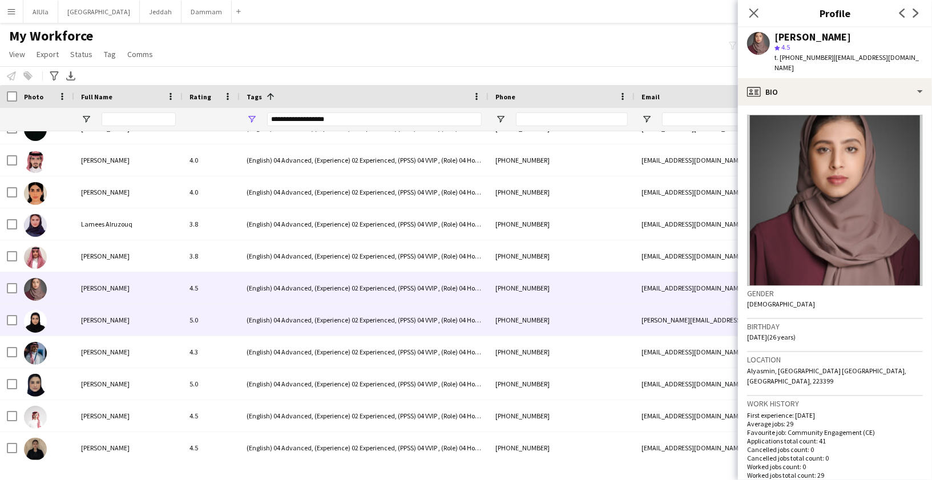
click at [85, 314] on div "[PERSON_NAME]" at bounding box center [128, 319] width 108 height 31
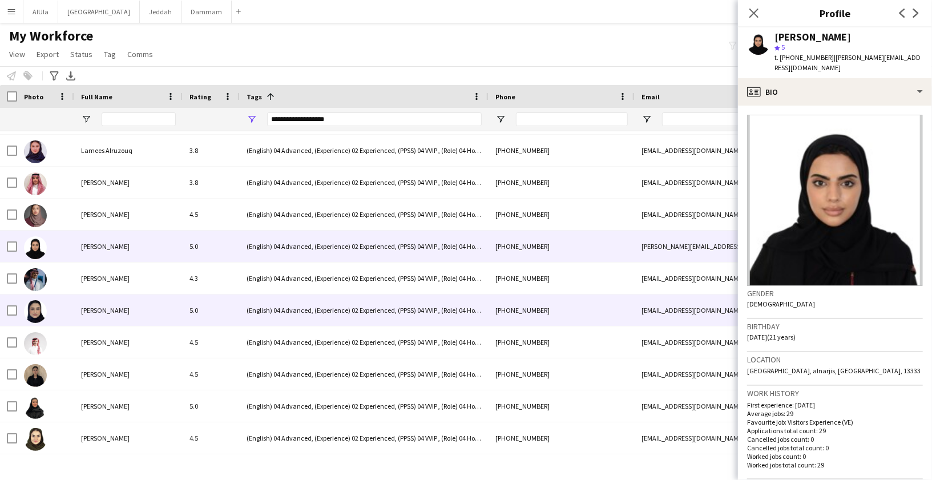
click at [85, 314] on div "[PERSON_NAME]" at bounding box center [128, 309] width 108 height 31
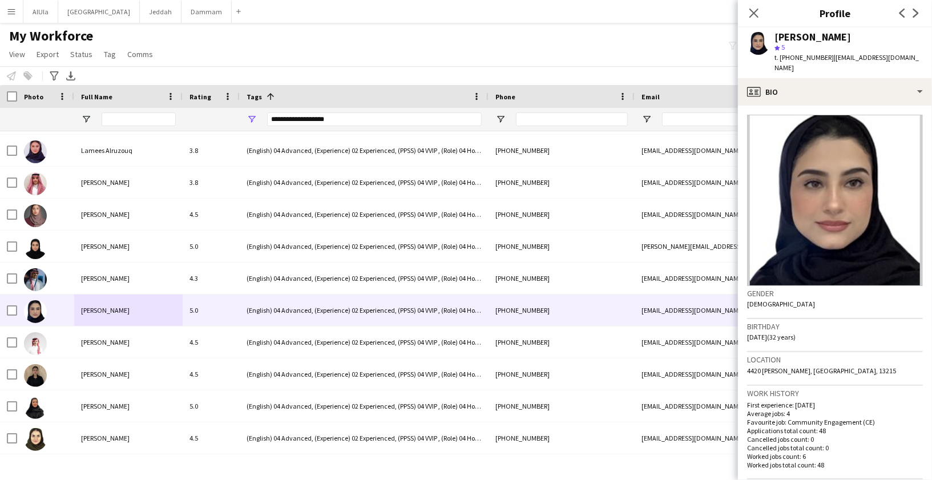
click at [785, 29] on div "[PERSON_NAME] star 5 t. [PHONE_NUMBER] | [EMAIL_ADDRESS][DOMAIN_NAME]" at bounding box center [835, 52] width 194 height 51
click at [785, 32] on div "[PERSON_NAME]" at bounding box center [812, 37] width 76 height 10
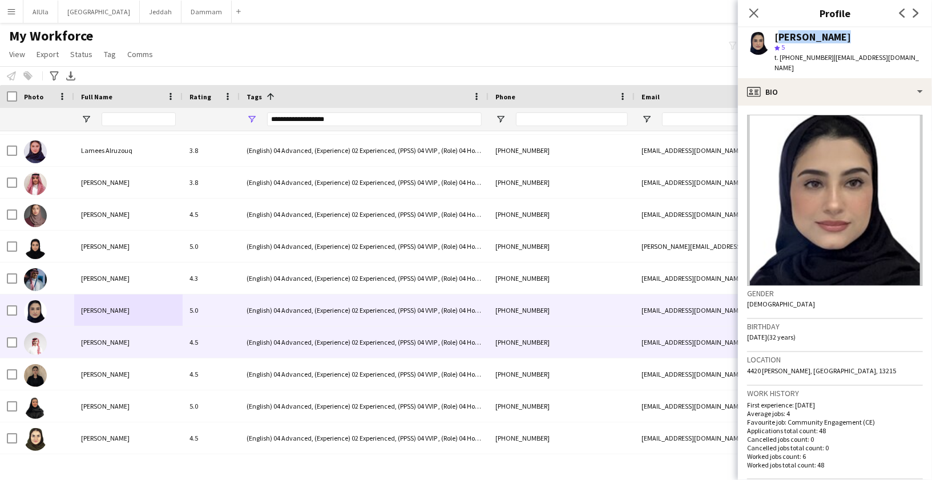
click at [97, 349] on div "[PERSON_NAME]" at bounding box center [128, 341] width 108 height 31
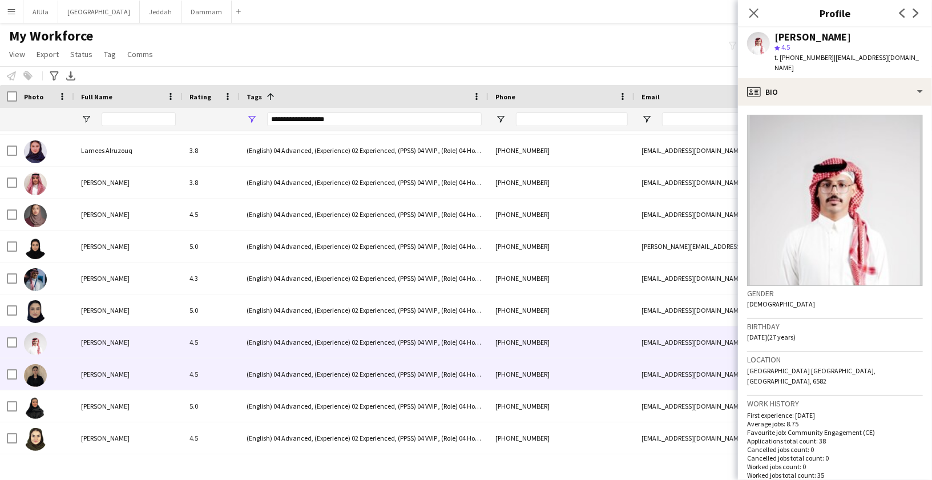
click at [98, 369] on div "[PERSON_NAME]" at bounding box center [128, 373] width 108 height 31
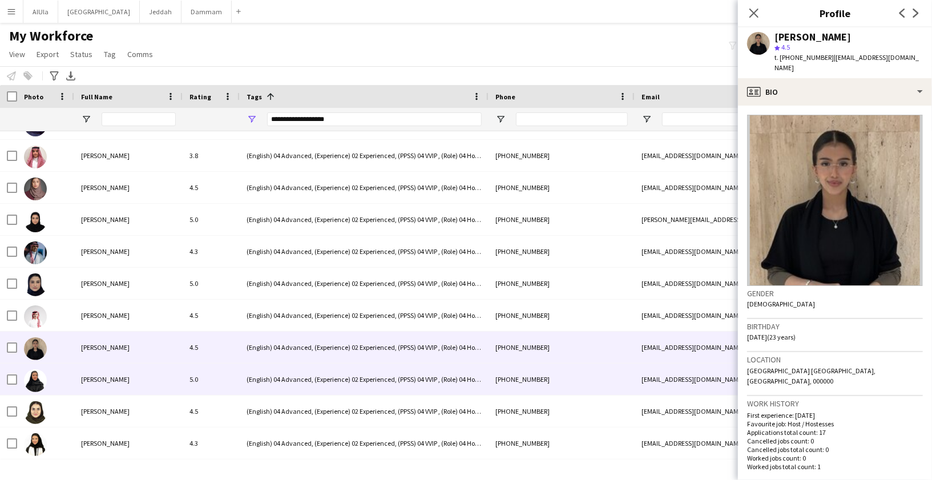
click at [94, 377] on span "[PERSON_NAME]" at bounding box center [105, 379] width 49 height 9
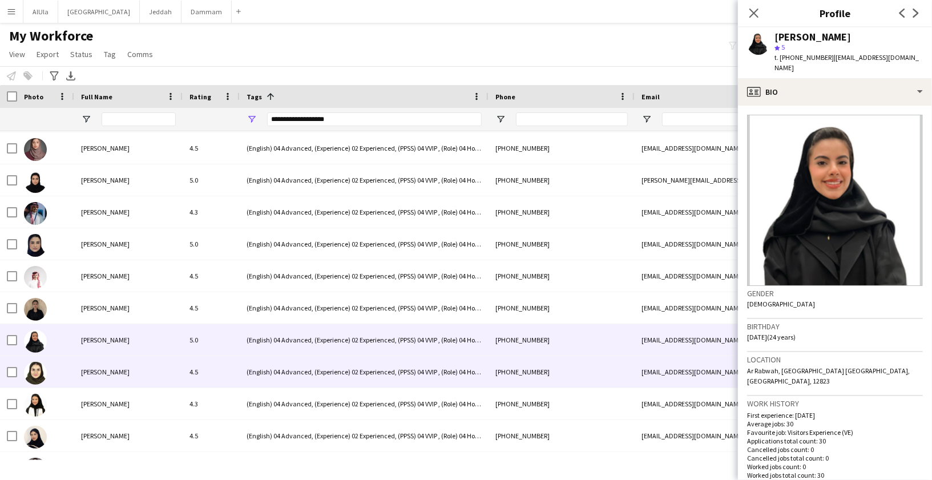
click at [94, 377] on div "[PERSON_NAME]" at bounding box center [128, 371] width 108 height 31
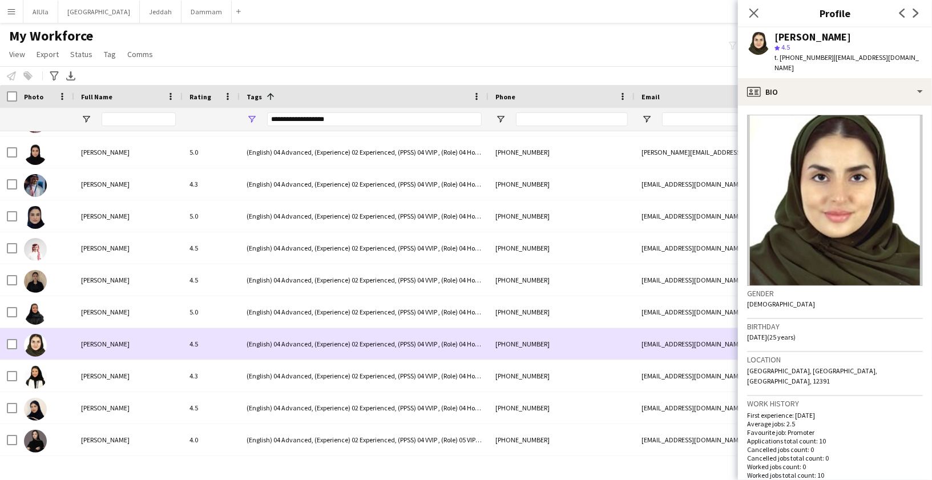
click at [102, 359] on div "[PERSON_NAME]" at bounding box center [128, 343] width 108 height 31
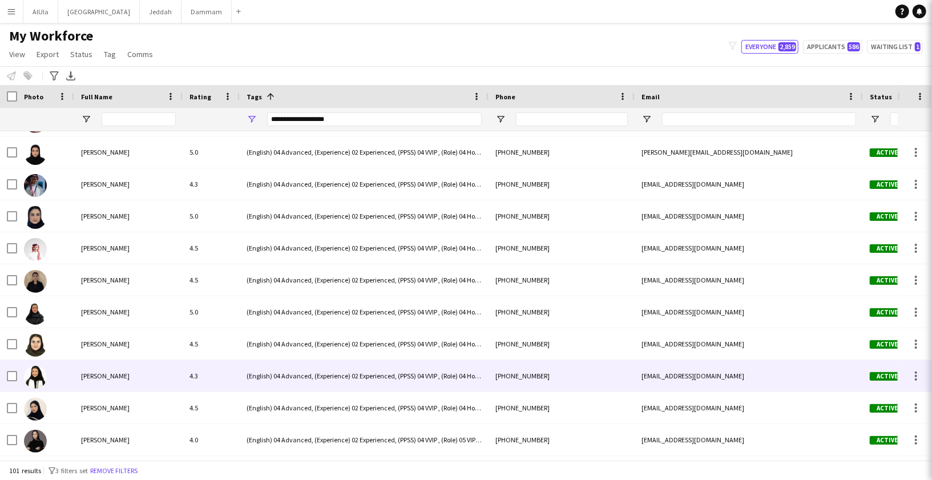
click at [100, 369] on div "[PERSON_NAME]" at bounding box center [128, 375] width 108 height 31
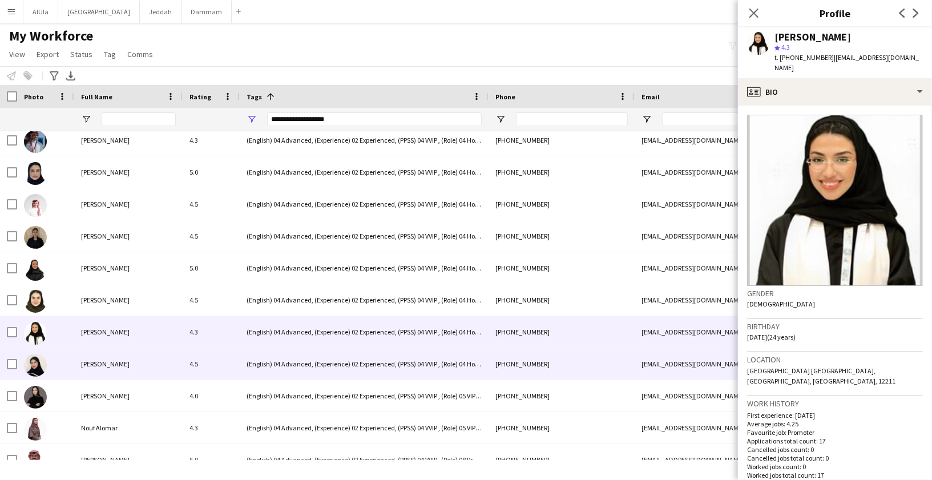
click at [88, 385] on div "[PERSON_NAME]" at bounding box center [128, 395] width 108 height 31
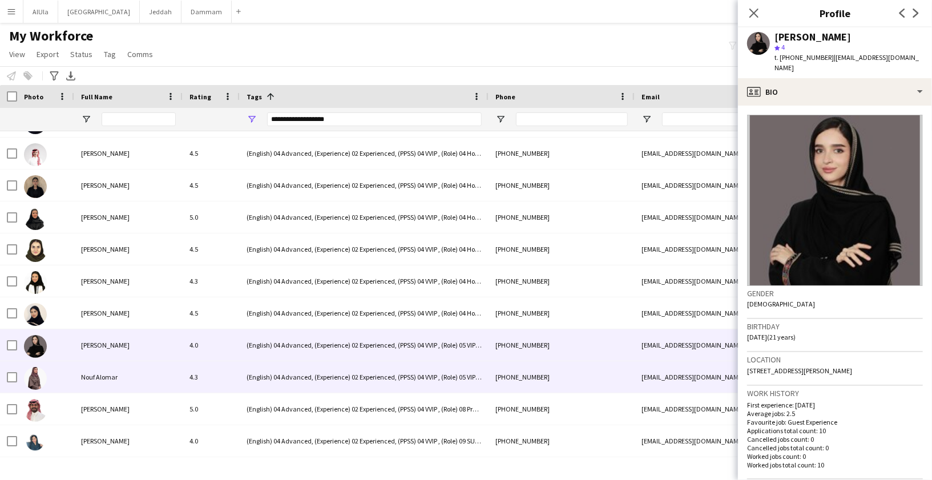
click at [87, 389] on div "Nouf Alomar" at bounding box center [128, 376] width 108 height 31
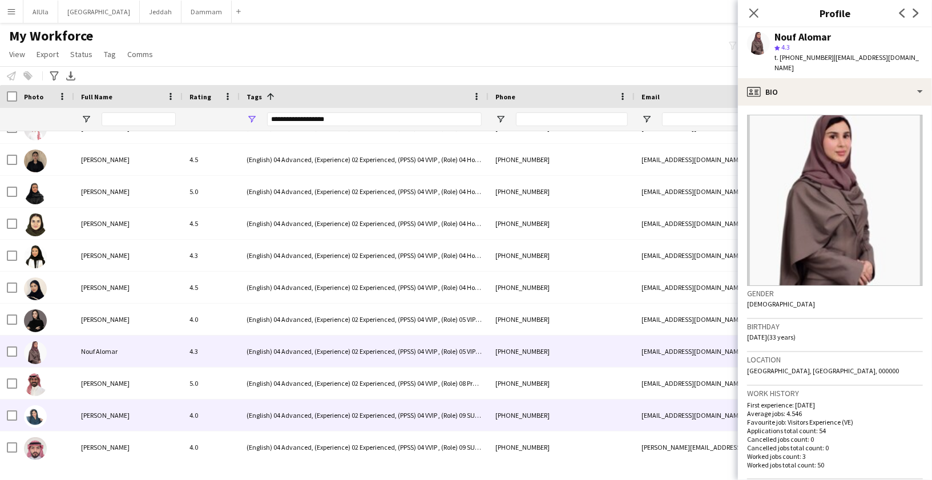
click at [106, 394] on div "[PERSON_NAME]" at bounding box center [128, 382] width 108 height 31
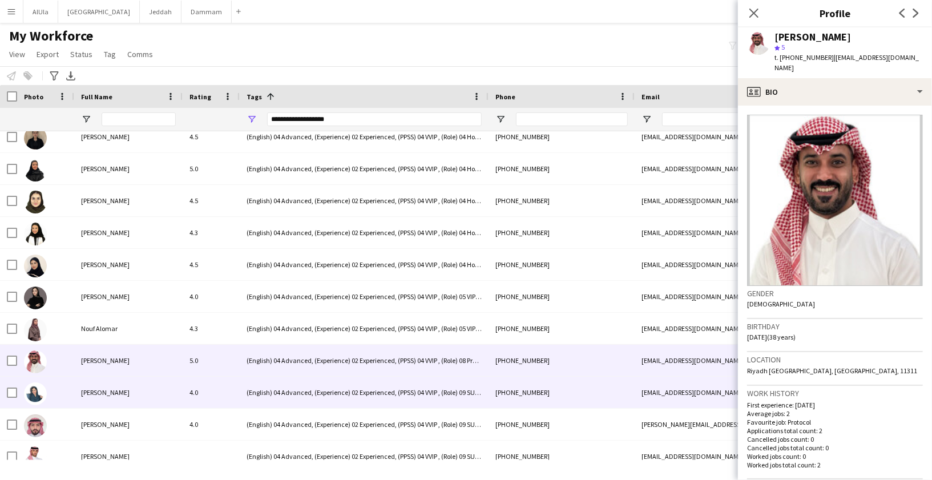
click at [106, 394] on span "[PERSON_NAME]" at bounding box center [105, 392] width 49 height 9
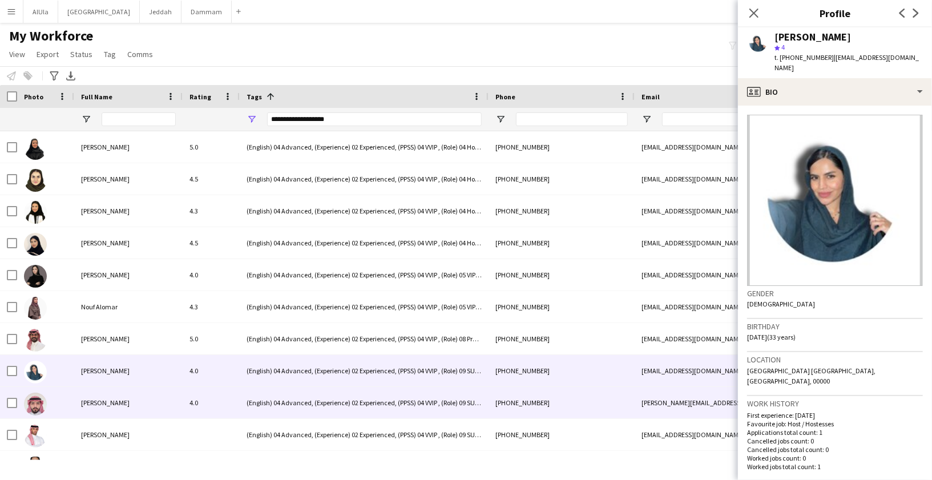
click at [107, 407] on div "[PERSON_NAME]" at bounding box center [128, 402] width 108 height 31
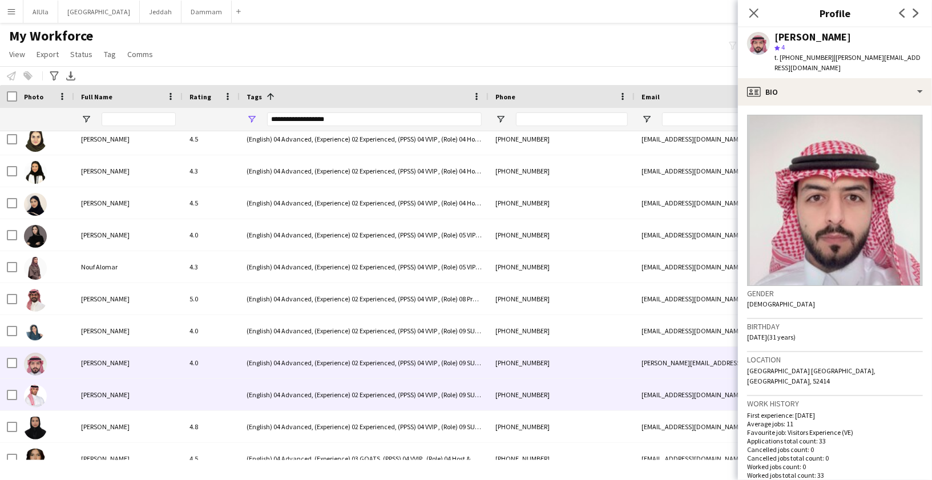
click at [108, 405] on div "[PERSON_NAME]" at bounding box center [128, 394] width 108 height 31
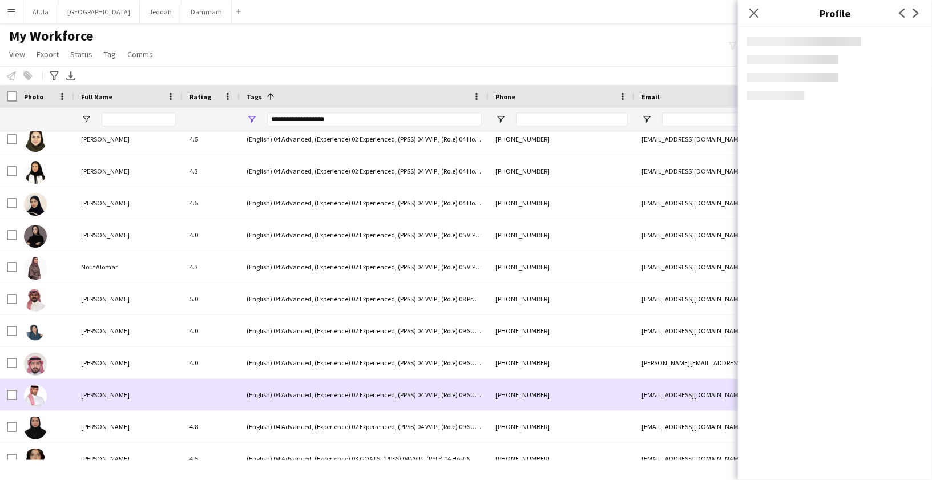
click at [104, 424] on span "[PERSON_NAME]" at bounding box center [105, 426] width 49 height 9
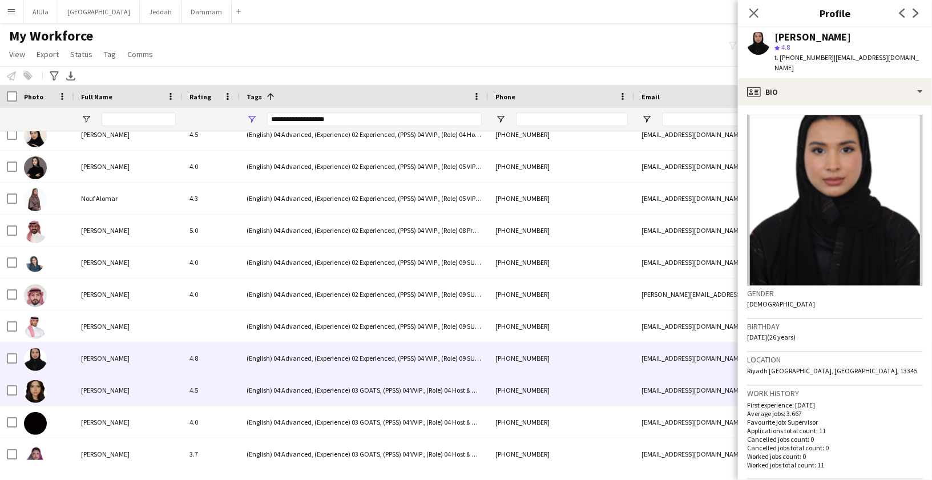
click at [106, 392] on span "[PERSON_NAME]" at bounding box center [105, 390] width 49 height 9
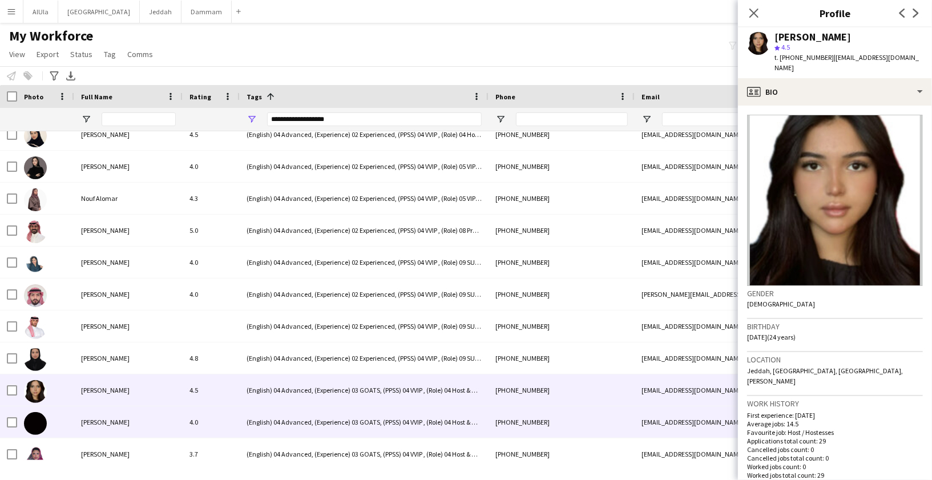
click at [101, 414] on div "[PERSON_NAME]" at bounding box center [128, 421] width 108 height 31
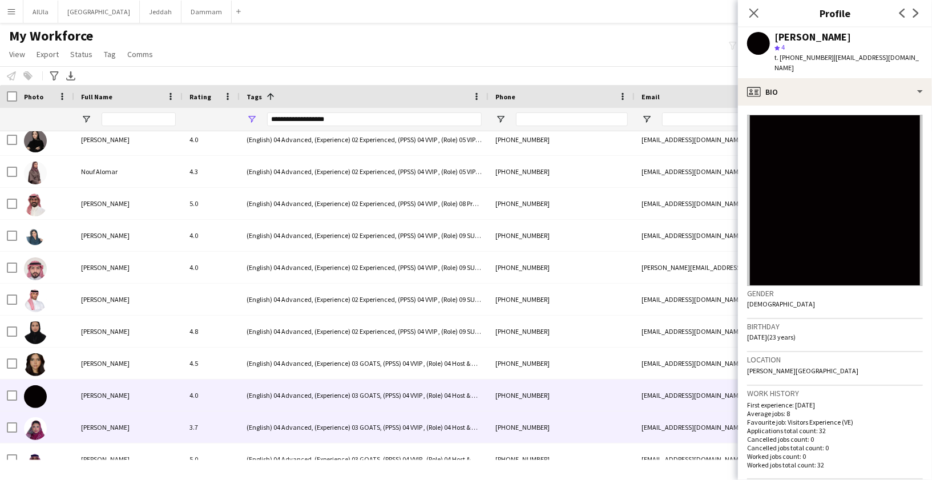
click at [96, 420] on div "[PERSON_NAME]" at bounding box center [128, 426] width 108 height 31
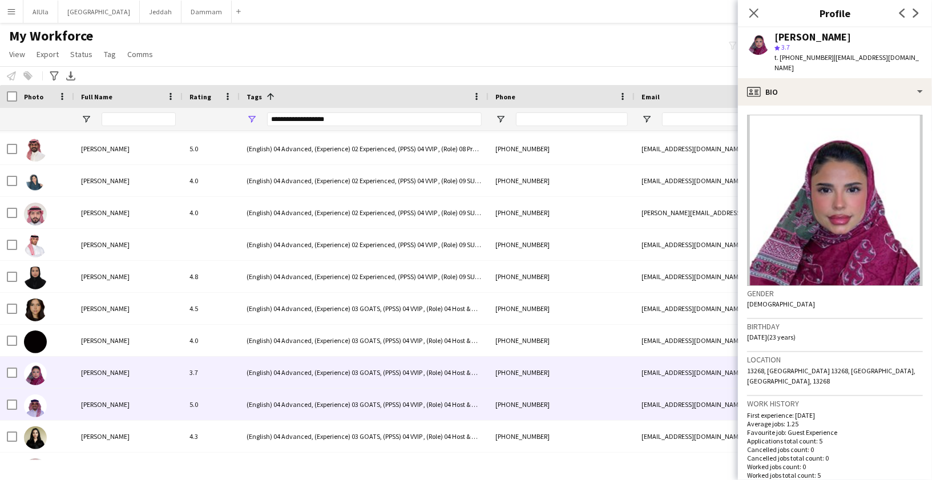
click at [98, 402] on span "[PERSON_NAME]" at bounding box center [105, 404] width 49 height 9
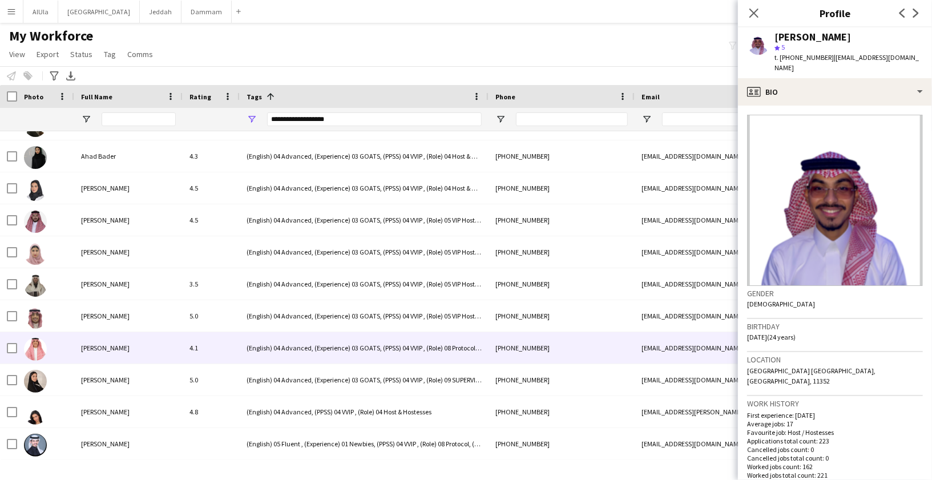
click at [97, 346] on span "[PERSON_NAME]" at bounding box center [105, 348] width 49 height 9
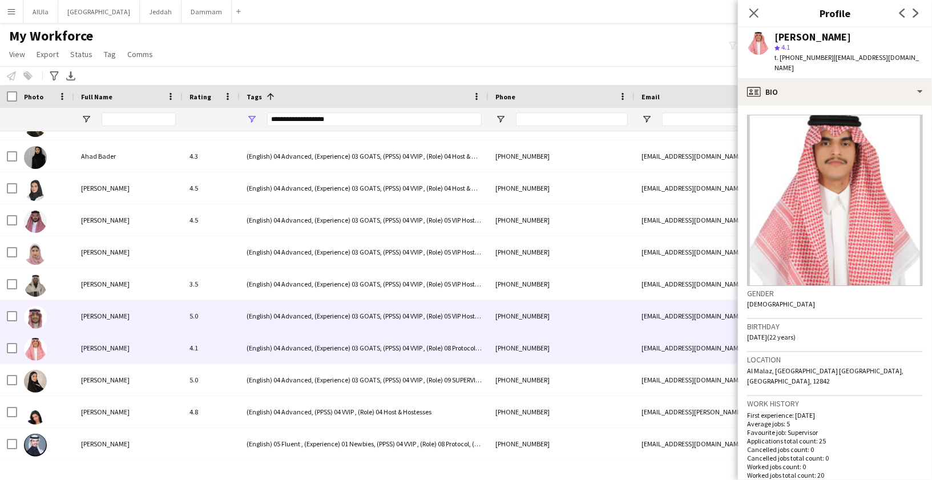
click at [99, 320] on div "[PERSON_NAME]" at bounding box center [128, 315] width 108 height 31
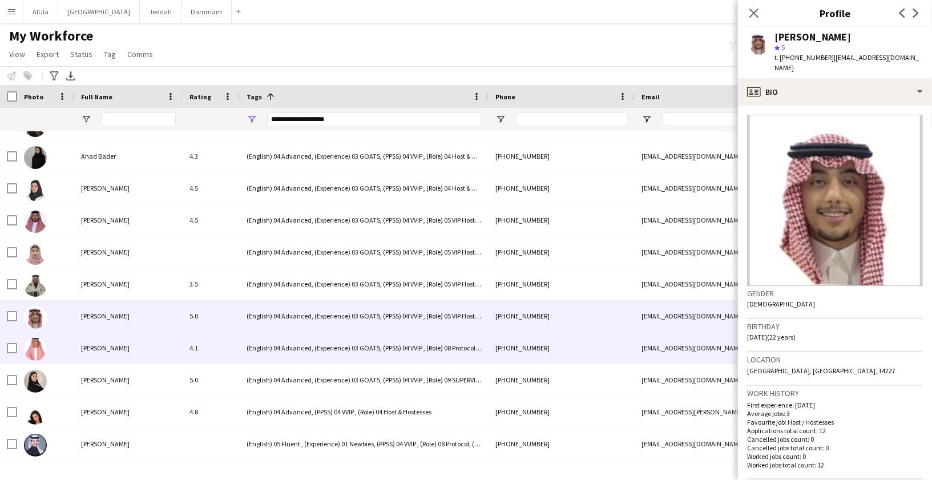
click at [100, 347] on span "[PERSON_NAME]" at bounding box center [105, 348] width 49 height 9
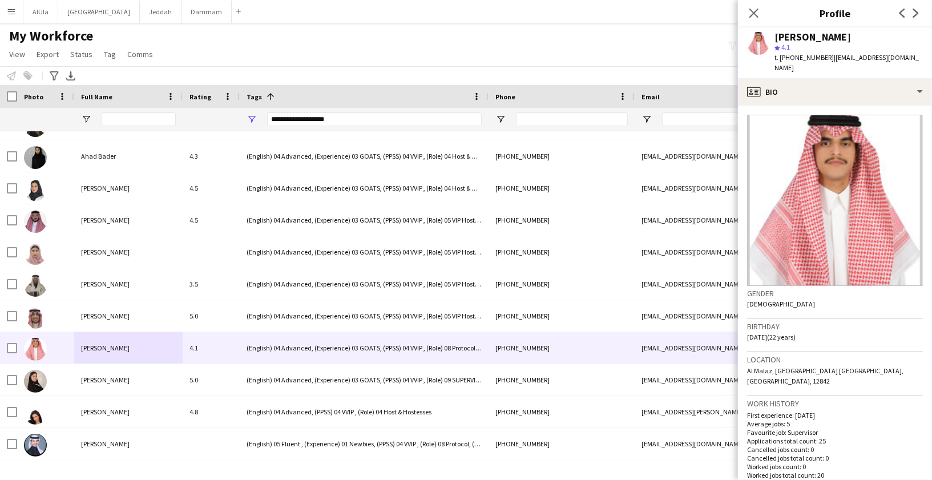
click at [790, 37] on div "[PERSON_NAME]" at bounding box center [812, 37] width 76 height 10
click at [118, 383] on span "[PERSON_NAME]" at bounding box center [105, 379] width 49 height 9
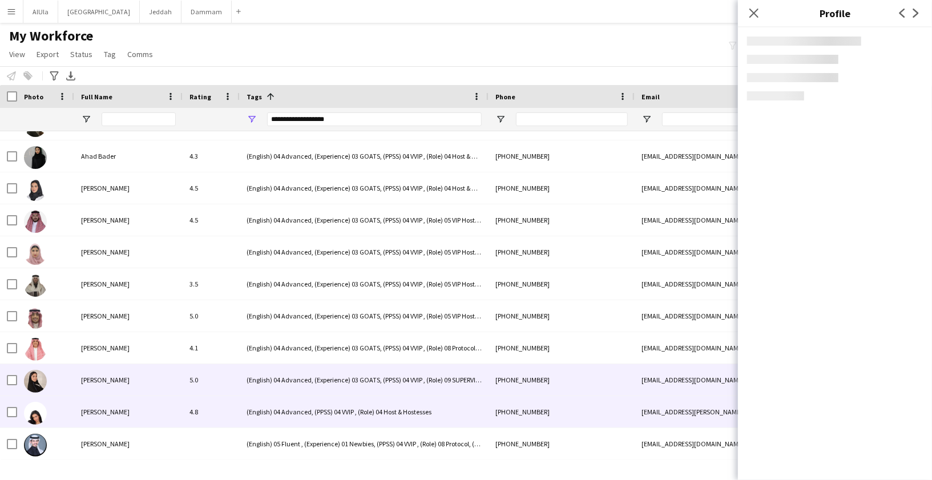
click at [118, 404] on div "[PERSON_NAME]" at bounding box center [128, 411] width 108 height 31
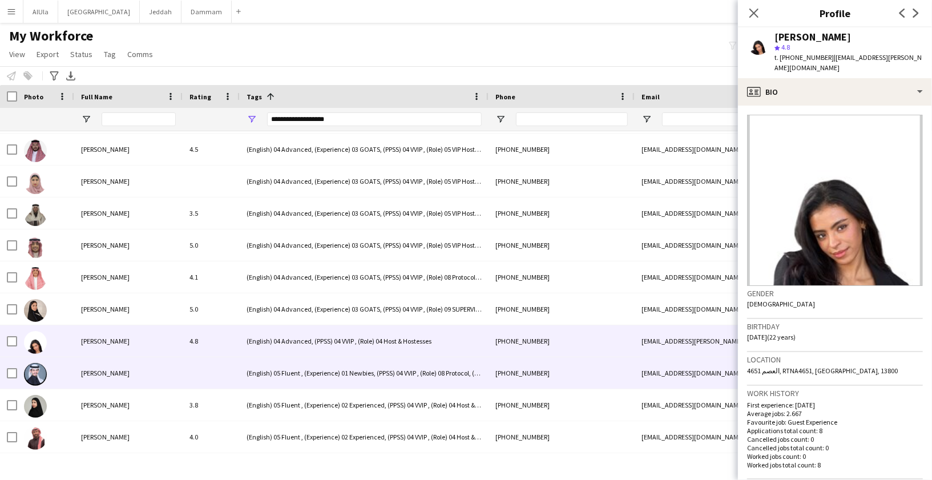
click at [118, 377] on div "[PERSON_NAME]" at bounding box center [128, 372] width 108 height 31
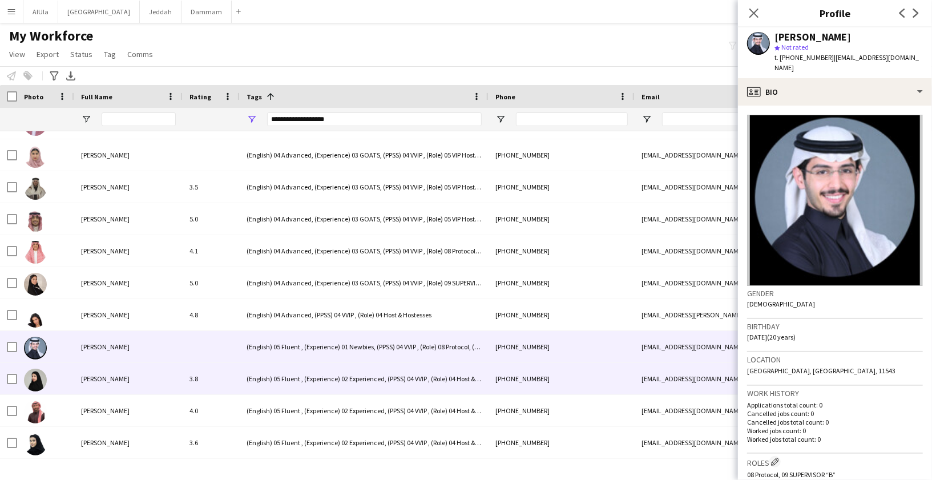
click at [115, 381] on span "[PERSON_NAME]" at bounding box center [105, 378] width 49 height 9
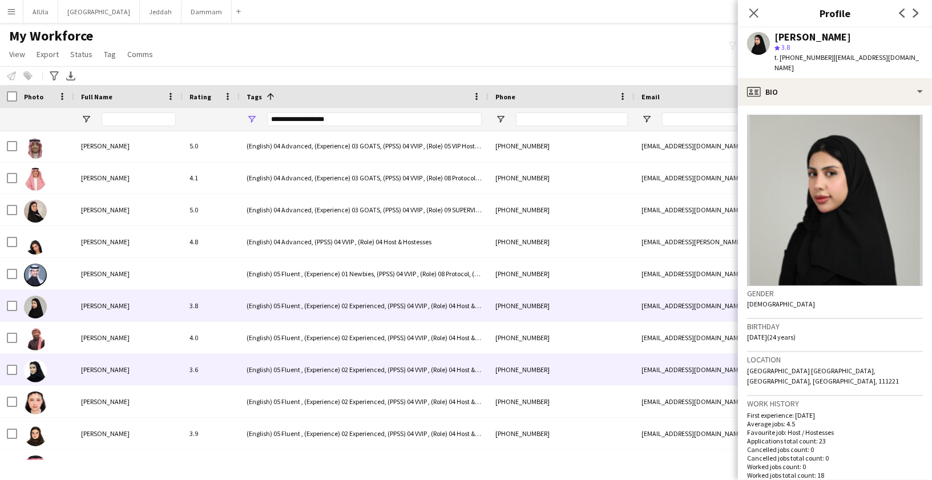
click at [115, 371] on span "[PERSON_NAME]" at bounding box center [105, 369] width 49 height 9
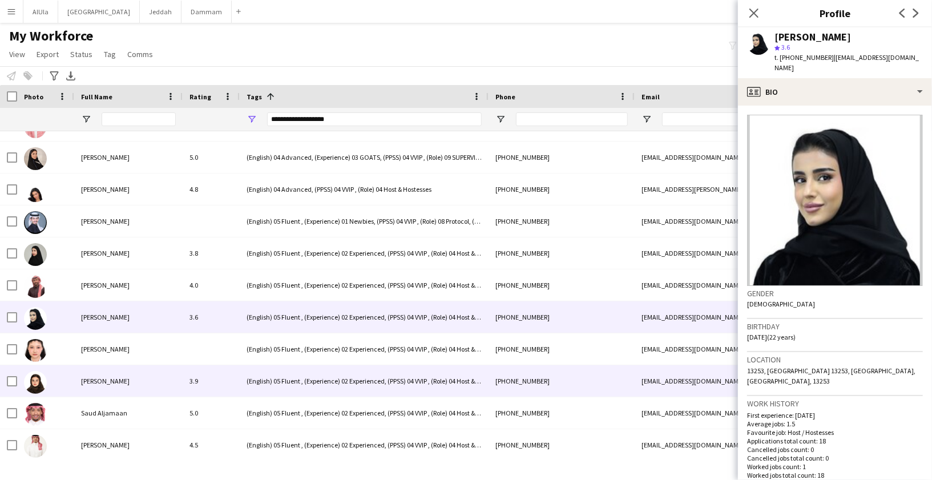
click at [103, 387] on div "[PERSON_NAME]" at bounding box center [128, 380] width 108 height 31
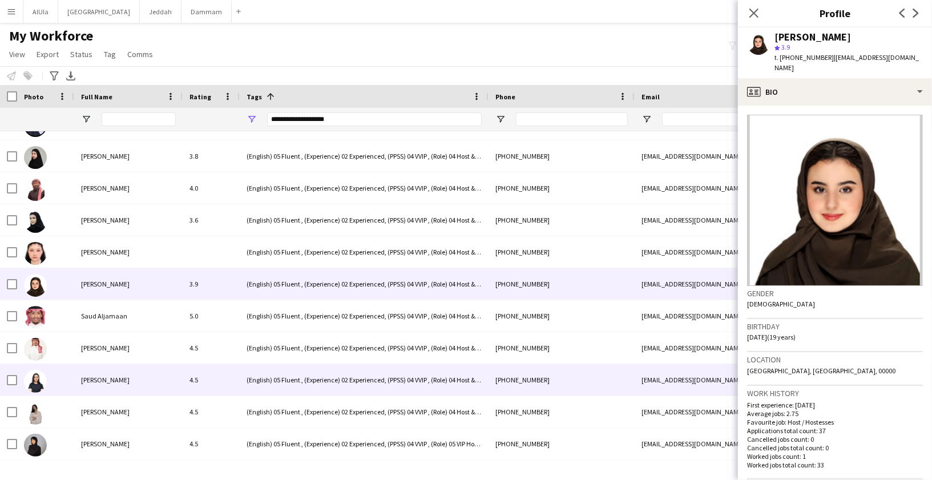
click at [104, 383] on div "[PERSON_NAME]" at bounding box center [128, 379] width 108 height 31
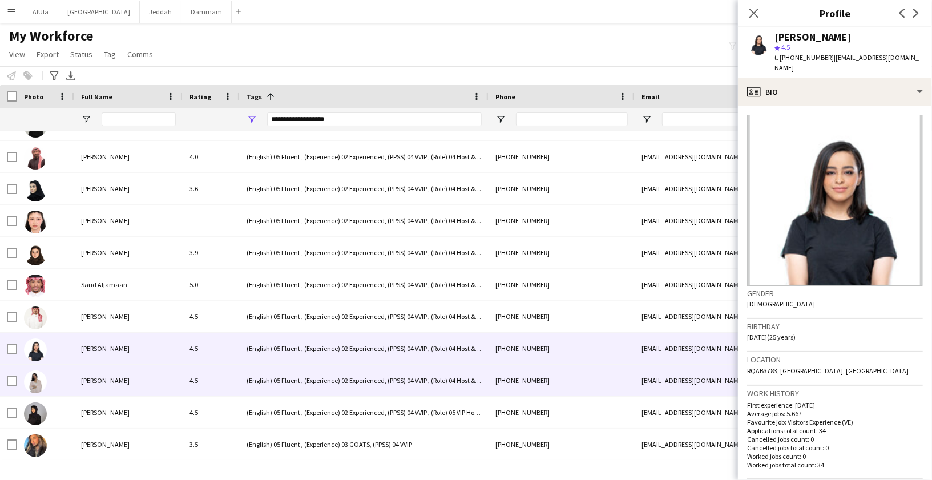
click at [104, 382] on span "[PERSON_NAME]" at bounding box center [105, 380] width 49 height 9
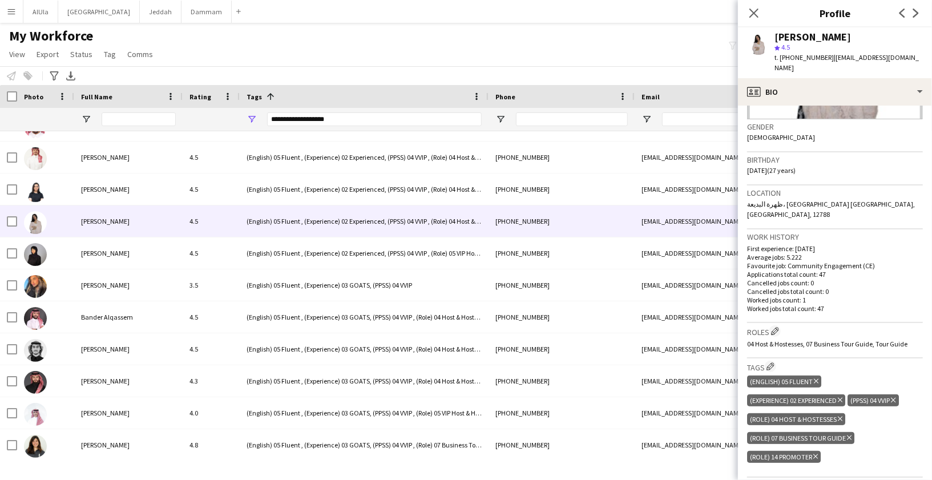
click at [895, 397] on icon "Delete tag" at bounding box center [893, 400] width 5 height 7
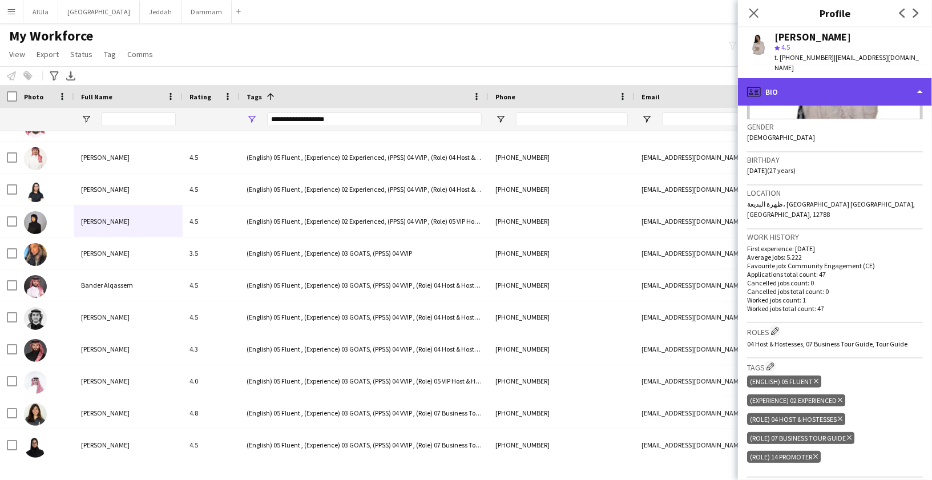
click at [810, 85] on div "profile Bio" at bounding box center [835, 91] width 194 height 27
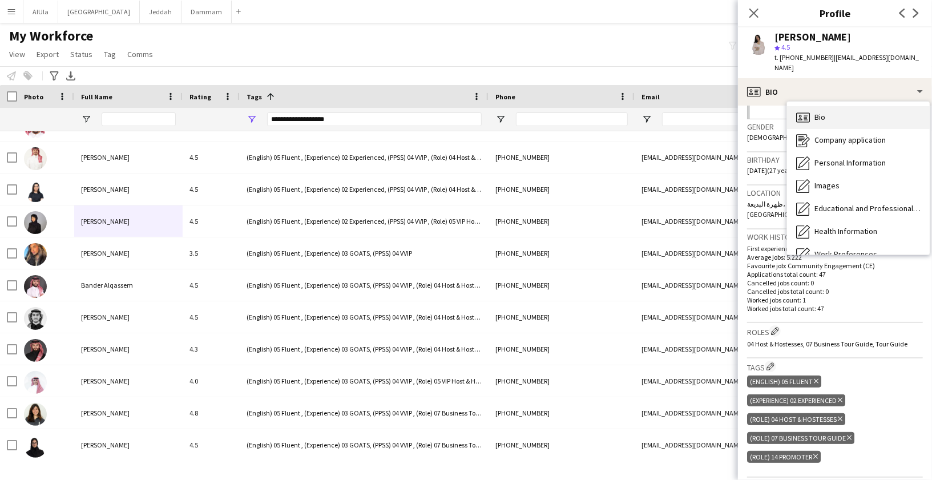
click at [818, 112] on span "Bio" at bounding box center [819, 117] width 11 height 10
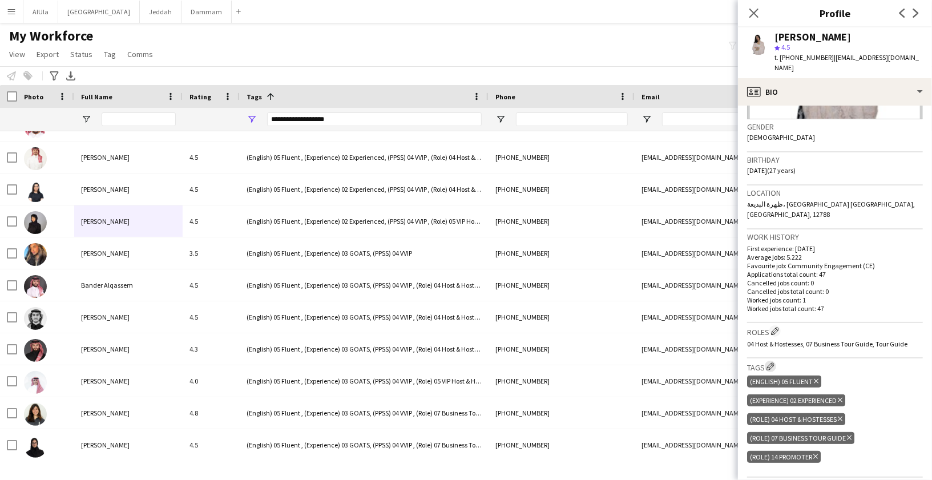
click at [770, 362] on app-icon "Edit crew company tags" at bounding box center [770, 366] width 8 height 8
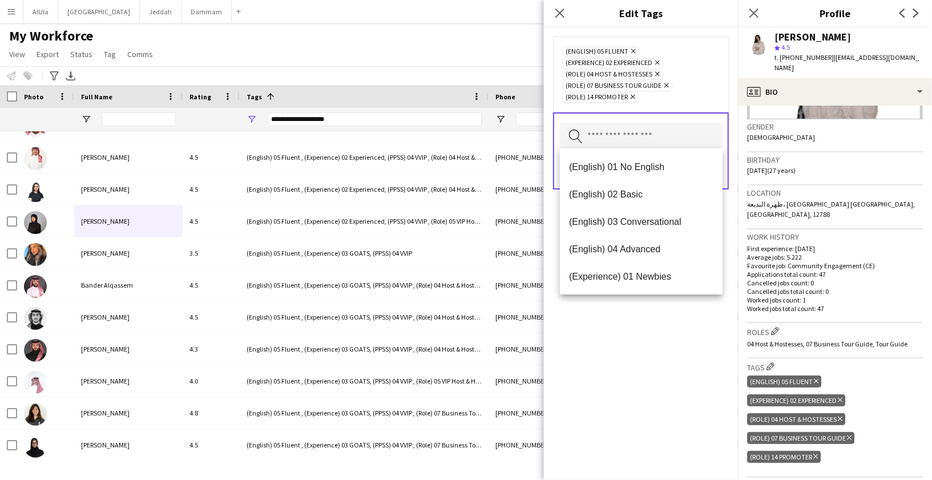
click at [640, 125] on input "text" at bounding box center [641, 137] width 162 height 29
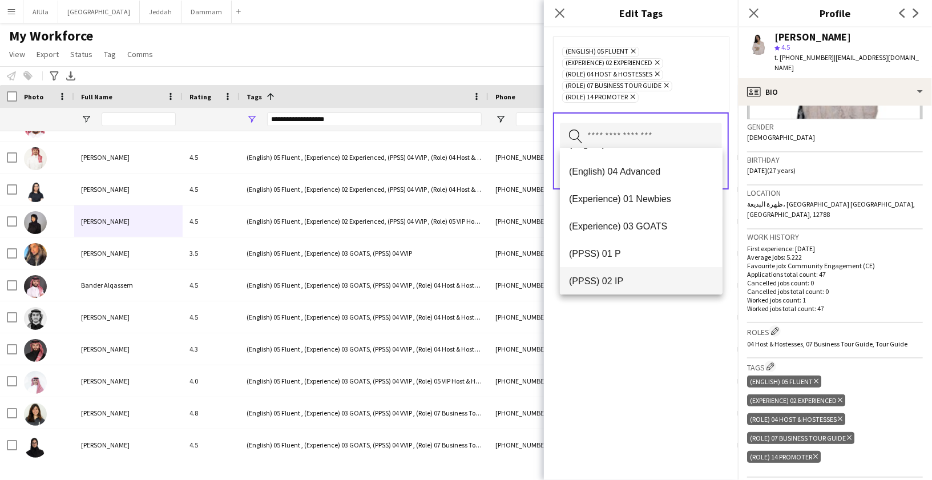
click at [619, 272] on mat-option "(PPSS) 02 IP" at bounding box center [641, 280] width 163 height 27
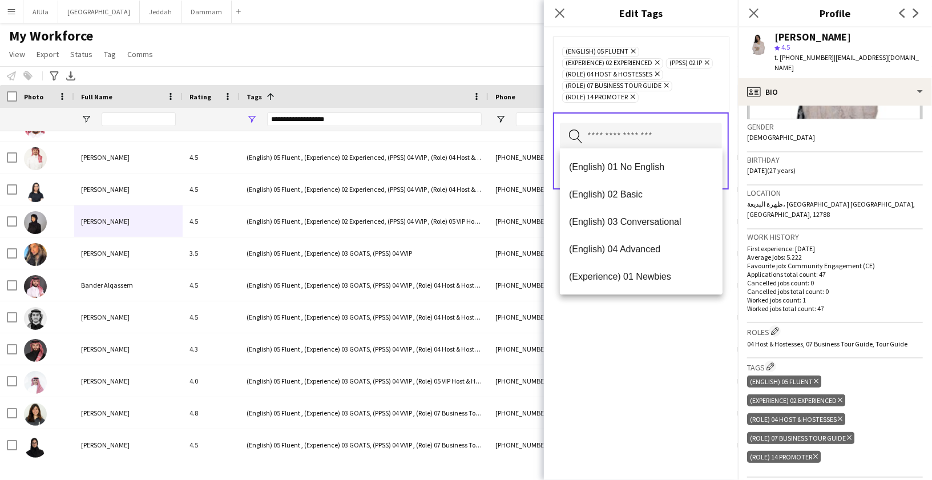
click at [697, 353] on div "(English) 05 Fluent Remove (Experience) 02 Experienced Remove (PPSS) 02 IP Remo…" at bounding box center [641, 253] width 194 height 452
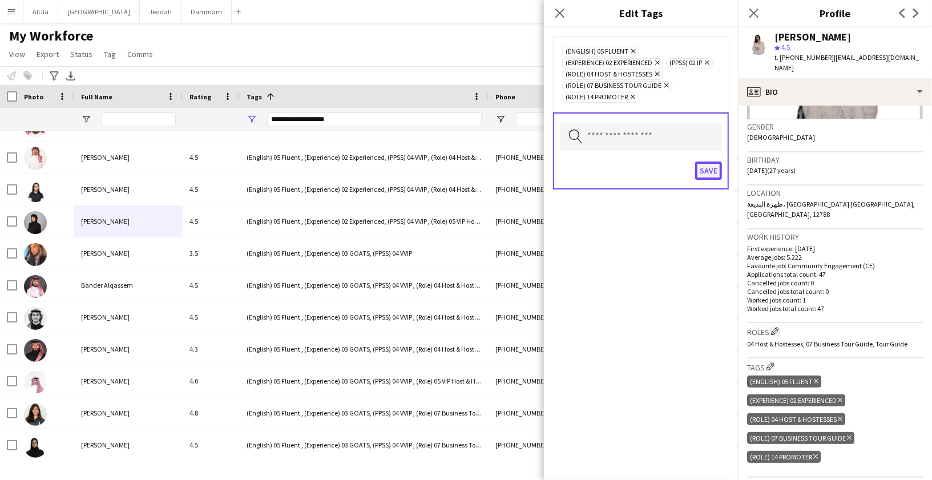
click at [712, 164] on button "Save" at bounding box center [708, 170] width 27 height 18
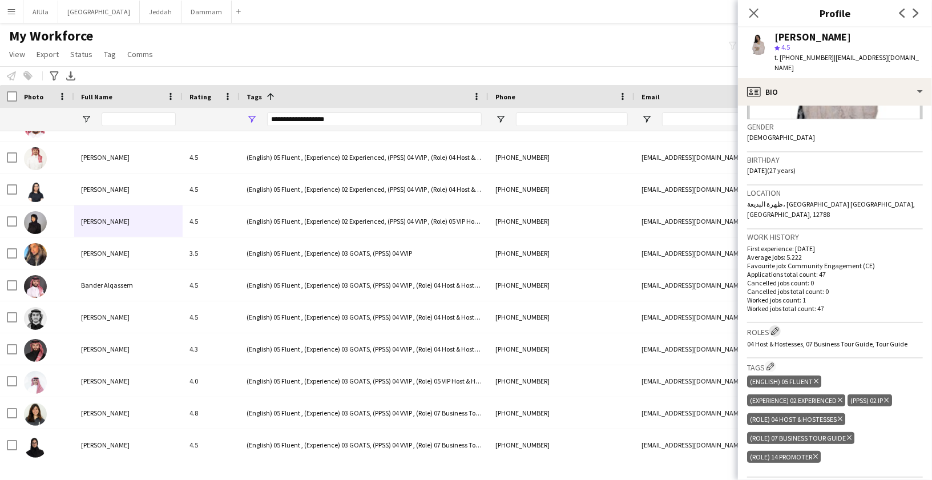
click at [779, 327] on app-icon "Edit crew company roles" at bounding box center [775, 331] width 8 height 8
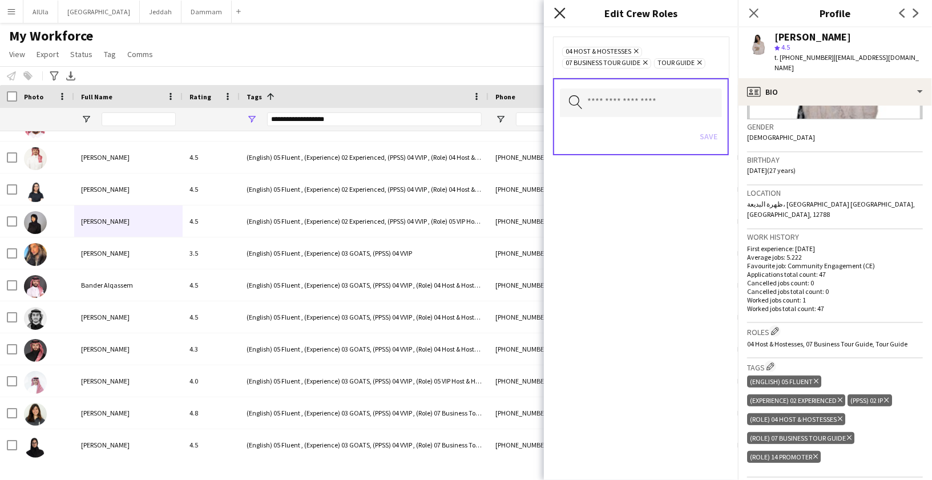
click at [558, 14] on icon at bounding box center [559, 12] width 11 height 11
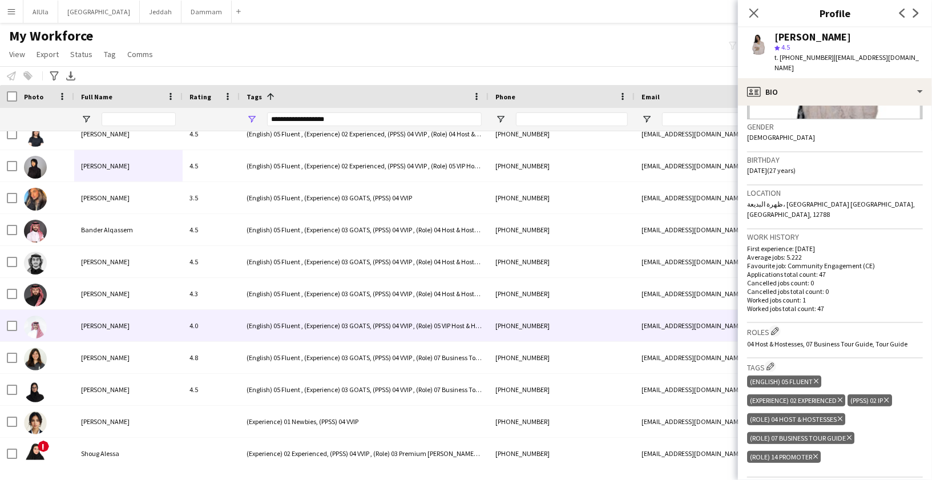
click at [130, 323] on div "[PERSON_NAME]" at bounding box center [128, 325] width 108 height 31
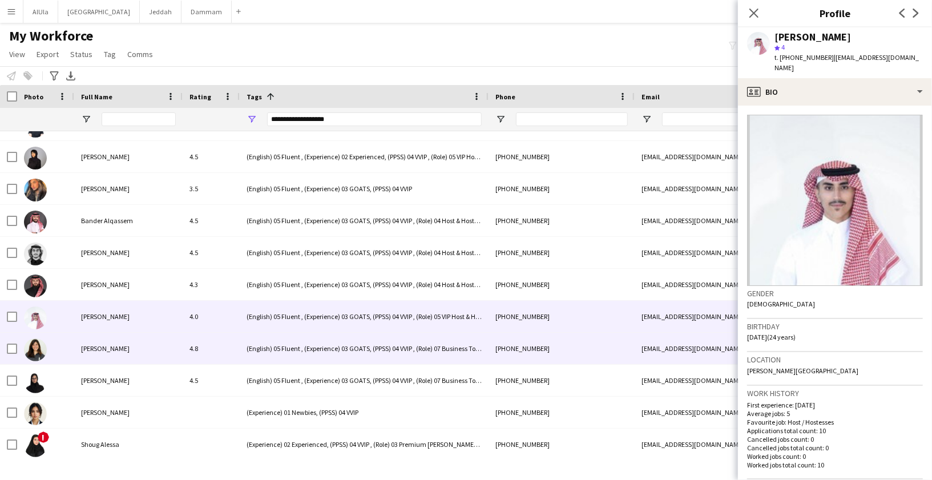
click at [115, 341] on div "[PERSON_NAME]" at bounding box center [128, 348] width 108 height 31
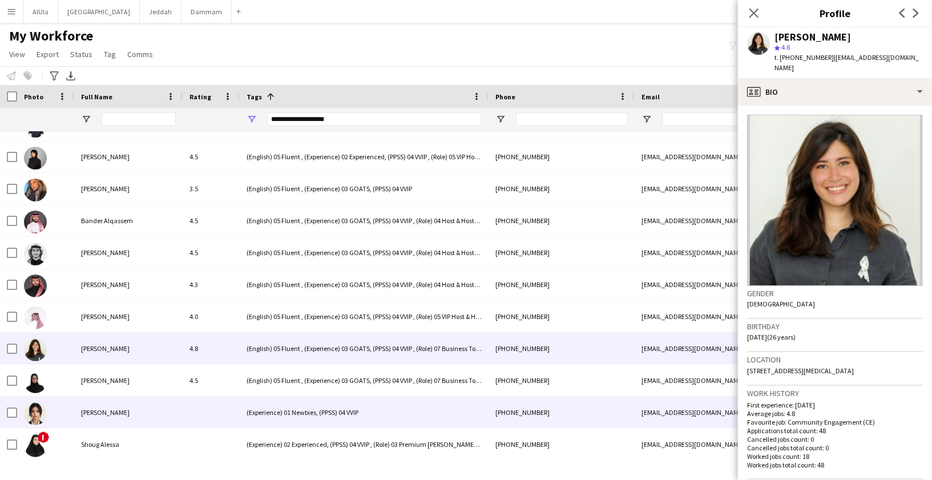
click at [143, 397] on div "[PERSON_NAME]" at bounding box center [128, 412] width 108 height 31
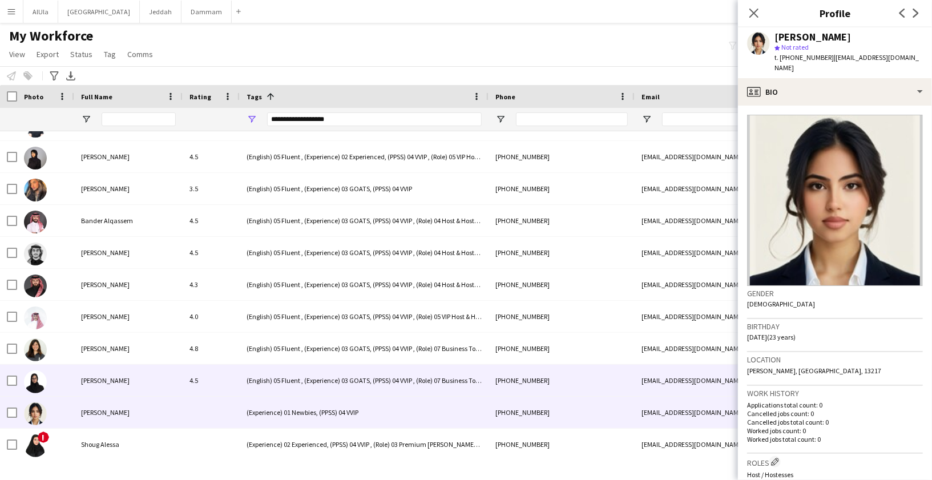
click at [129, 377] on div "[PERSON_NAME]" at bounding box center [128, 380] width 108 height 31
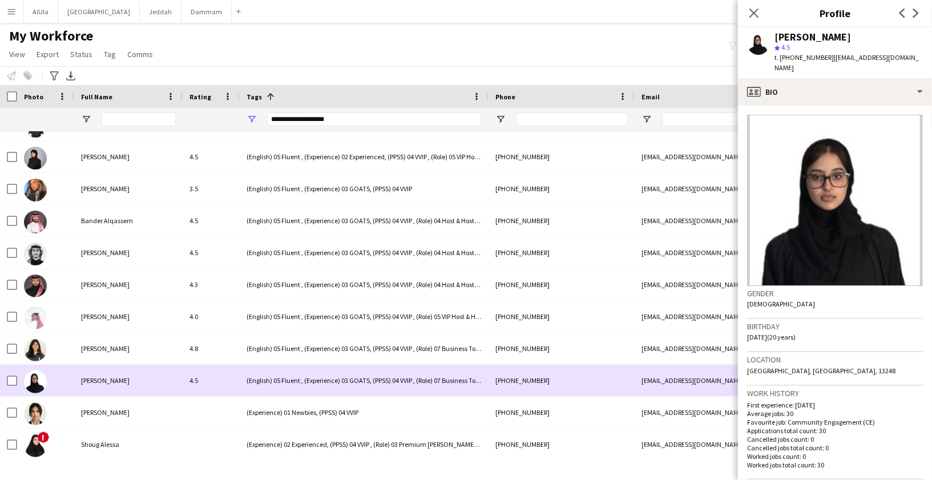
click at [134, 399] on div "[PERSON_NAME]" at bounding box center [128, 412] width 108 height 31
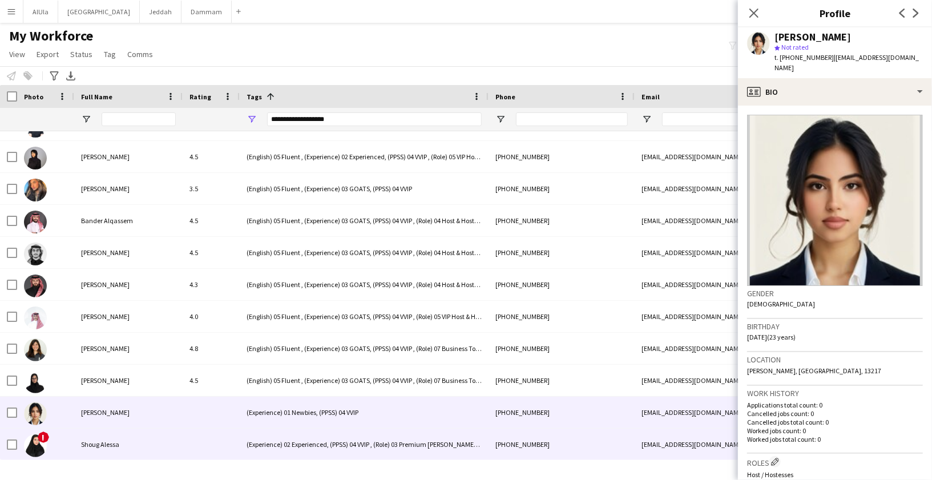
click at [117, 443] on span "Shoug Alessa" at bounding box center [100, 444] width 38 height 9
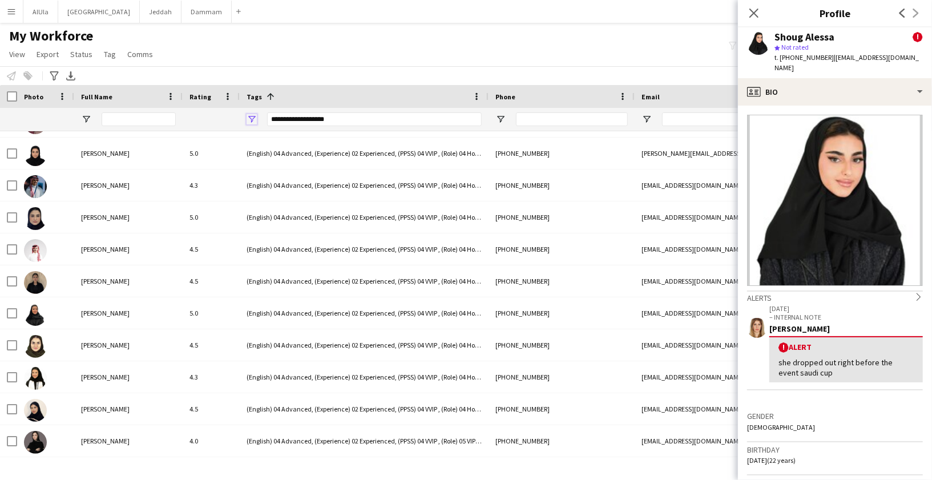
click at [249, 115] on span "Open Filter Menu" at bounding box center [251, 119] width 10 height 10
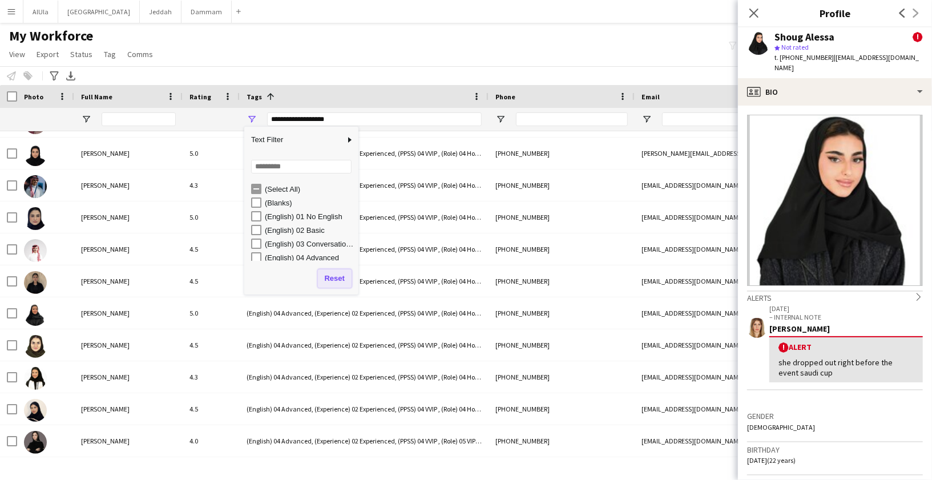
click at [321, 279] on button "Reset" at bounding box center [335, 278] width 34 height 18
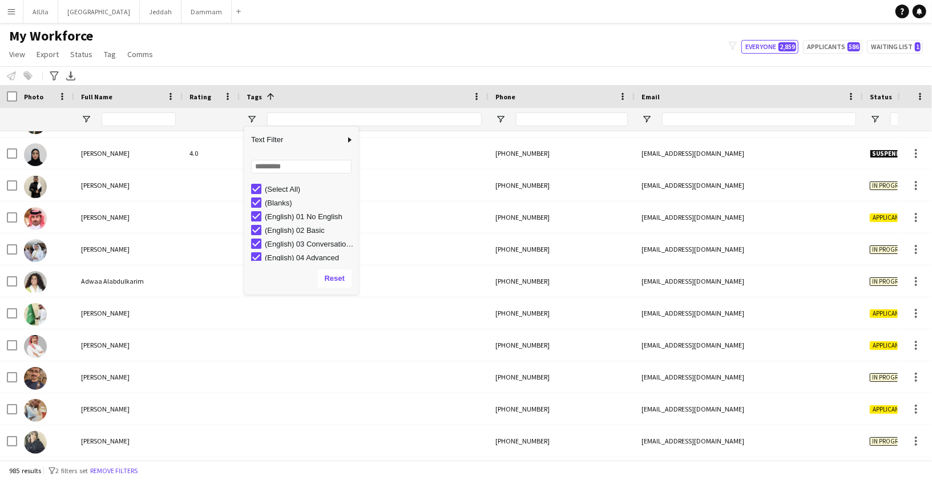
click at [431, 47] on div "My Workforce View Views Default view New view Update view Delete view Edit name…" at bounding box center [466, 46] width 932 height 39
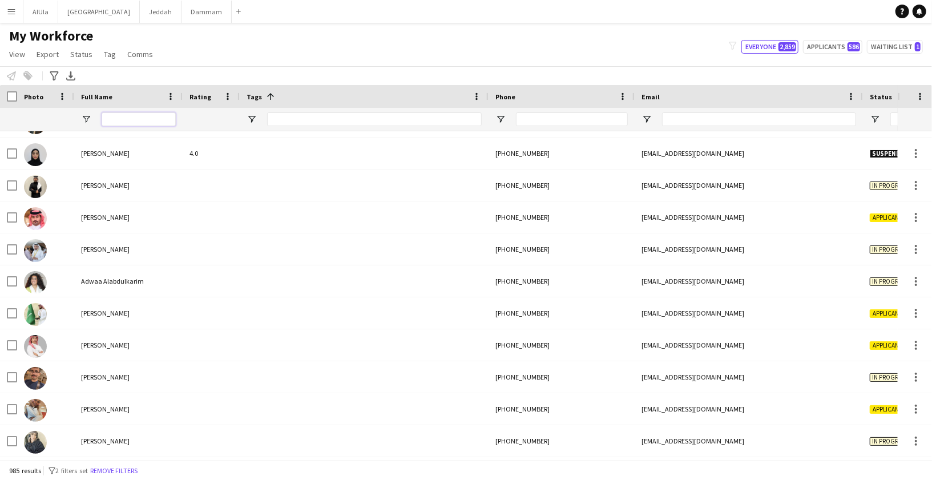
click at [142, 116] on input "Full Name Filter Input" at bounding box center [139, 119] width 74 height 14
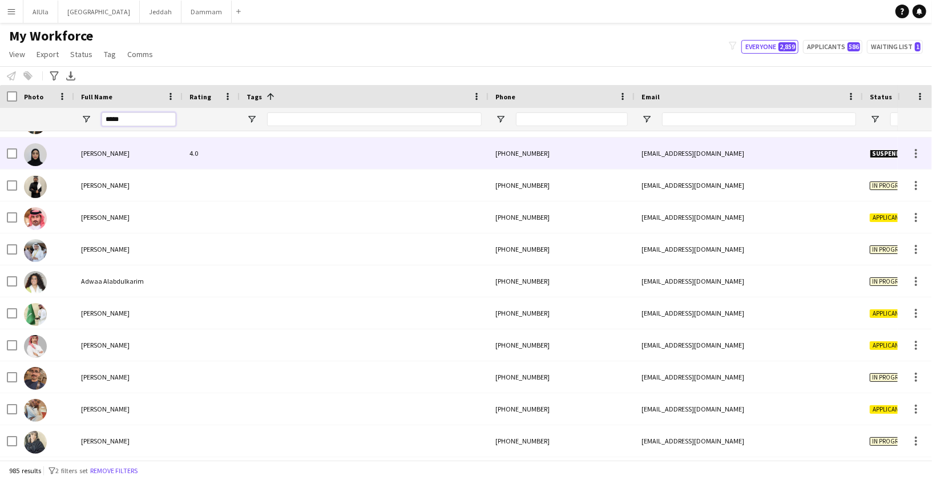
scroll to position [0, 0]
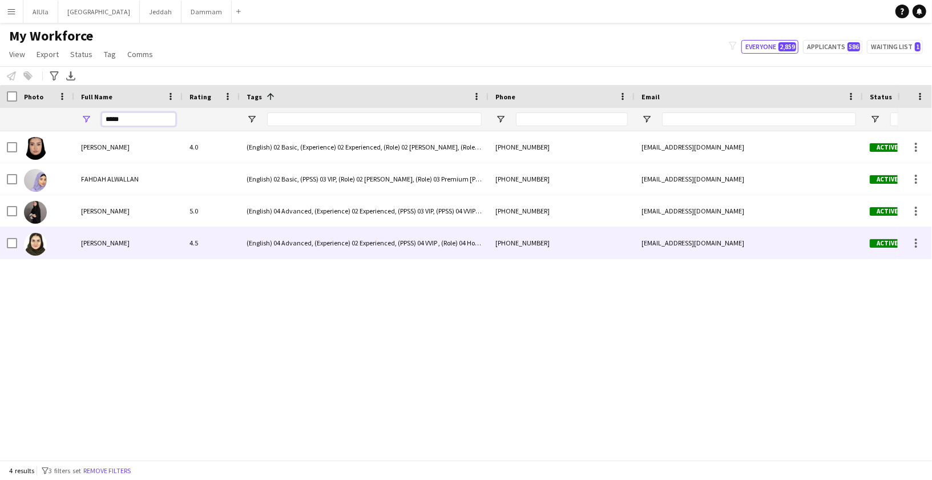
type input "*****"
click at [100, 240] on span "[PERSON_NAME]" at bounding box center [105, 243] width 49 height 9
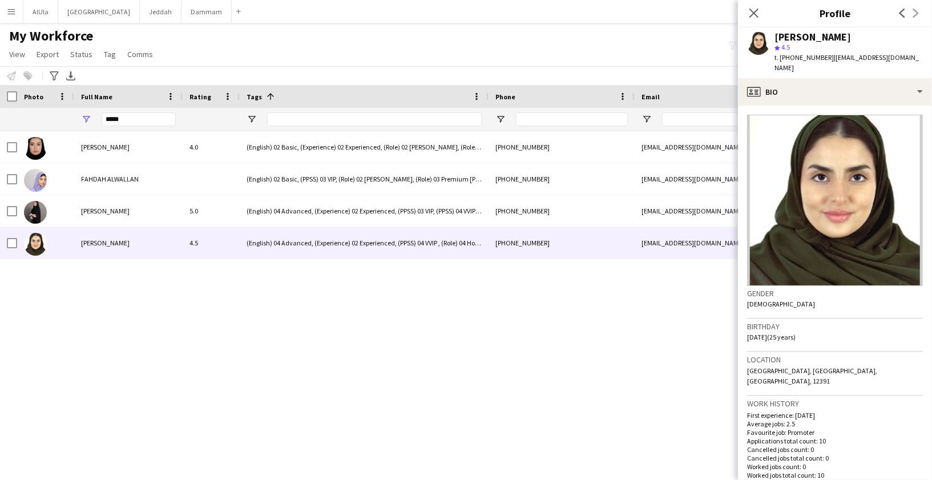
click at [793, 34] on div "[PERSON_NAME]" at bounding box center [812, 37] width 76 height 10
